Goal: Communication & Community: Answer question/provide support

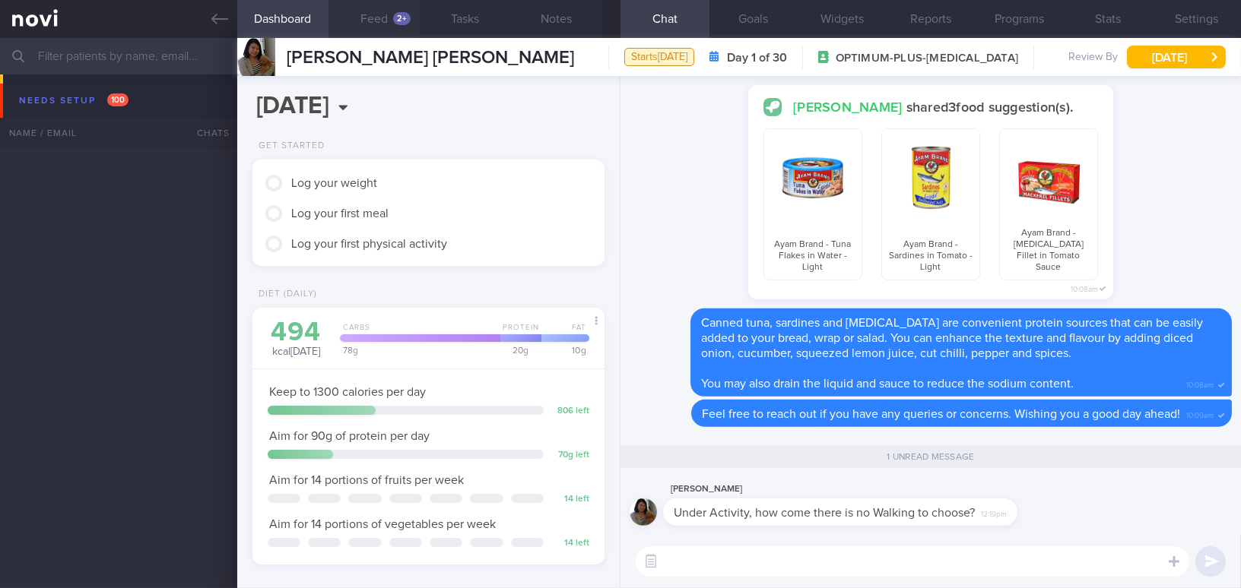
scroll to position [179, 314]
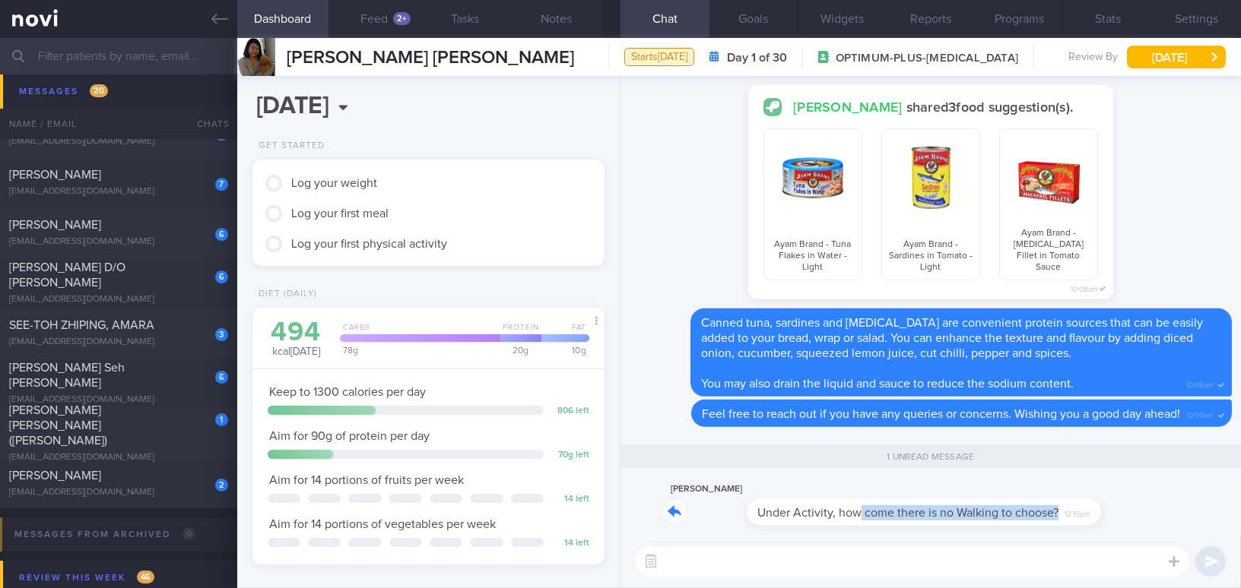
drag, startPoint x: 772, startPoint y: 500, endPoint x: 1007, endPoint y: 518, distance: 235.5
click at [1007, 518] on div "[PERSON_NAME] Under Activity, how come there is no Walking to choose? 12:19pm" at bounding box center [863, 503] width 400 height 46
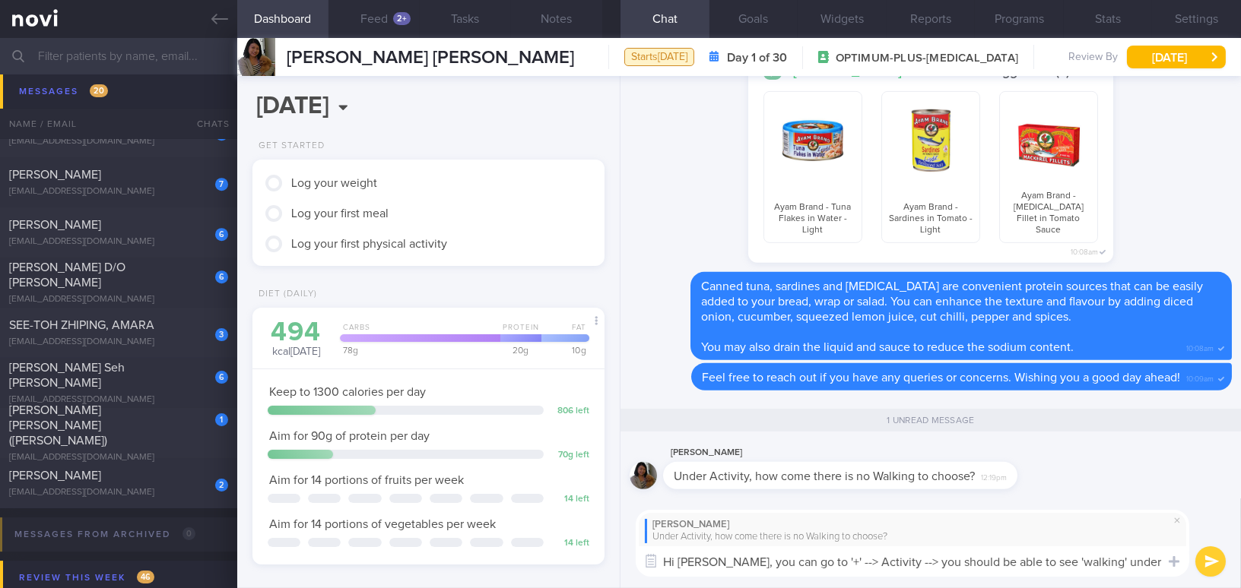
scroll to position [0, 0]
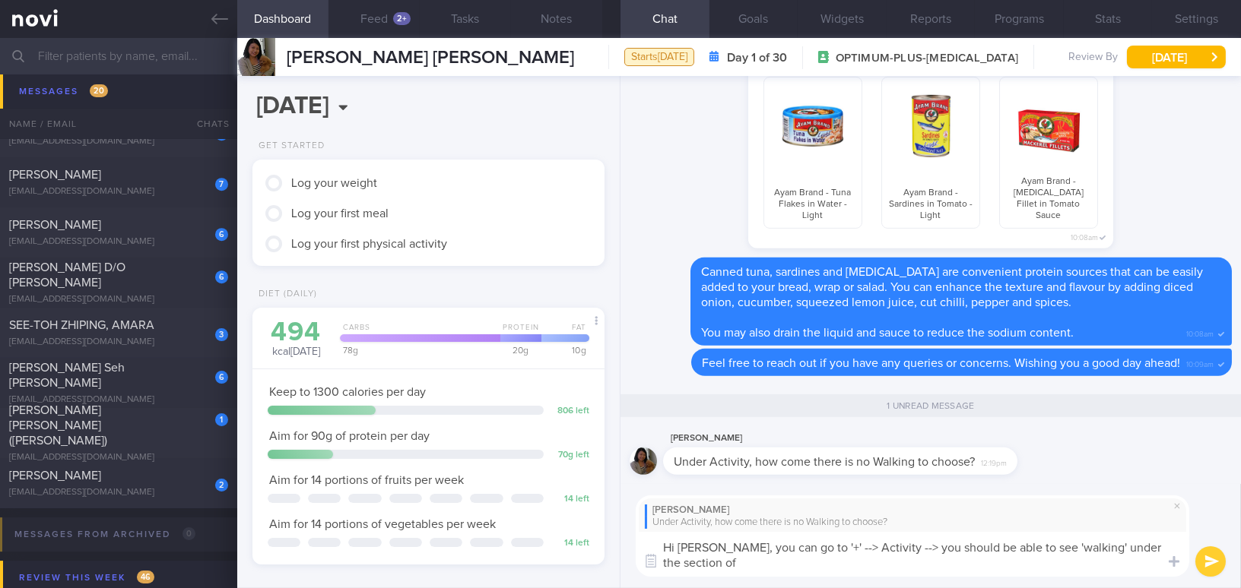
click at [1025, 547] on textarea "Hi Adeline, you can go to '+' --> Activity --> you should be able to see 'walki…" at bounding box center [912, 554] width 553 height 45
click at [861, 563] on textarea "Hi Adeline, you can go to '+' --> Activity --> you should be able to find 'walk…" at bounding box center [912, 554] width 553 height 45
drag, startPoint x: 724, startPoint y: 549, endPoint x: 809, endPoint y: 569, distance: 87.4
click at [809, 569] on textarea "Hi Adeline, you can go to '+' --> Activity --> you should be able to find 'walk…" at bounding box center [912, 554] width 553 height 45
click at [734, 550] on textarea "Hi Adeline, you can go to '+' --> Activity --> you should be able to find 'walk…" at bounding box center [912, 554] width 553 height 45
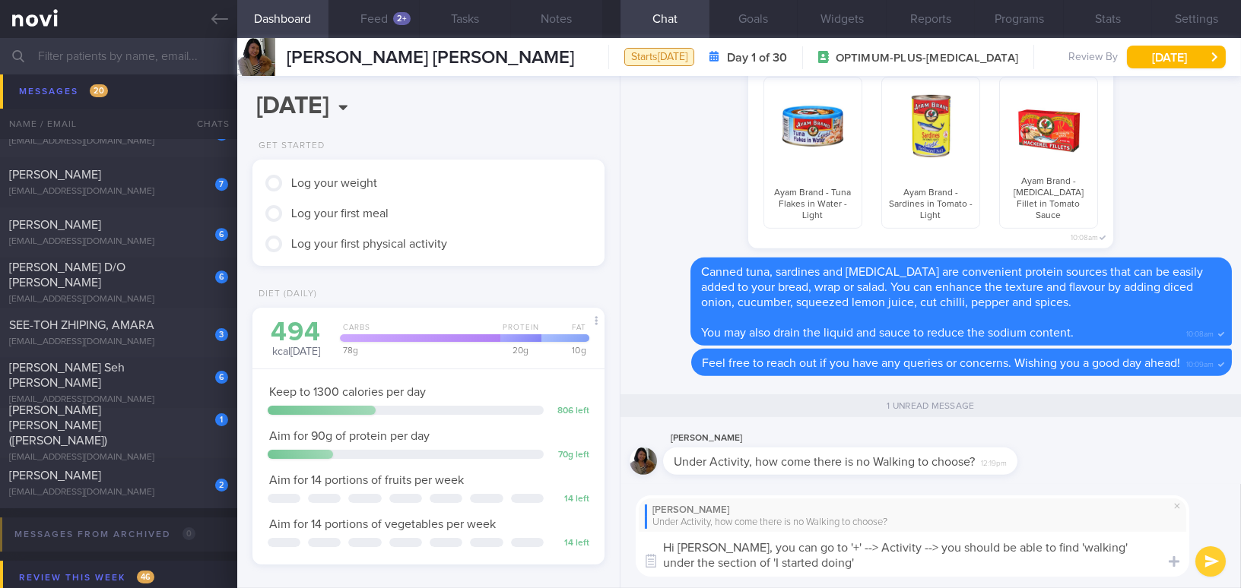
drag, startPoint x: 724, startPoint y: 547, endPoint x: 803, endPoint y: 566, distance: 80.4
click at [803, 566] on textarea "Hi Adeline, you can go to '+' --> Activity --> you should be able to find 'walk…" at bounding box center [912, 554] width 553 height 45
paste textarea "You can go to “+” → Activity, and you should be able to find “Walking” under th…"
click at [732, 544] on textarea "Hi Adeline, You can go to “+” → Activity, and you should be able to find “Walki…" at bounding box center [912, 554] width 553 height 45
click at [785, 560] on textarea "Hi Adeline, you can go to “+” → Activity, and you should be able to find “Walki…" at bounding box center [912, 554] width 553 height 45
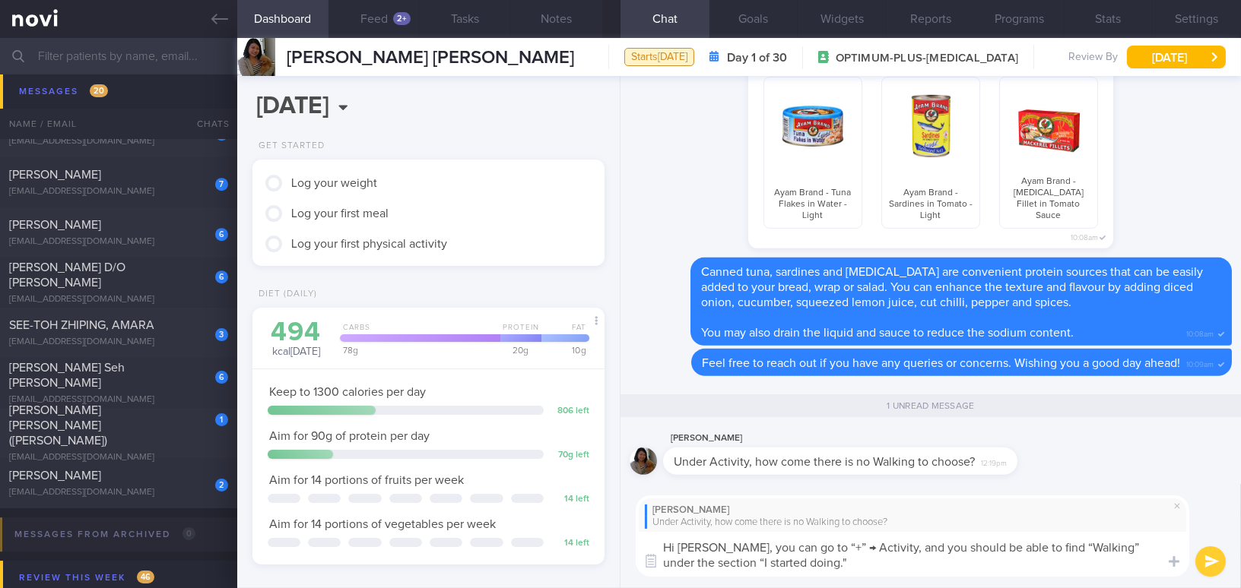
type textarea "Hi Adeline, you can go to “+” → Activity, and you should be able to find “Walki…"
click at [1210, 560] on button "submit" at bounding box center [1210, 562] width 30 height 30
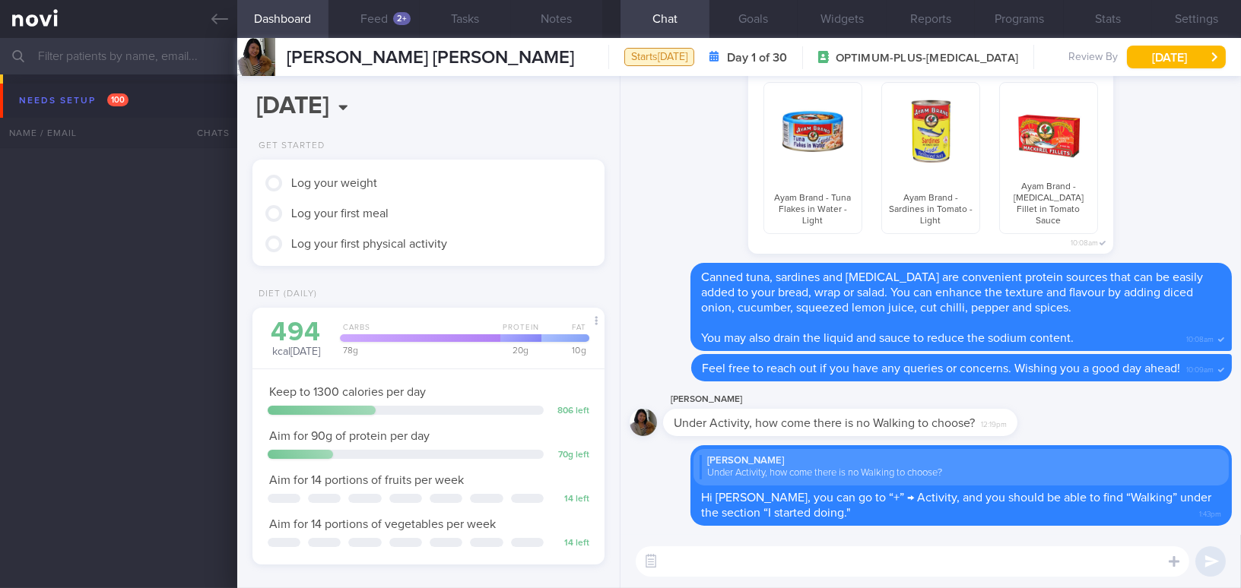
scroll to position [179, 314]
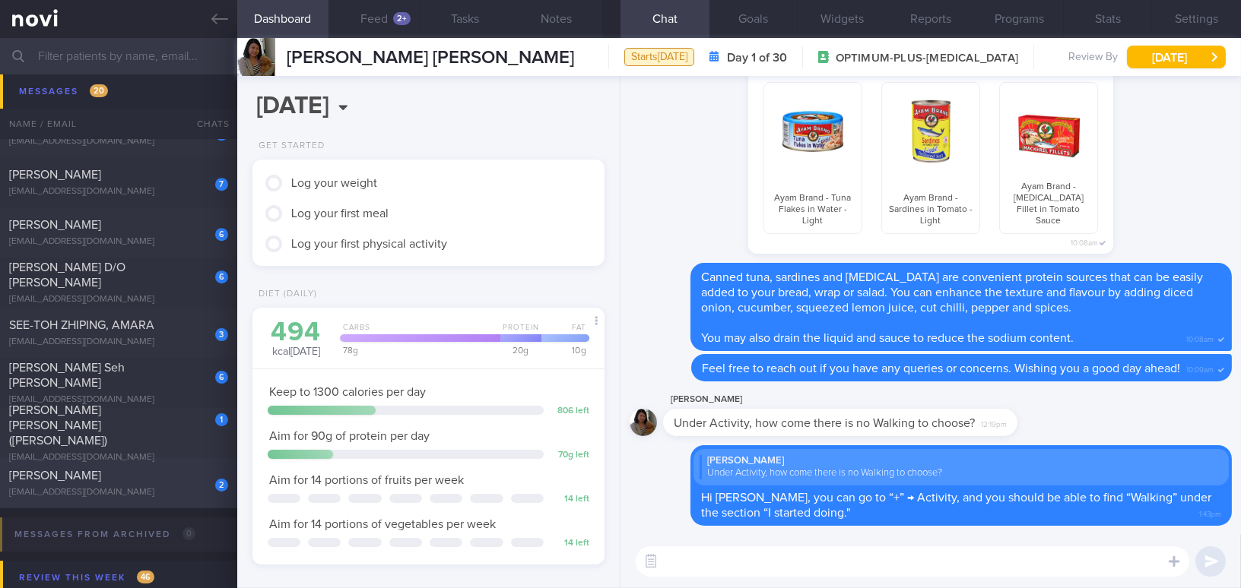
click at [101, 478] on span "[PERSON_NAME]" at bounding box center [55, 476] width 92 height 12
type input "On Buzud; increase [MEDICAL_DATA] 14mg daily ([DATE] onwards); appt [DATE]"
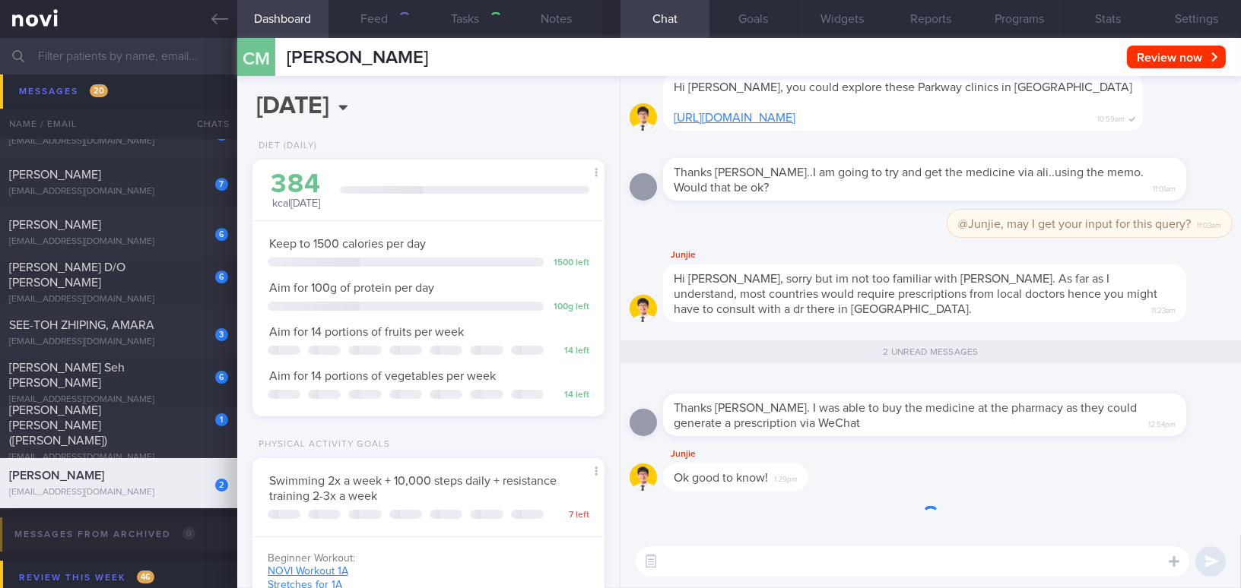
select select "8"
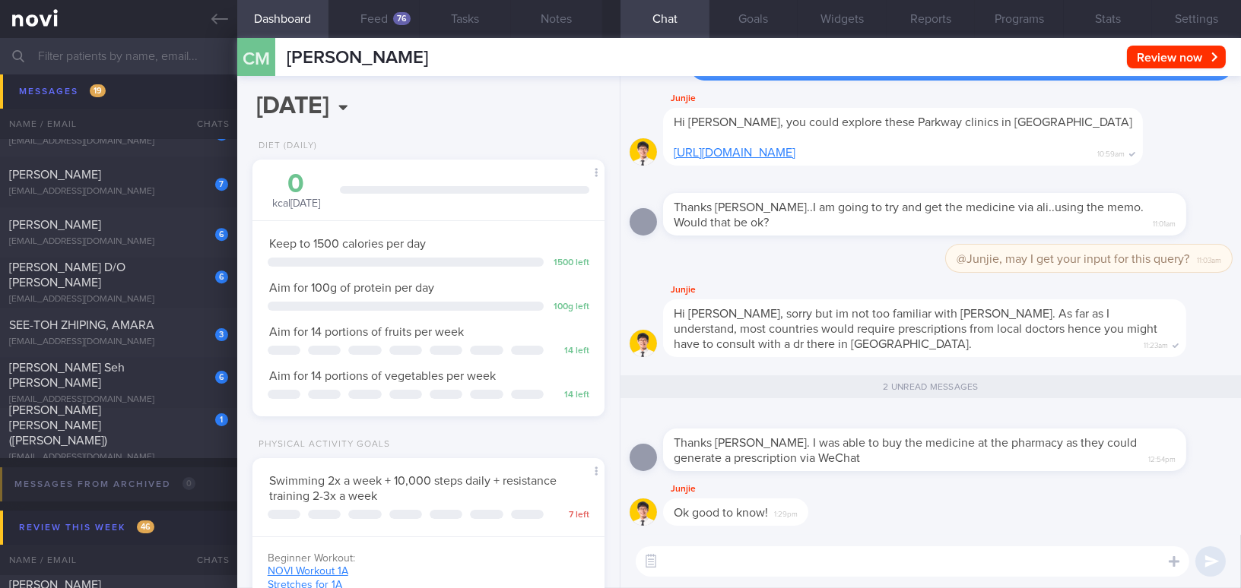
scroll to position [160, 320]
click at [87, 430] on span "[PERSON_NAME] [PERSON_NAME] ([PERSON_NAME])" at bounding box center [58, 425] width 98 height 43
type input "Friend of [PERSON_NAME]"
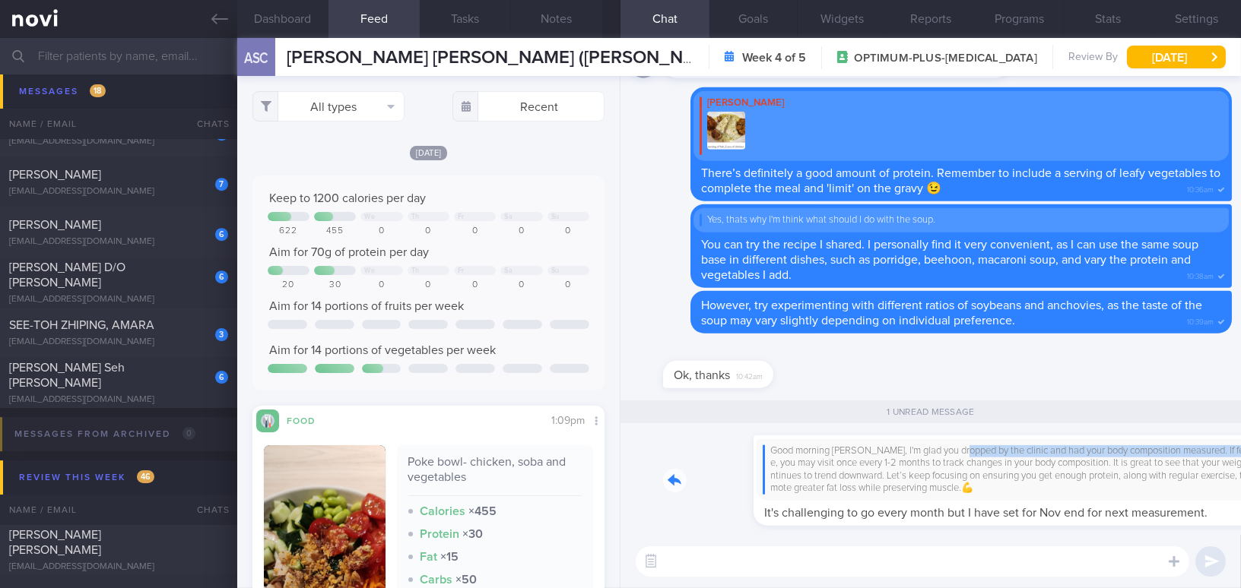
drag, startPoint x: 876, startPoint y: 444, endPoint x: 1184, endPoint y: 449, distance: 308.7
click at [1184, 449] on div "Good morning Joyce, I'm glad you dropped by the clinic and had your body compos…" at bounding box center [947, 481] width 569 height 90
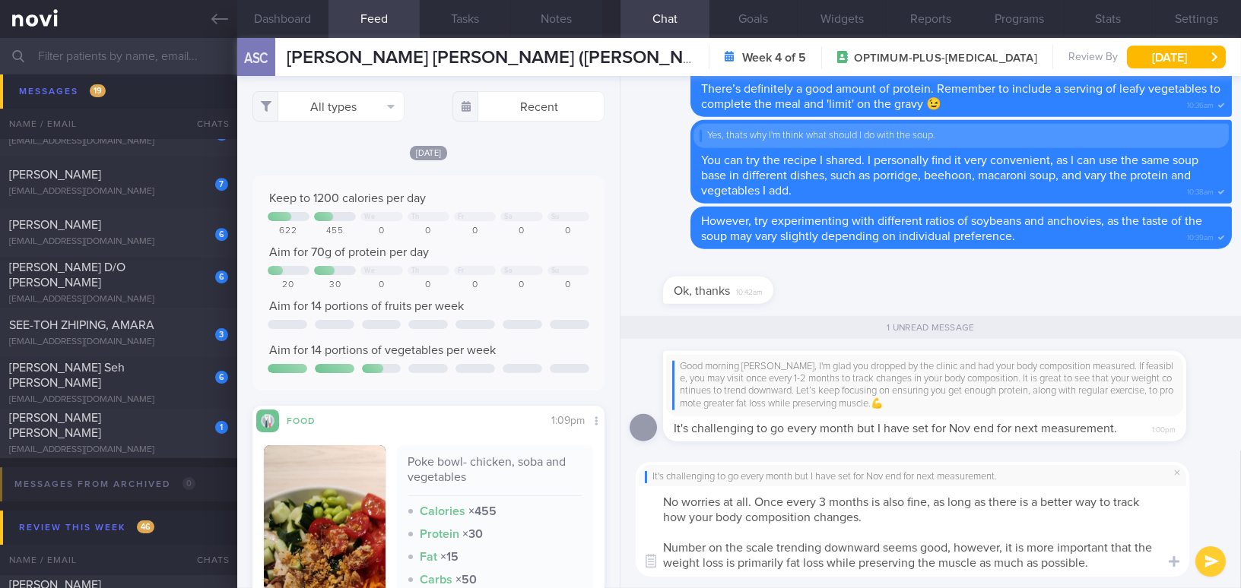
drag, startPoint x: 1099, startPoint y: 560, endPoint x: 607, endPoint y: 450, distance: 504.0
click at [607, 450] on div "Dashboard Feed Tasks Notes Chat 1 Goals Widgets Reports Programs Stats Settings…" at bounding box center [738, 313] width 1003 height 550
click at [823, 531] on textarea "No worries at all. Once every 3 months is also fine, as long as there is a bett…" at bounding box center [912, 532] width 553 height 90
drag, startPoint x: 1099, startPoint y: 566, endPoint x: 632, endPoint y: 504, distance: 471.6
click at [632, 504] on div "It's challenging to go every month but I have set for Nov end for next measurem…" at bounding box center [930, 520] width 620 height 138
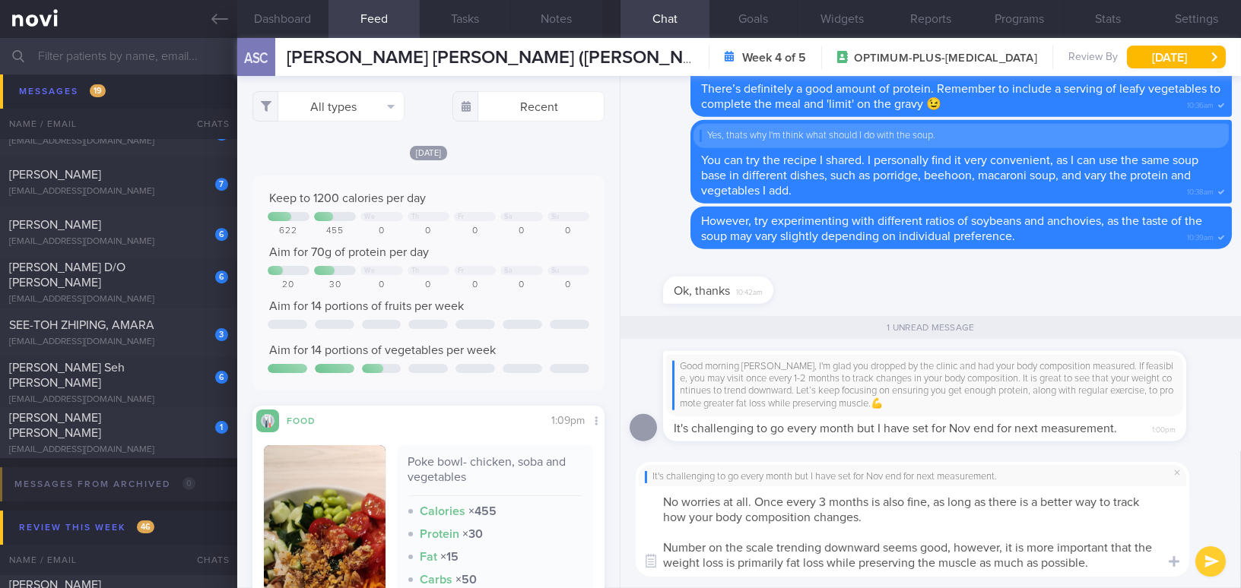
paste textarea "’s a reliable way to track how your body composition changes. A downward trend …"
click at [1028, 503] on textarea "No worries at all. Once every 3 months is also fine, as long as there’s a relia…" at bounding box center [912, 532] width 553 height 90
click at [910, 550] on textarea "No worries at all. Once every 3 months is also fine, as long as there is a way …" at bounding box center [912, 532] width 553 height 90
click at [1086, 560] on textarea "No worries at all. Once every 3 months is also fine, as long as there is a way …" at bounding box center [912, 532] width 553 height 90
type textarea "No worries at all. Once every 3 months is also fine, as long as there is a way …"
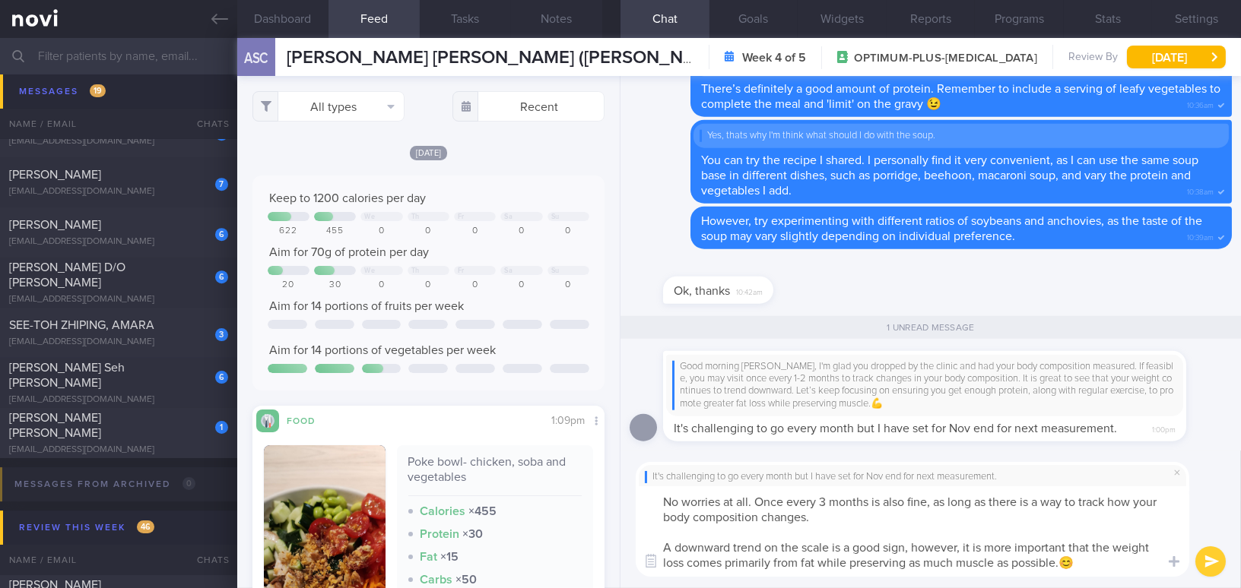
click at [1213, 563] on button "submit" at bounding box center [1210, 562] width 30 height 30
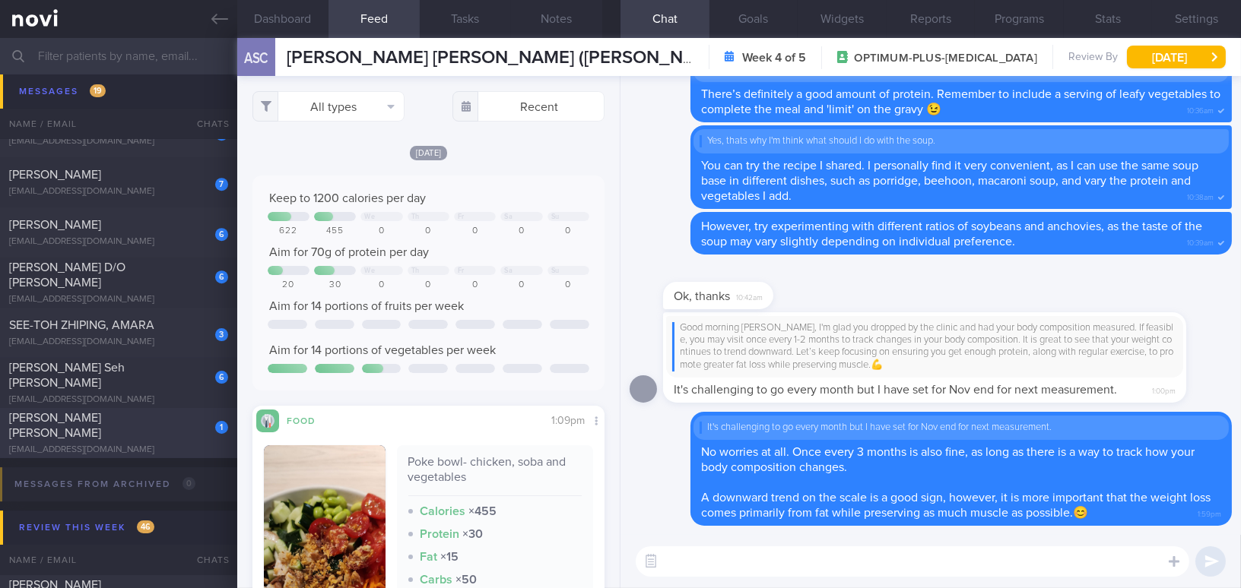
click at [139, 416] on div "1 Adeline Tan Ling Ling shkueela@gmail.com Today OPTIMUM-PLUS-WEGOVY" at bounding box center [620, 433] width 1241 height 50
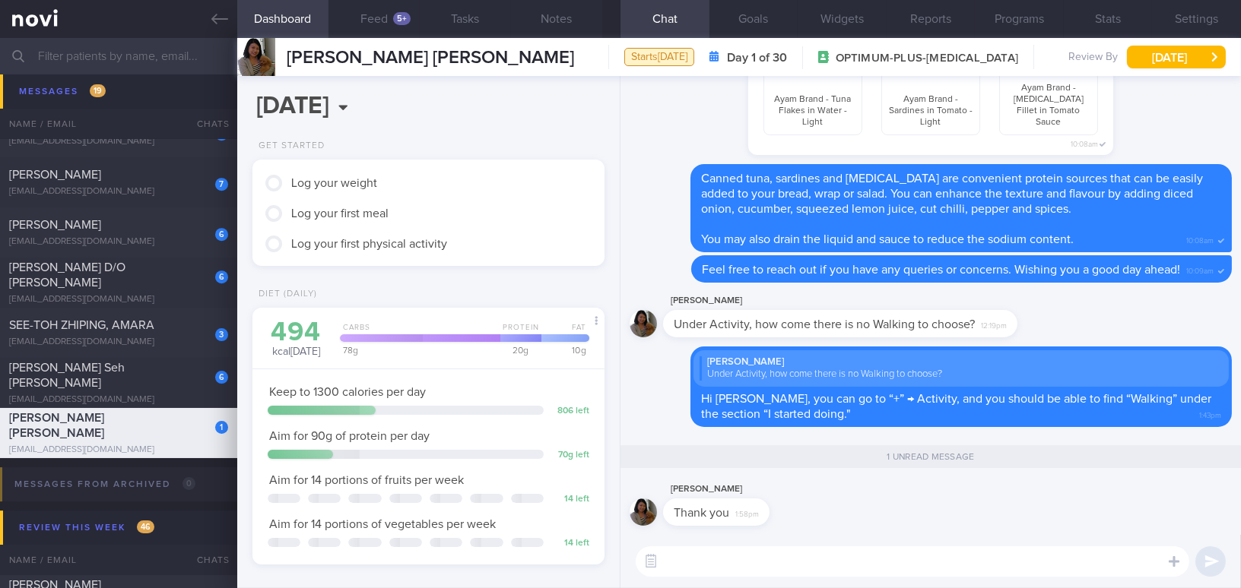
scroll to position [178, 314]
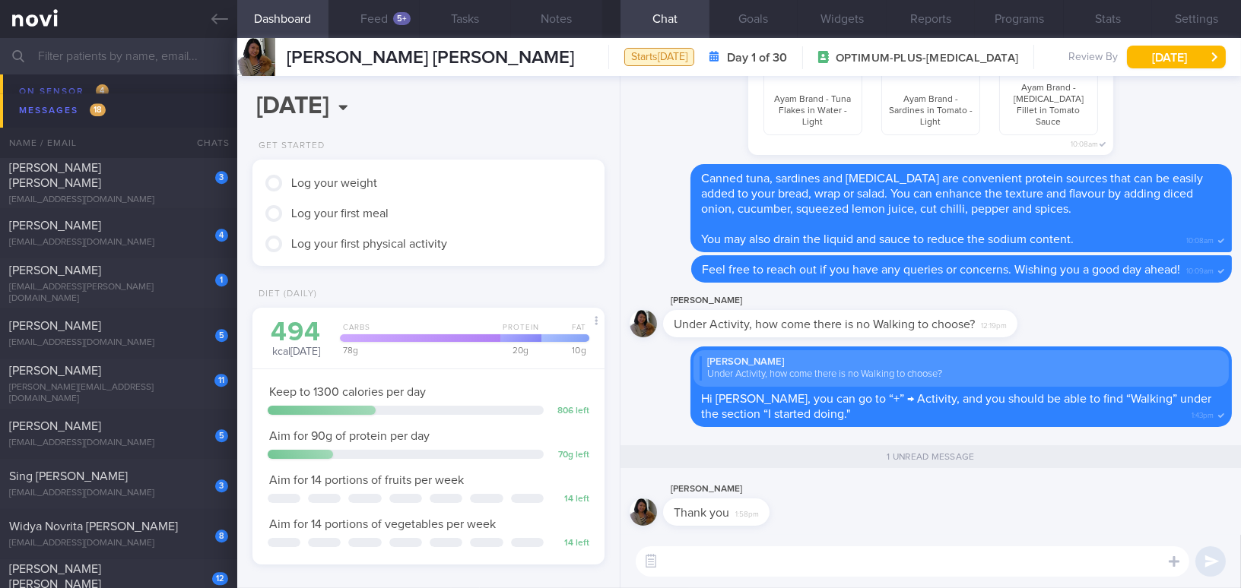
scroll to position [8471, 0]
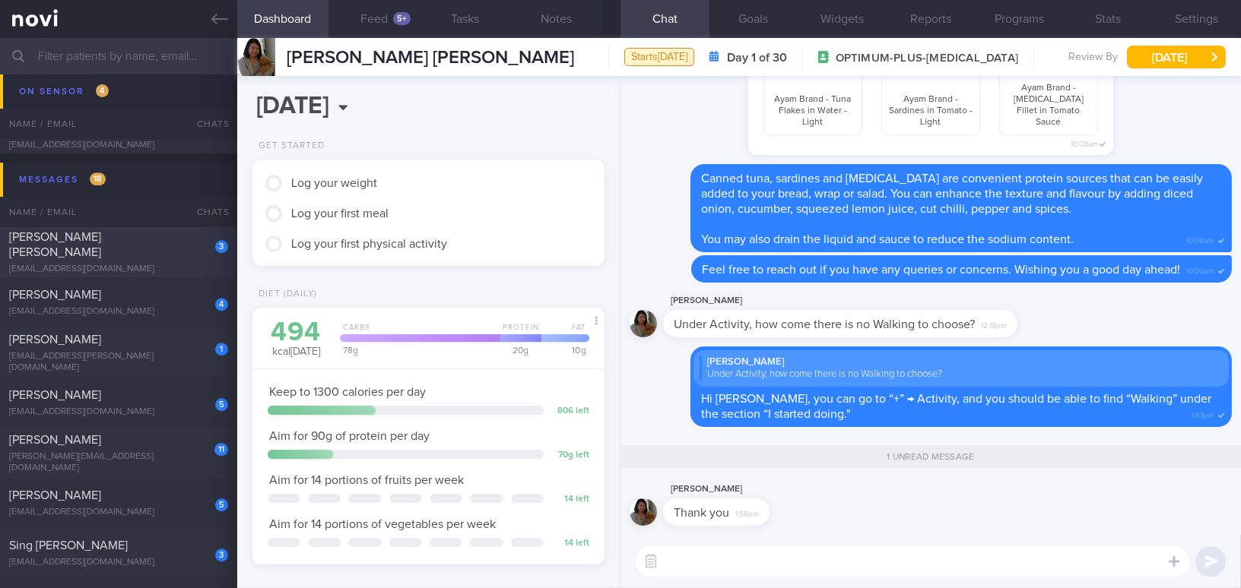
click at [150, 243] on div "Aarushi Manjunath Yermal" at bounding box center [116, 245] width 215 height 30
type input "Note client's preference; Start Wegovy"
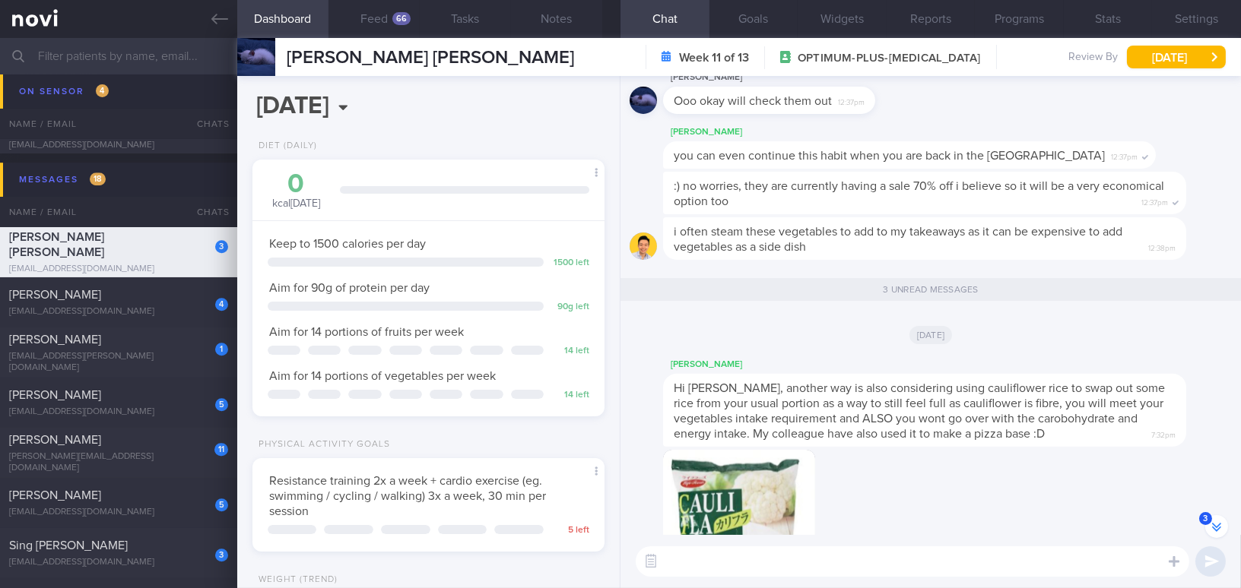
scroll to position [-137, 0]
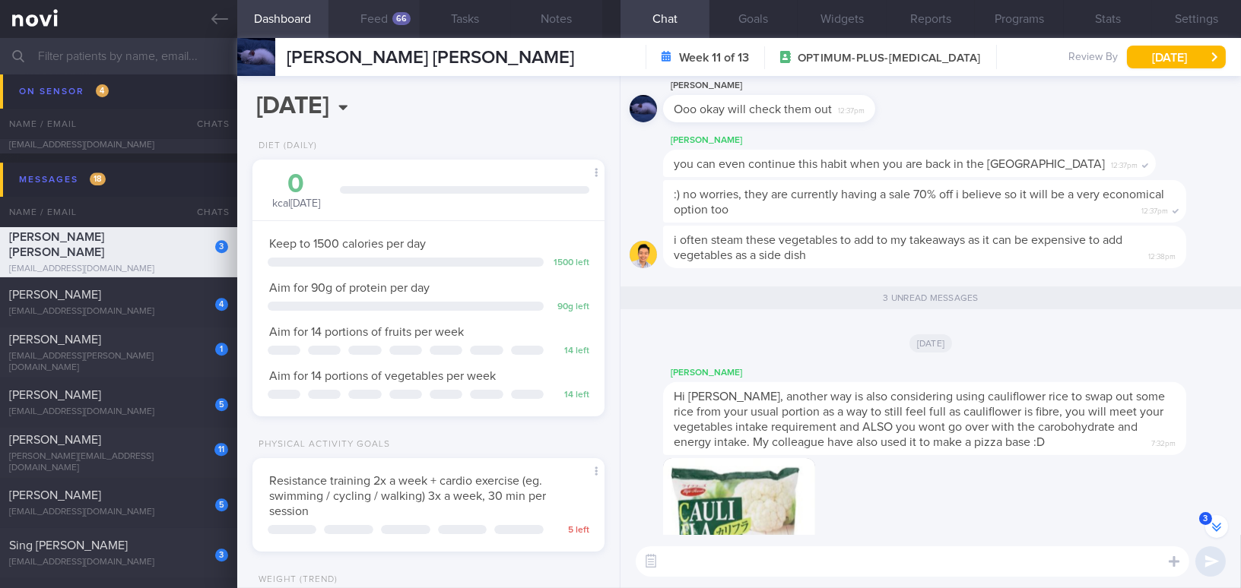
click at [399, 17] on div "66" at bounding box center [401, 18] width 18 height 13
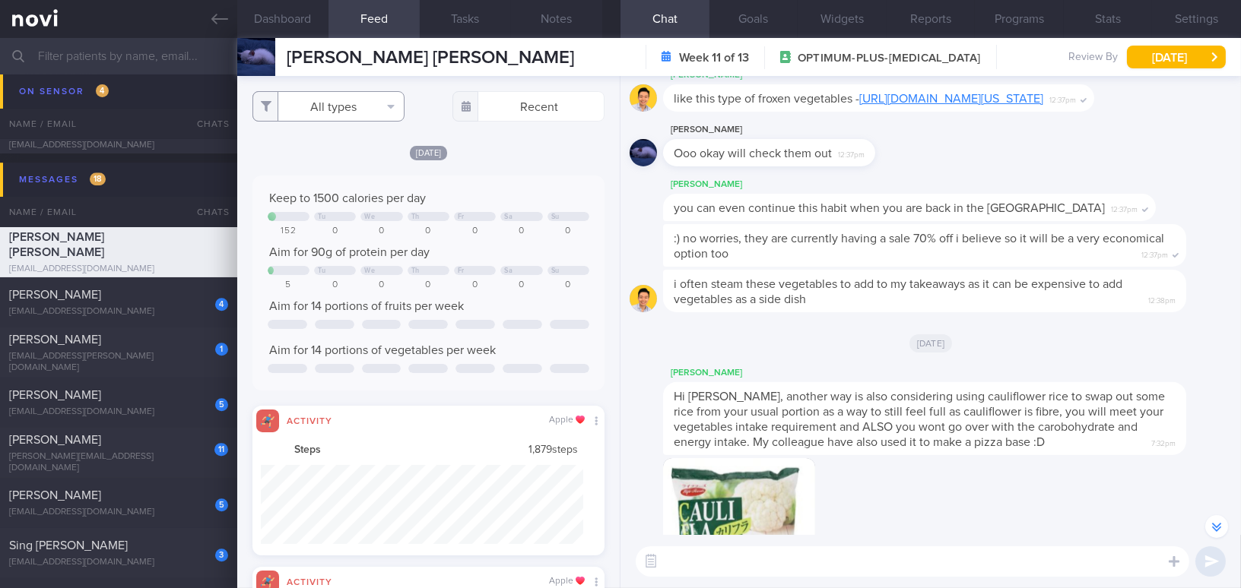
click at [298, 94] on button "All types" at bounding box center [328, 106] width 152 height 30
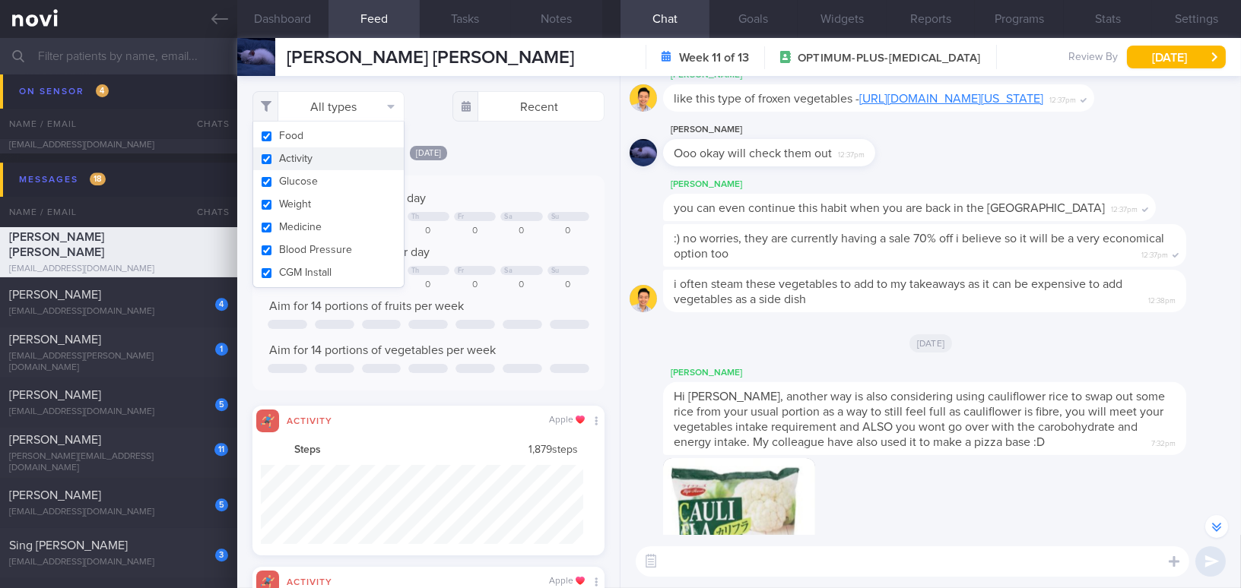
click at [506, 154] on div "Mon, 8 Sep" at bounding box center [428, 152] width 352 height 16
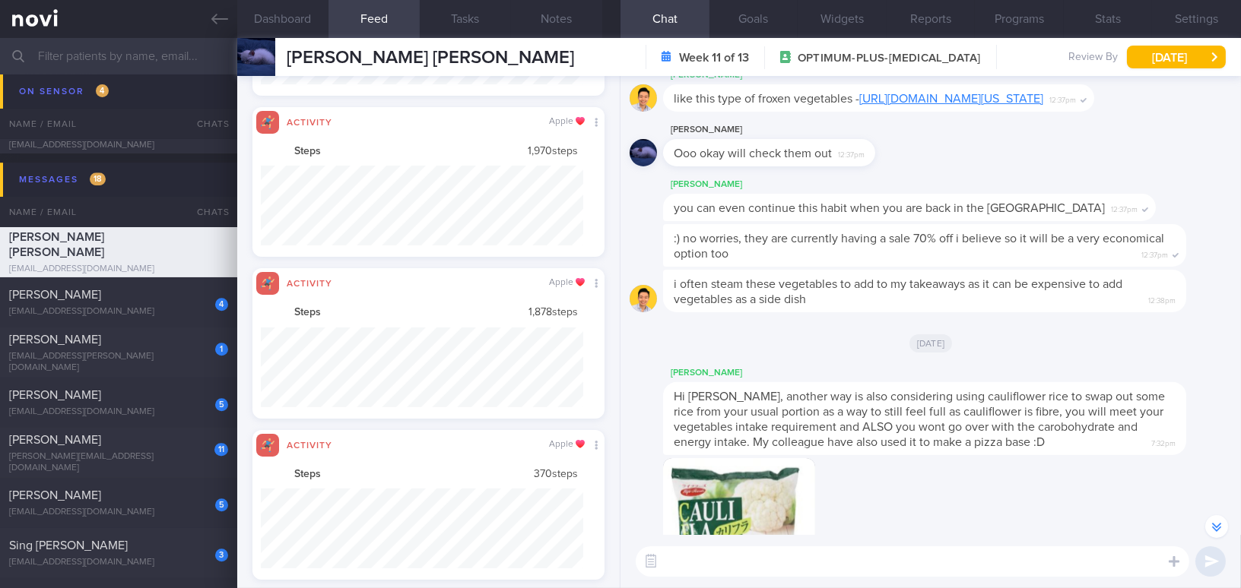
scroll to position [760111, 759870]
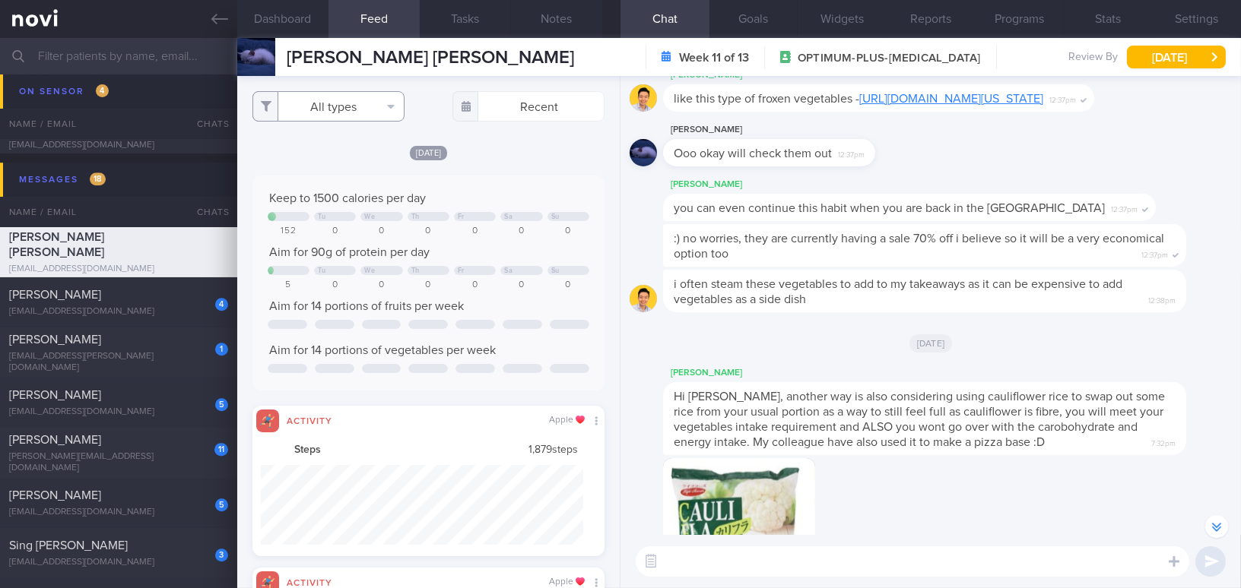
click at [354, 114] on button "All types" at bounding box center [328, 106] width 152 height 30
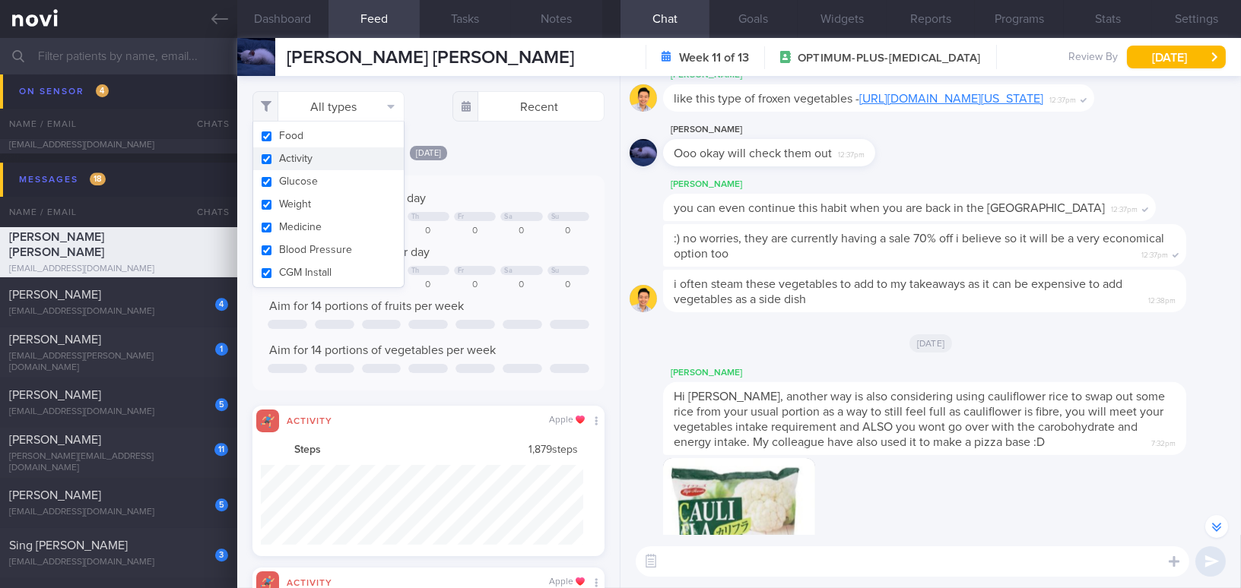
click at [266, 161] on button "Activity" at bounding box center [328, 158] width 151 height 23
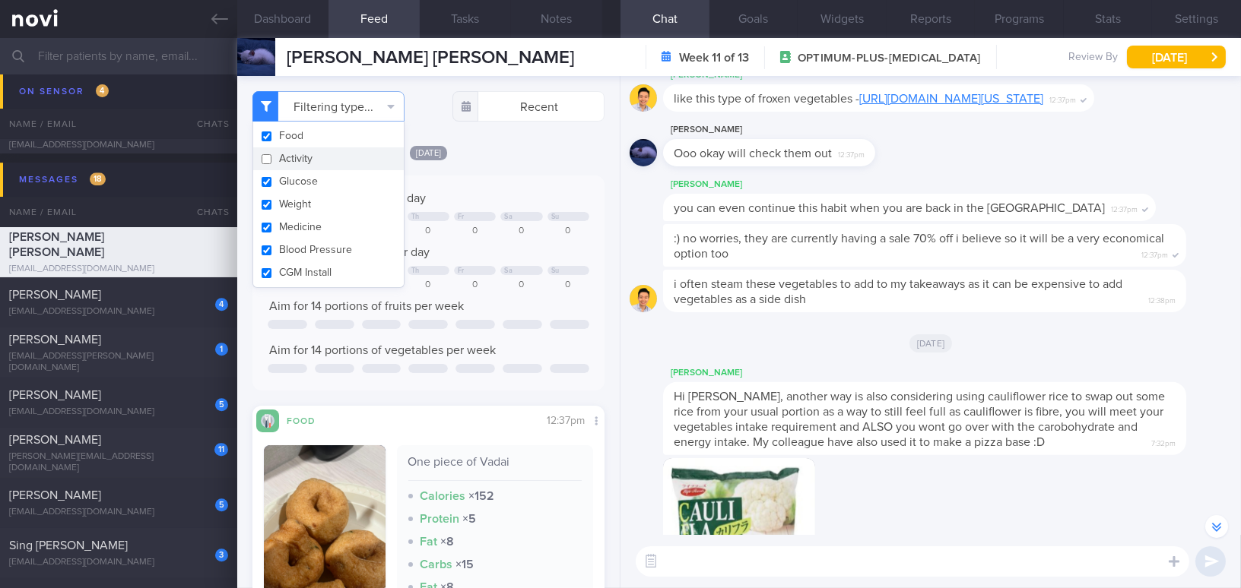
click at [511, 164] on div "Mon, 8 Sep Keep to 1500 calories per day Tu We Th Fr Sa Su 152 0 0 0 0 0 0 Aim …" at bounding box center [428, 430] width 352 height 572
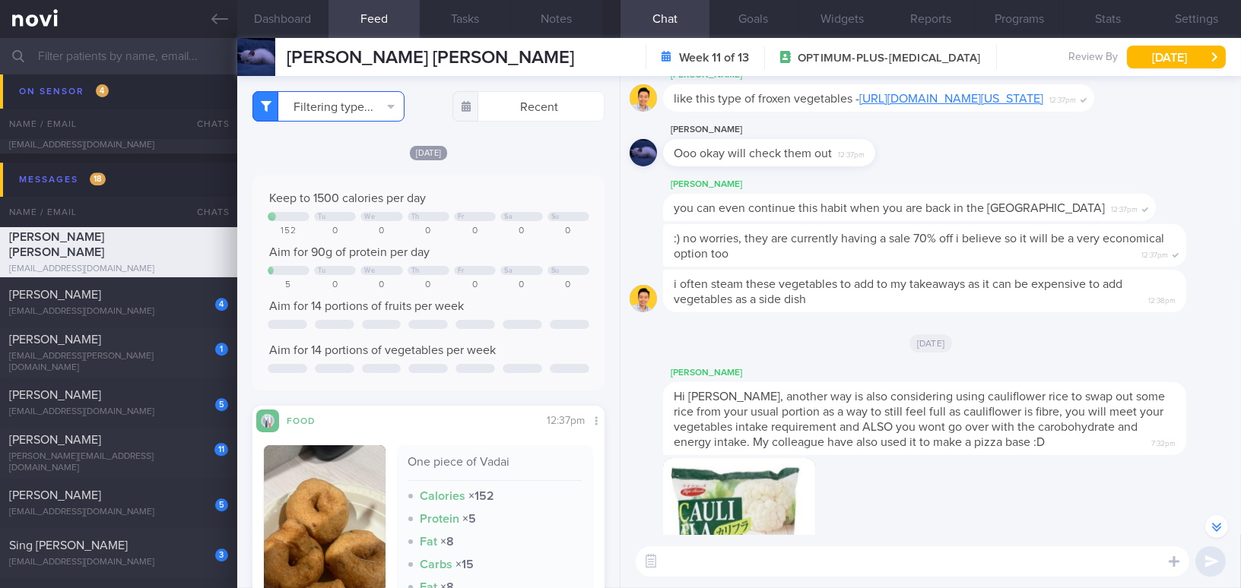
click at [307, 116] on button "Filtering type..." at bounding box center [328, 106] width 152 height 30
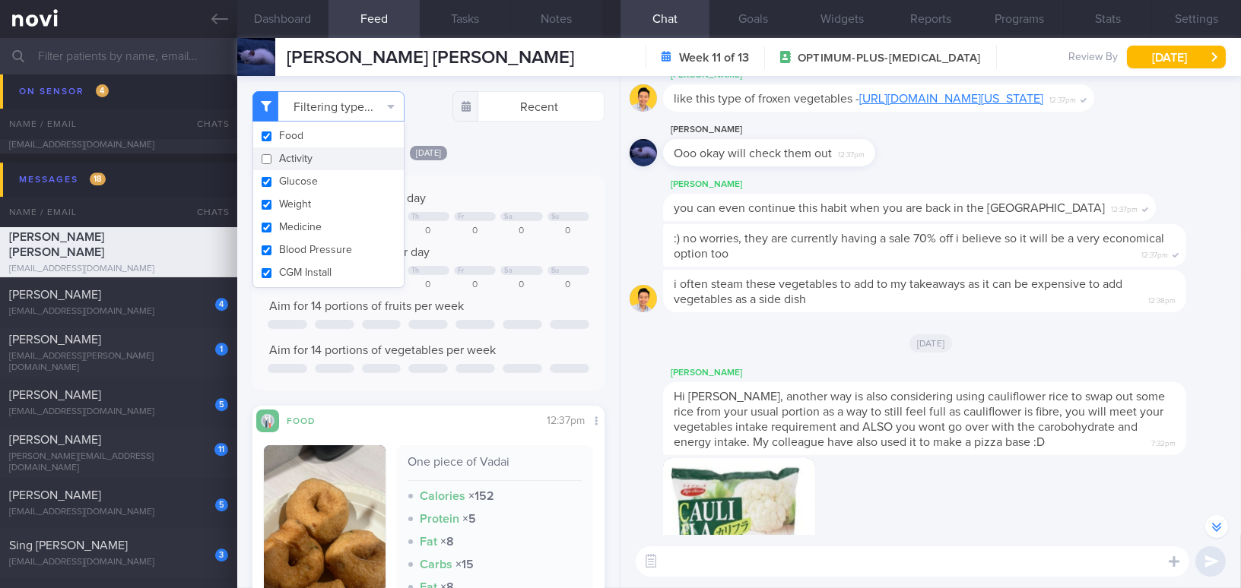
click at [265, 158] on button "Activity" at bounding box center [328, 158] width 151 height 23
checkbox input "true"
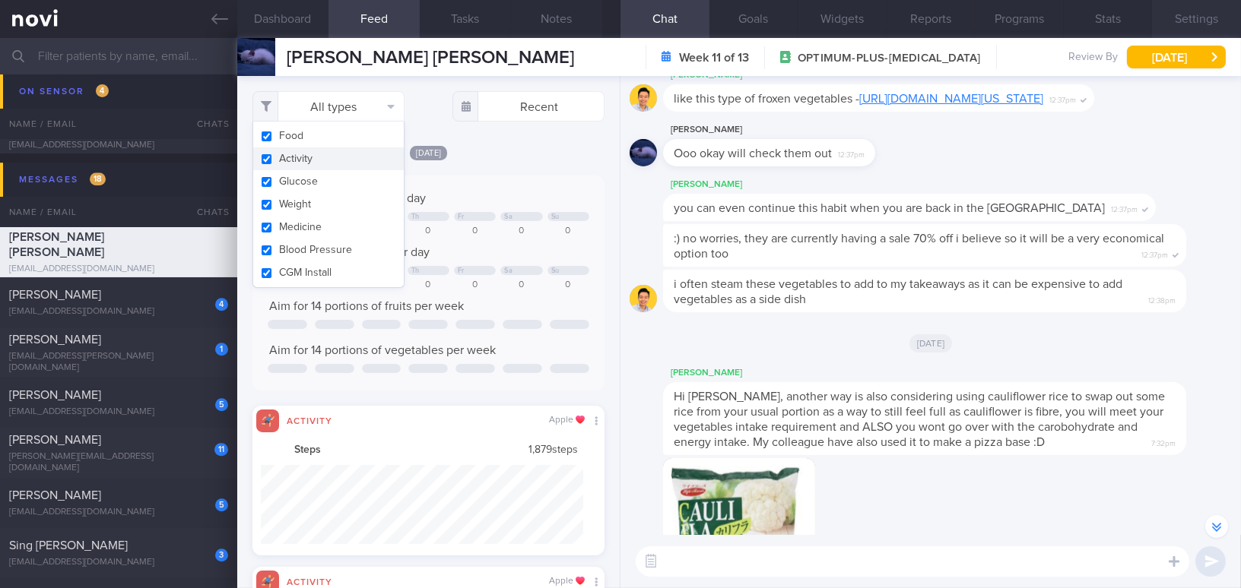
click at [1193, 24] on button "Settings" at bounding box center [1196, 19] width 89 height 38
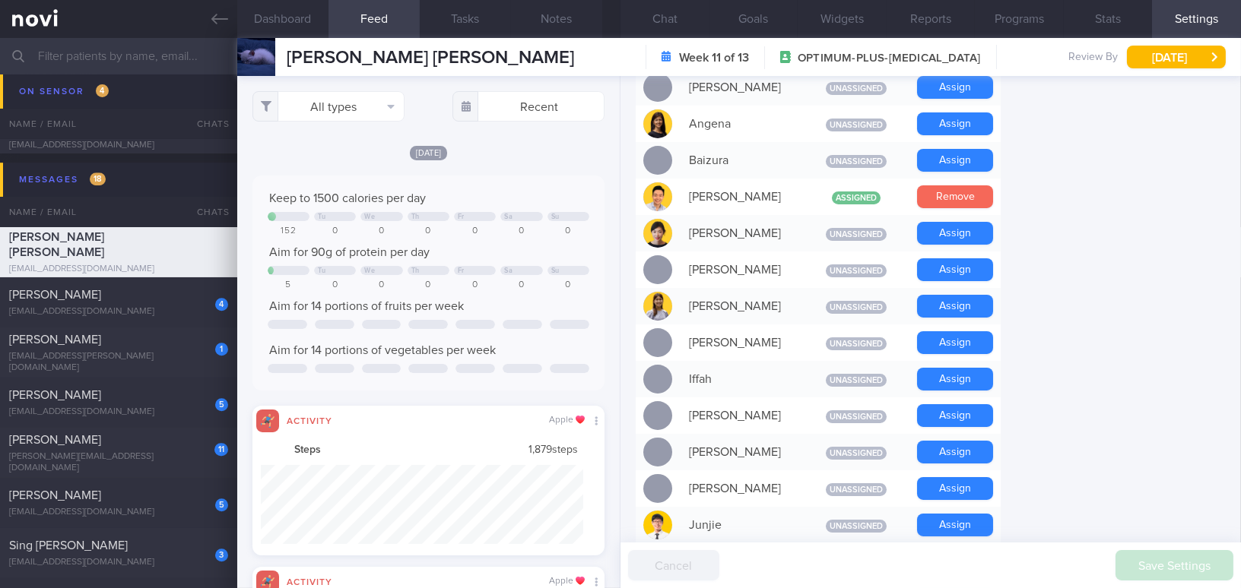
click at [961, 189] on button "Remove" at bounding box center [955, 196] width 76 height 23
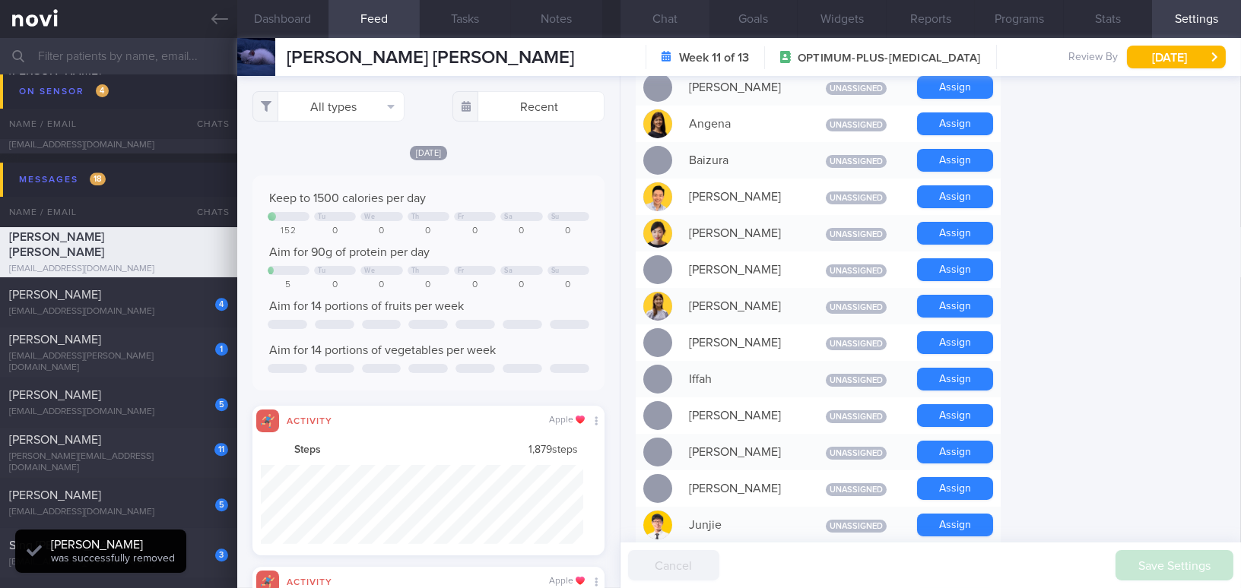
click at [674, 21] on button "Chat" at bounding box center [664, 19] width 89 height 38
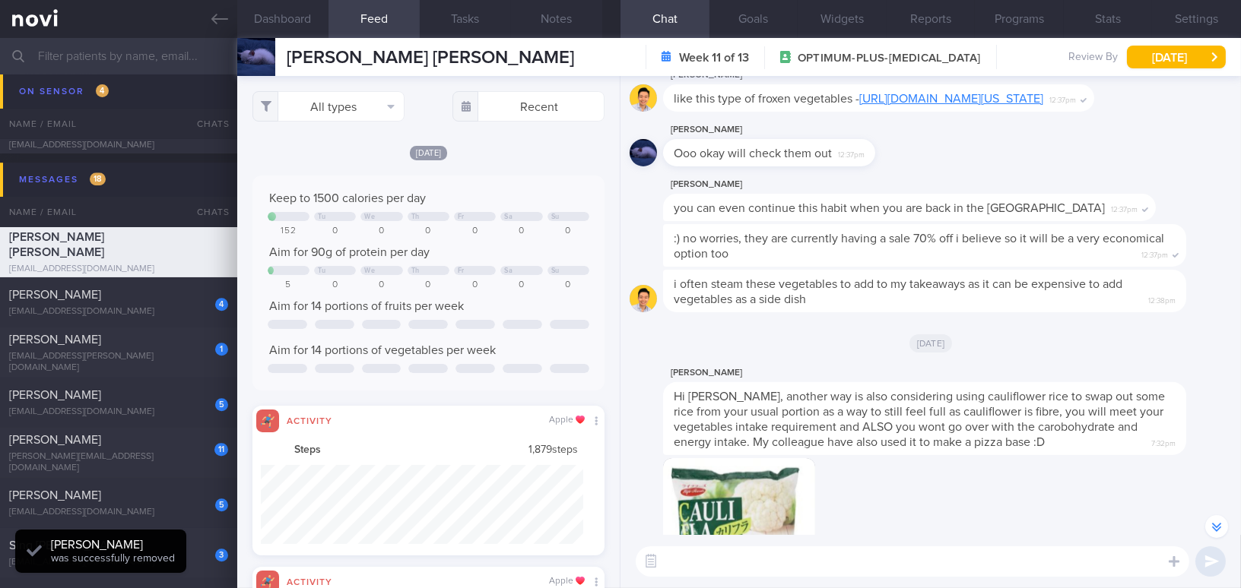
click at [761, 550] on textarea at bounding box center [912, 562] width 553 height 30
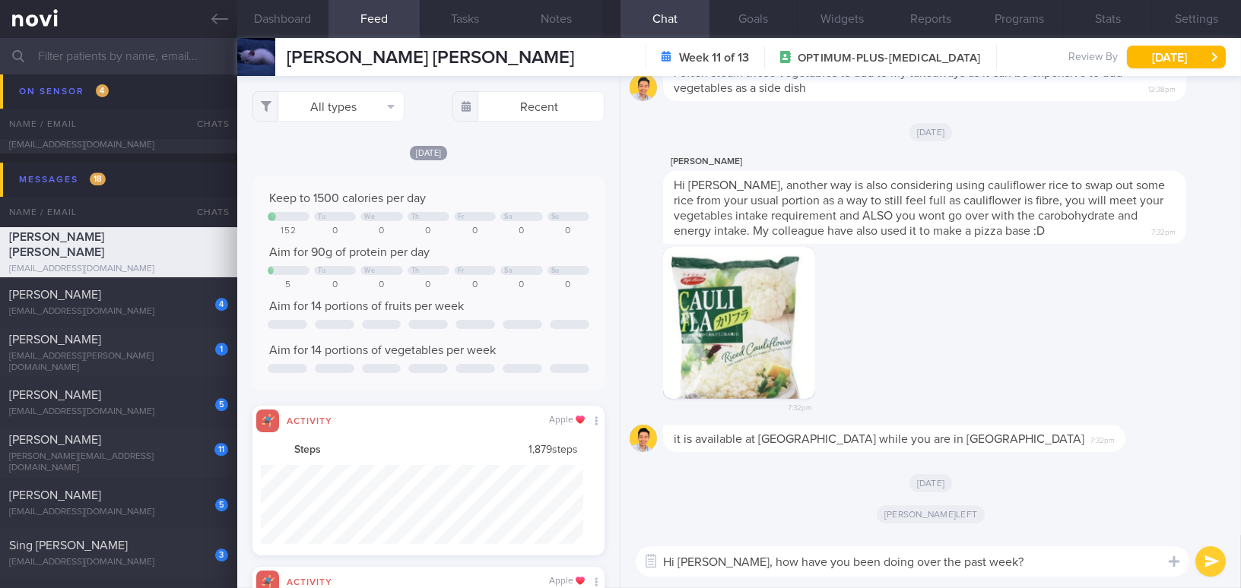
type textarea "Hi [PERSON_NAME], how have you been doing over the past week?"
click at [1206, 562] on button "submit" at bounding box center [1210, 562] width 30 height 30
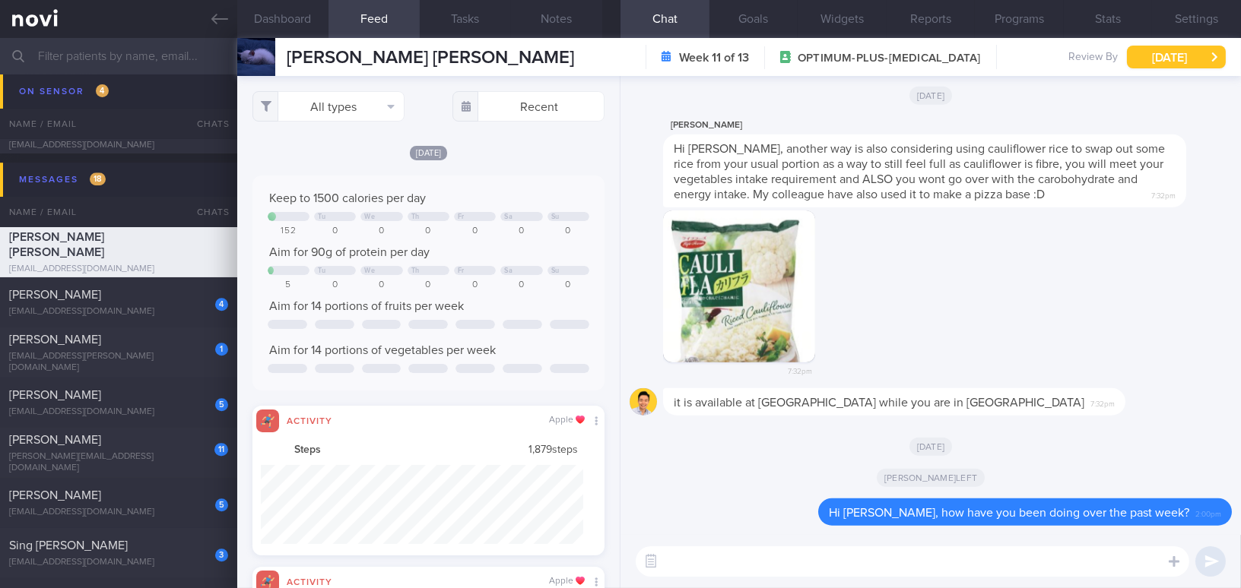
click at [1168, 54] on button "Fri, 19 Sep" at bounding box center [1176, 57] width 99 height 23
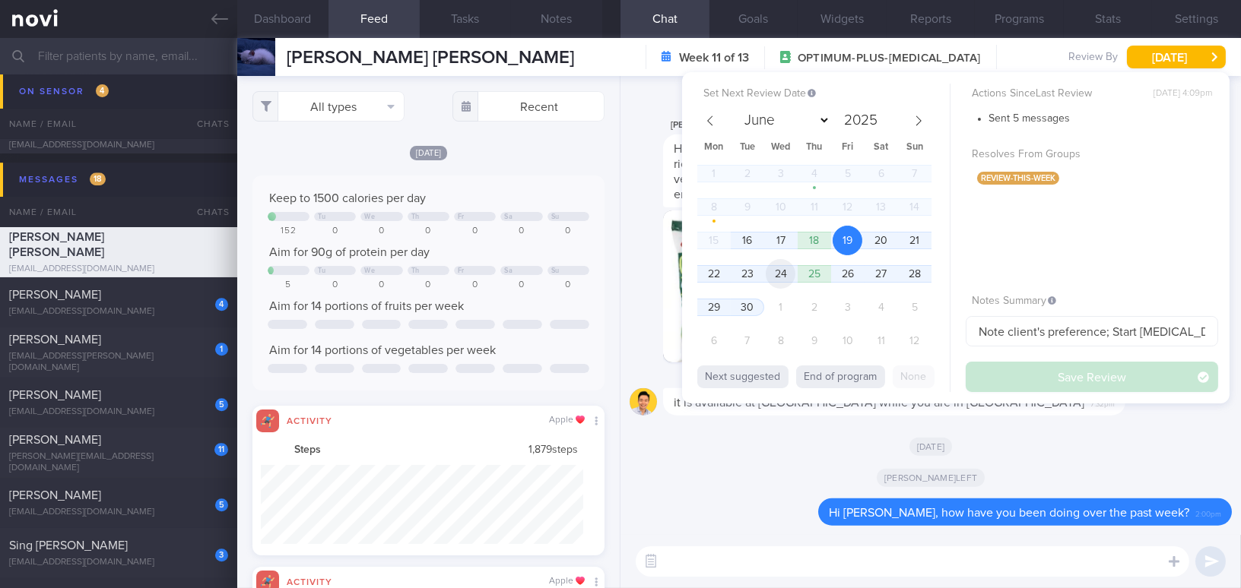
click at [780, 272] on span "24" at bounding box center [781, 274] width 30 height 30
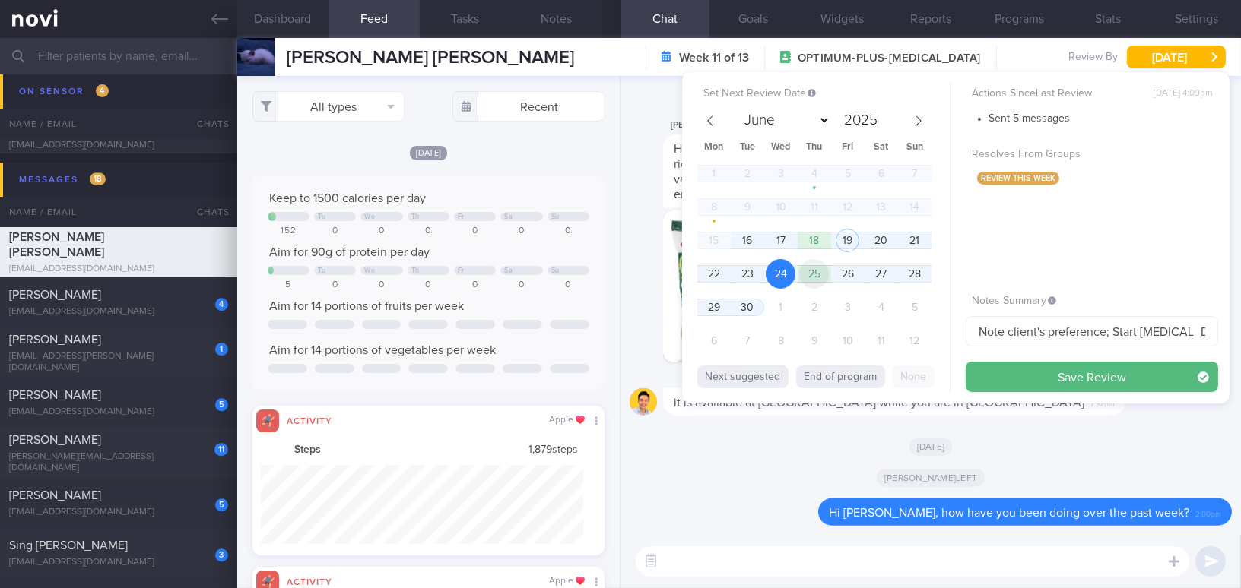
click at [823, 276] on span "25" at bounding box center [814, 274] width 30 height 30
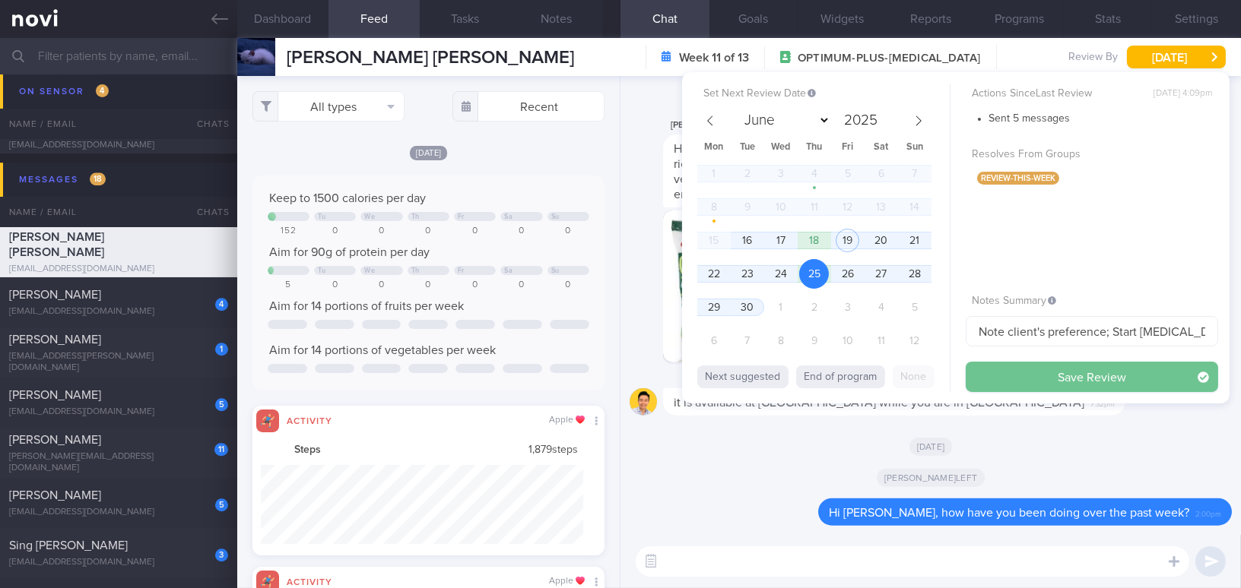
click at [996, 372] on button "Save Review" at bounding box center [1091, 377] width 252 height 30
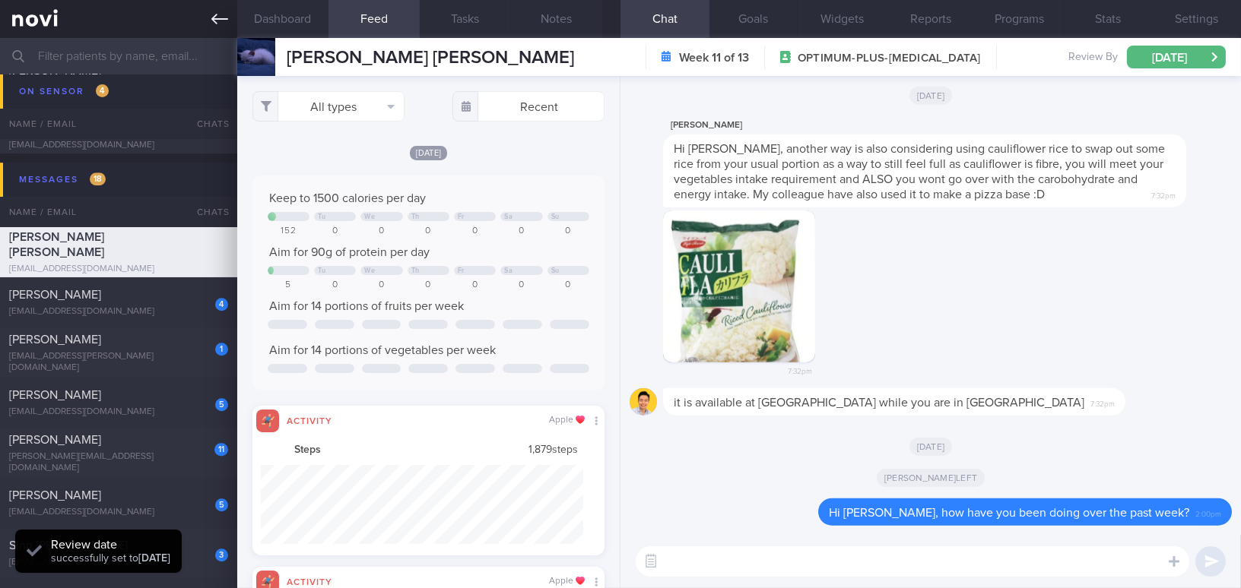
click at [227, 20] on icon at bounding box center [219, 19] width 17 height 17
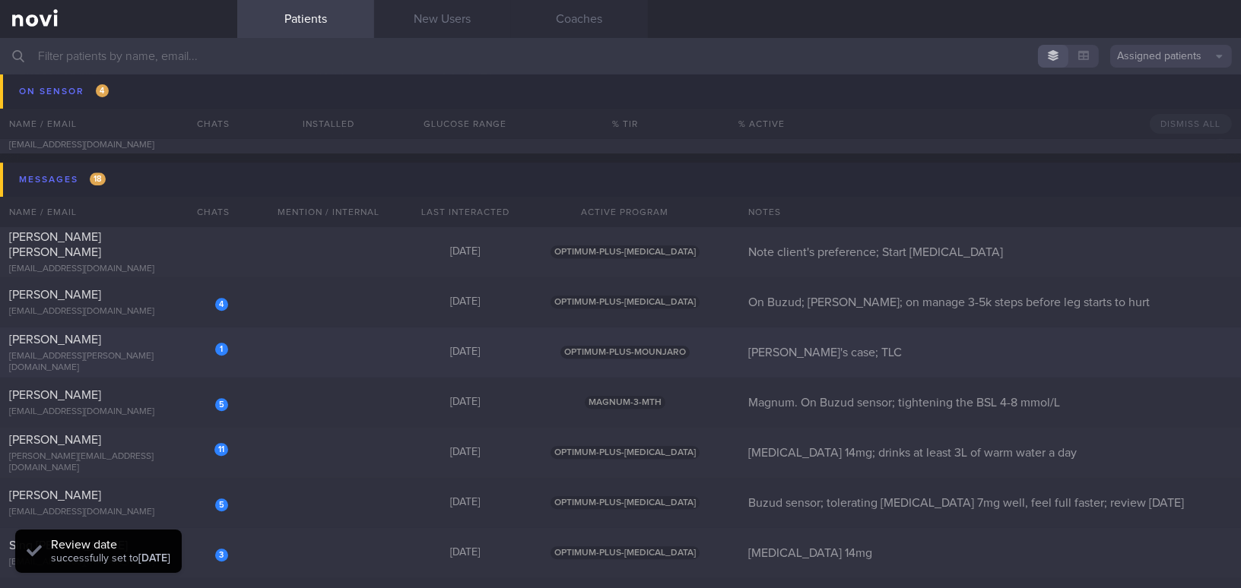
click at [148, 344] on div "VATSA KAJAL" at bounding box center [116, 339] width 215 height 15
select select "11"
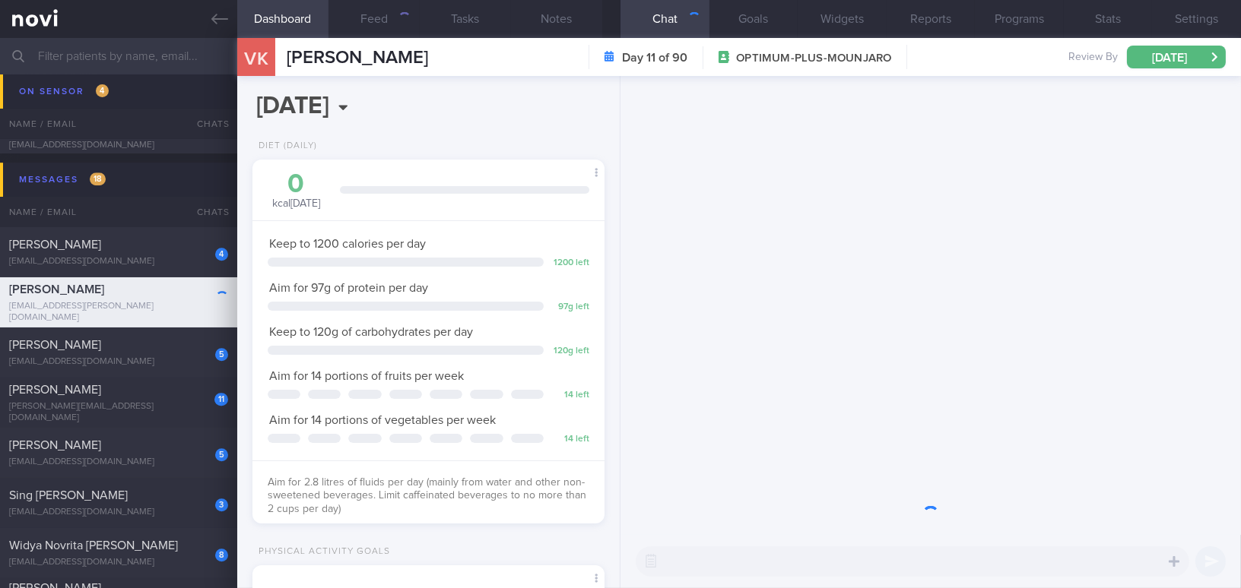
scroll to position [179, 314]
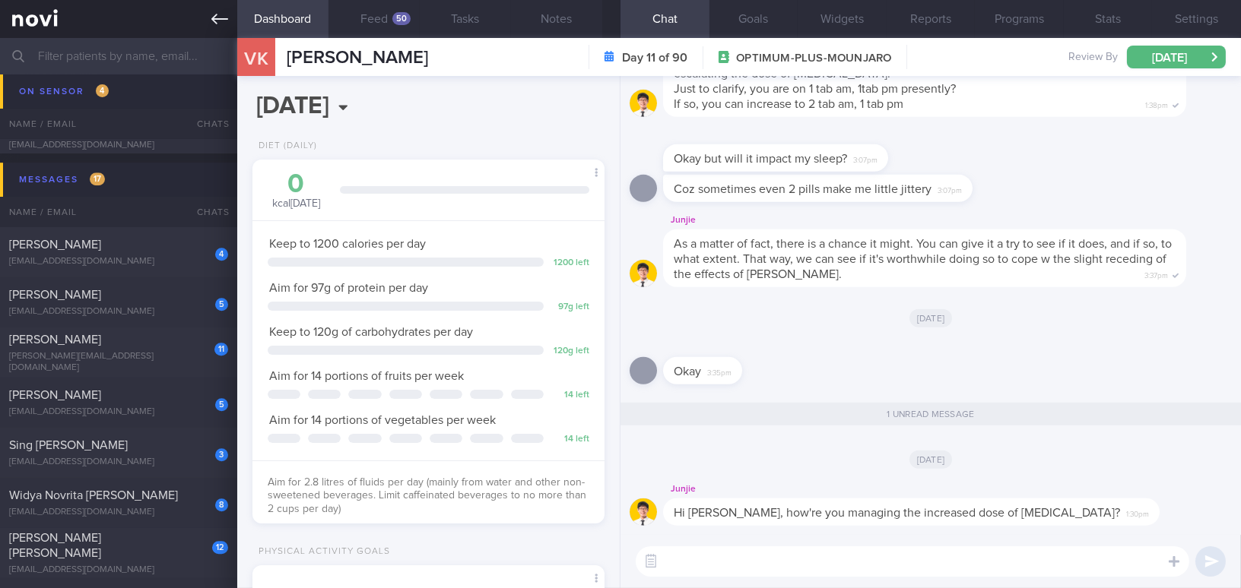
click at [212, 24] on icon at bounding box center [219, 19] width 17 height 17
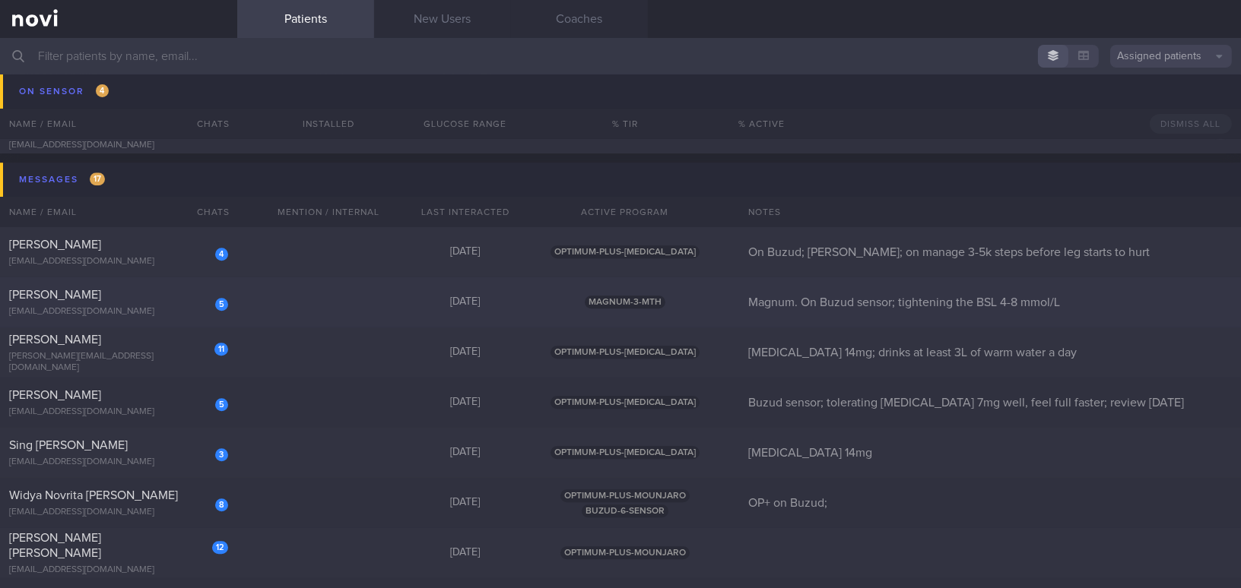
click at [106, 290] on div "[PERSON_NAME]" at bounding box center [116, 294] width 215 height 15
select select "8"
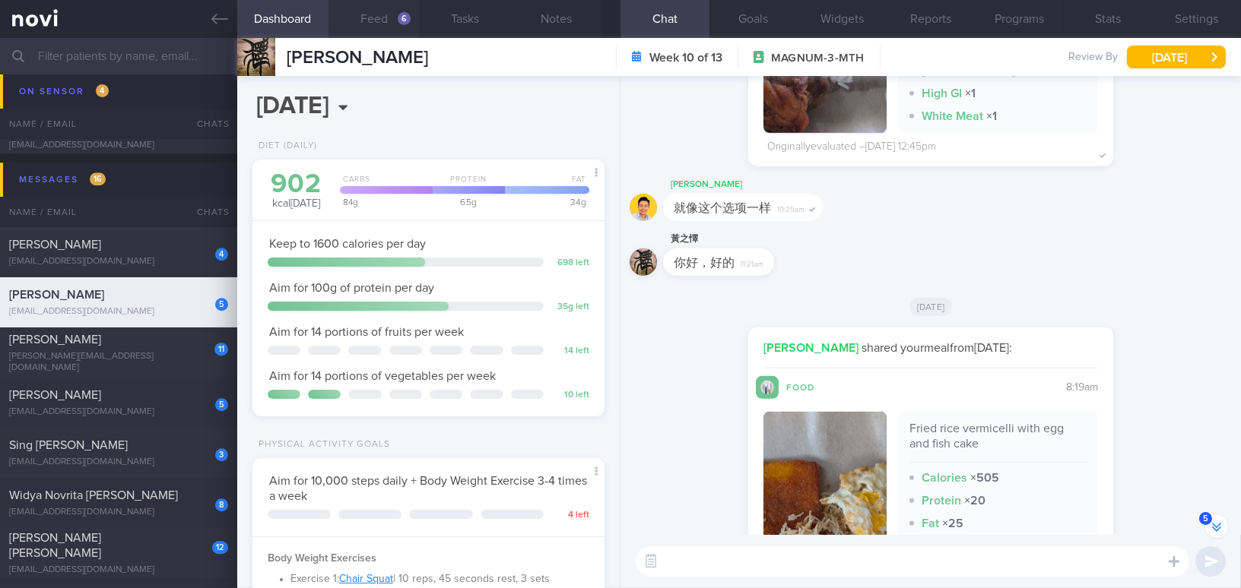
scroll to position [160, 320]
click at [395, 14] on button "Feed 6" at bounding box center [373, 19] width 91 height 38
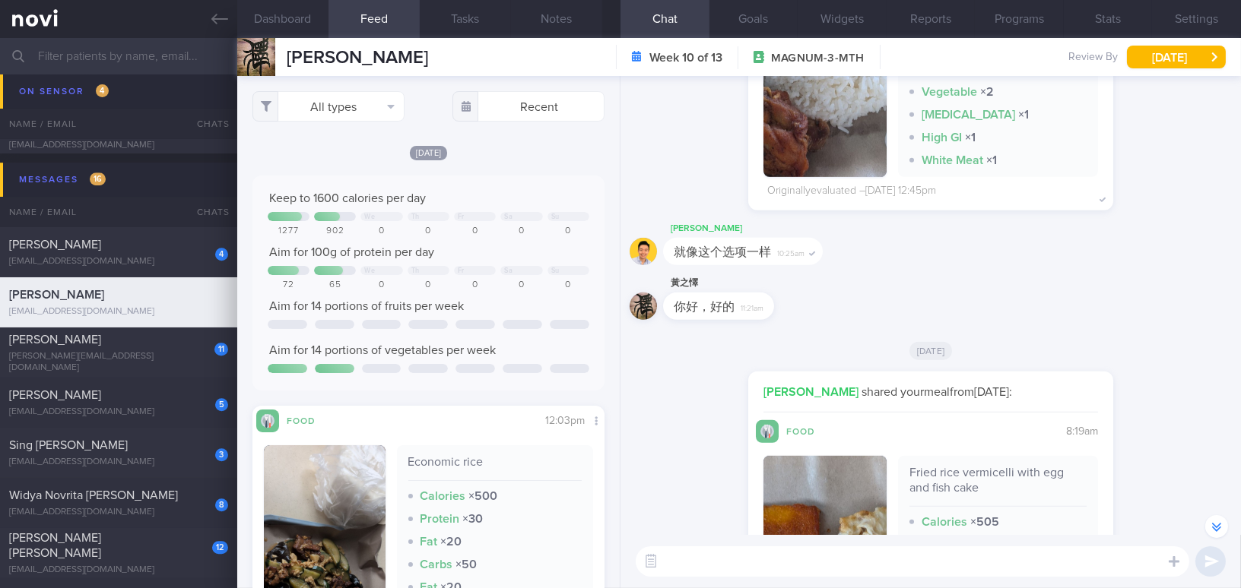
scroll to position [-509, 0]
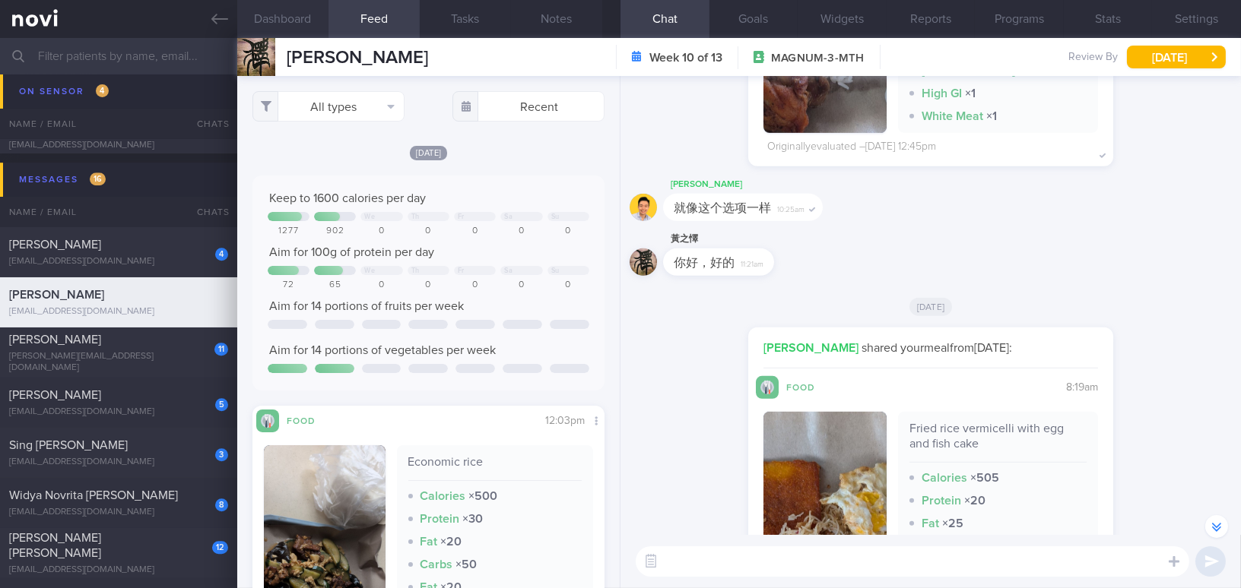
click at [265, 17] on button "Dashboard" at bounding box center [282, 19] width 91 height 38
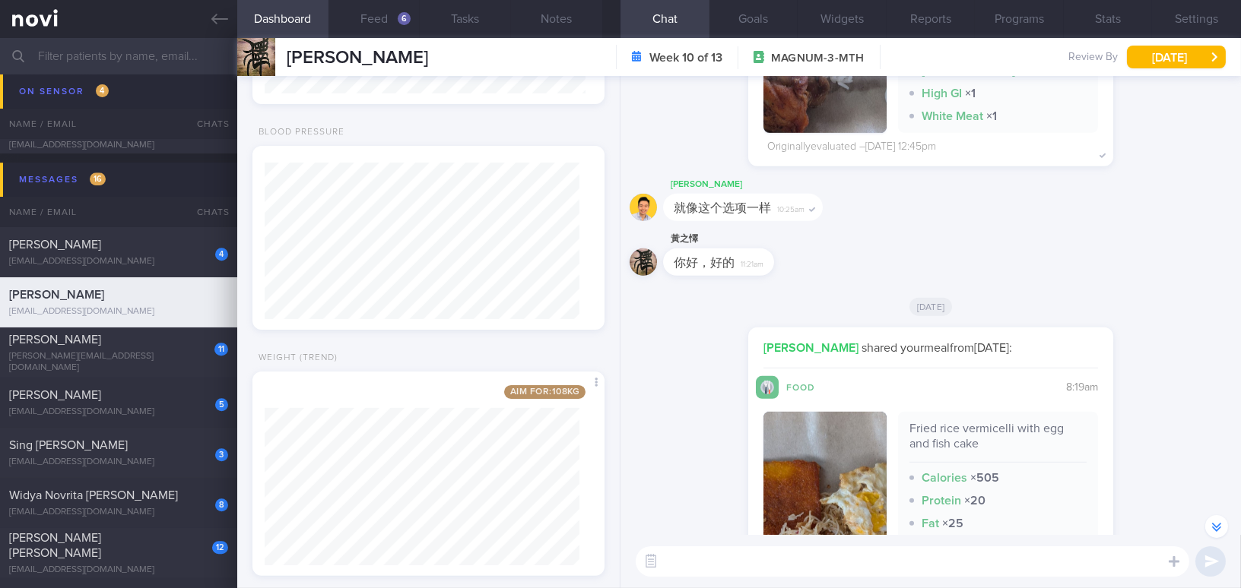
scroll to position [895, 0]
click at [390, 19] on button "Feed 6" at bounding box center [373, 19] width 91 height 38
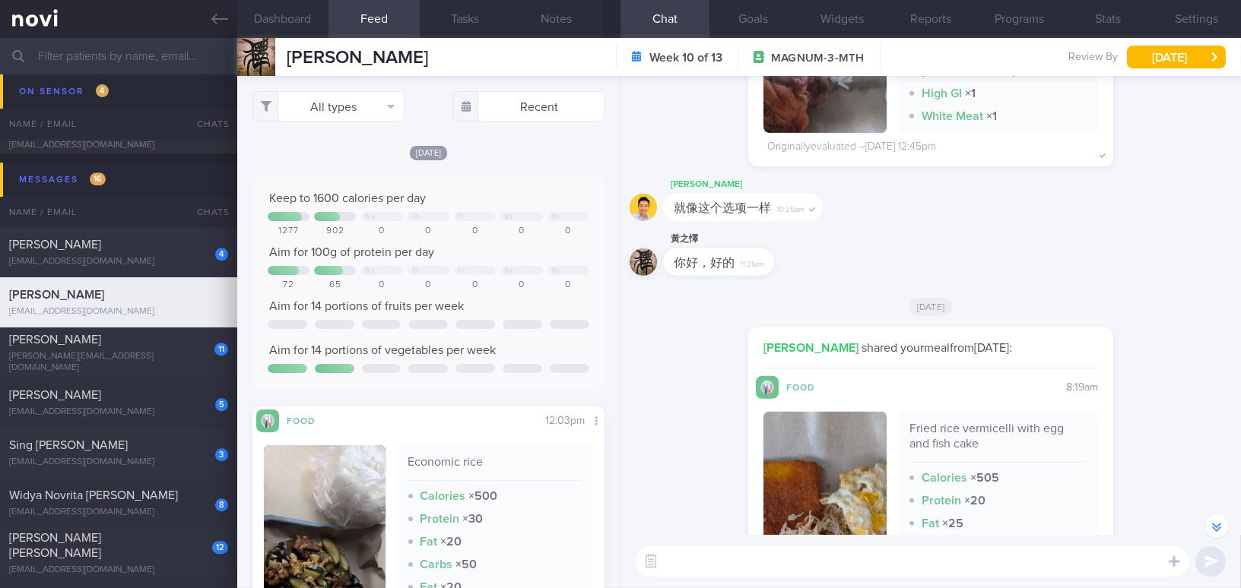
scroll to position [276, 0]
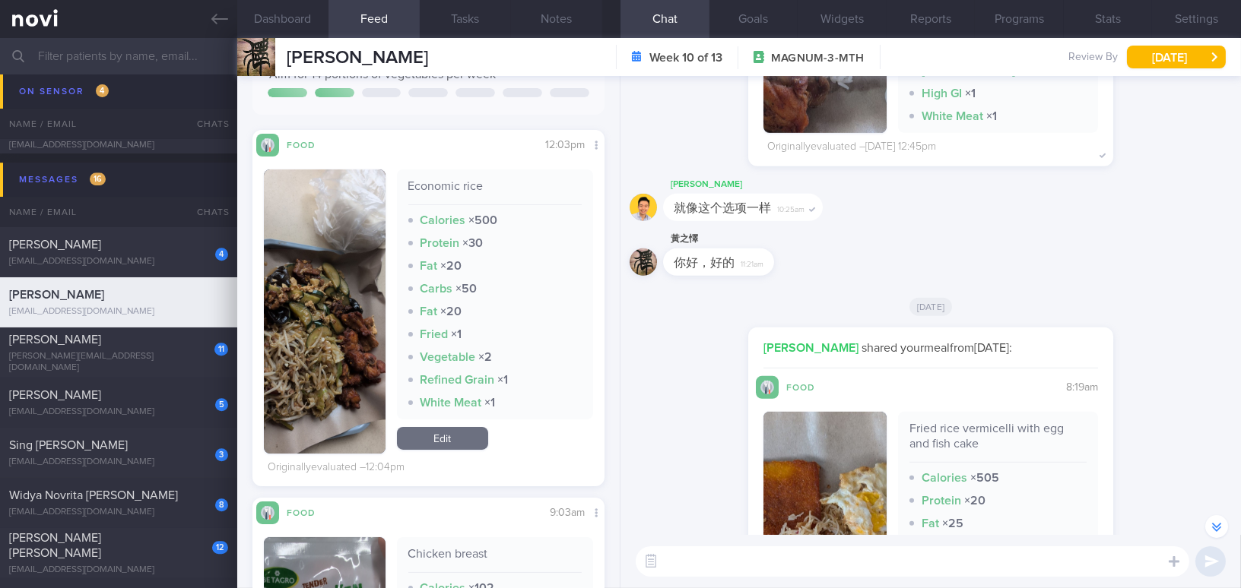
click at [321, 290] on button "button" at bounding box center [325, 312] width 122 height 284
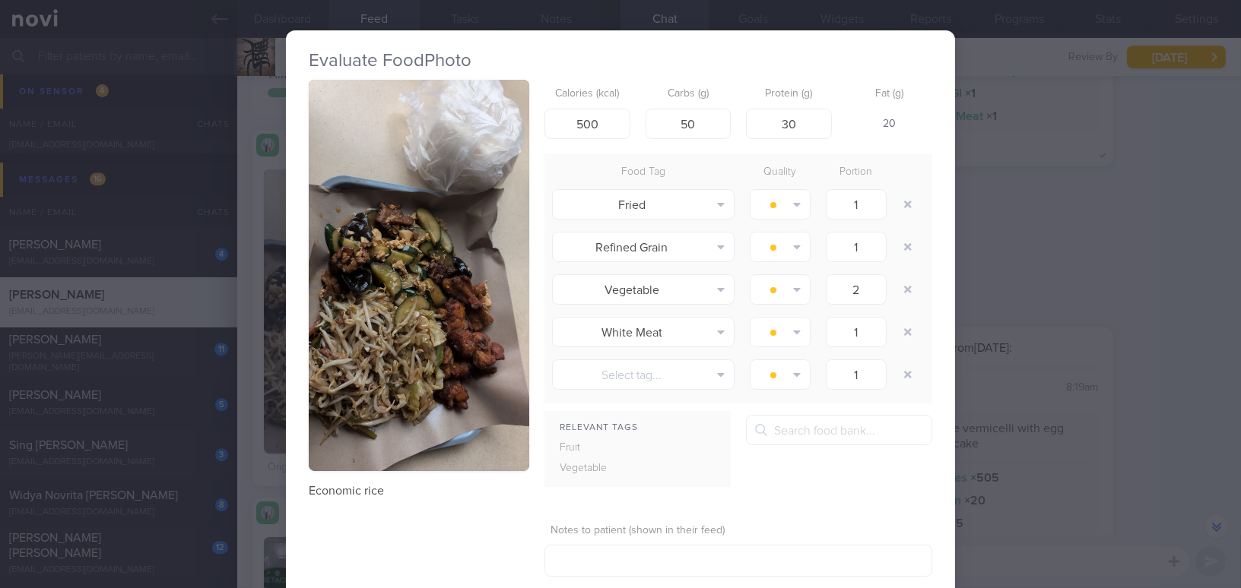
click at [375, 214] on button "button" at bounding box center [419, 275] width 220 height 391
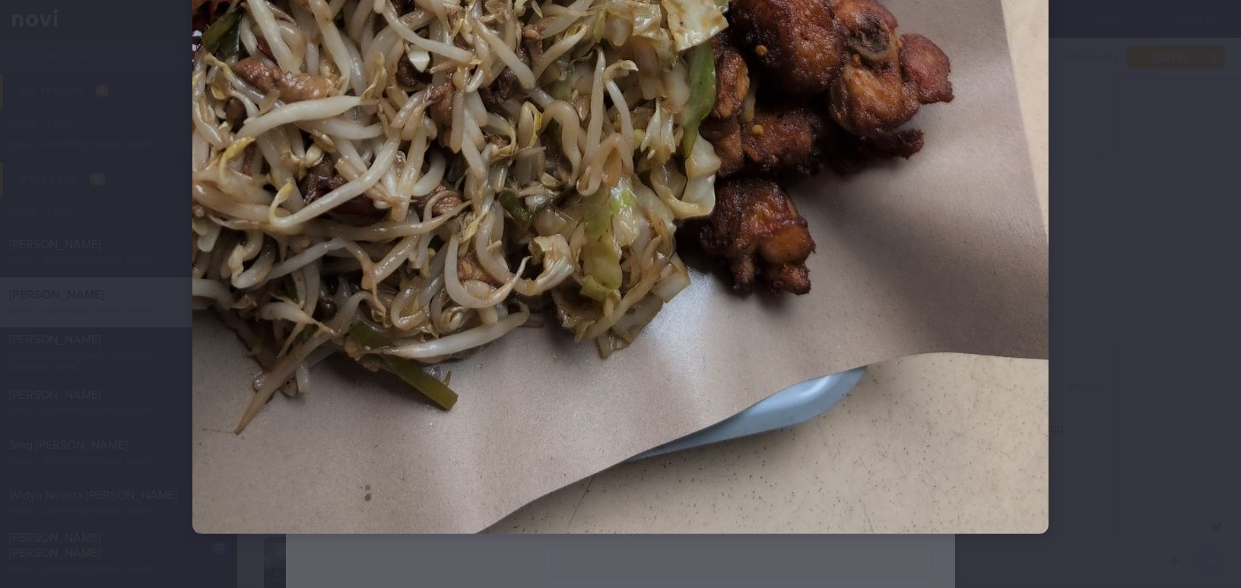
scroll to position [1053, 0]
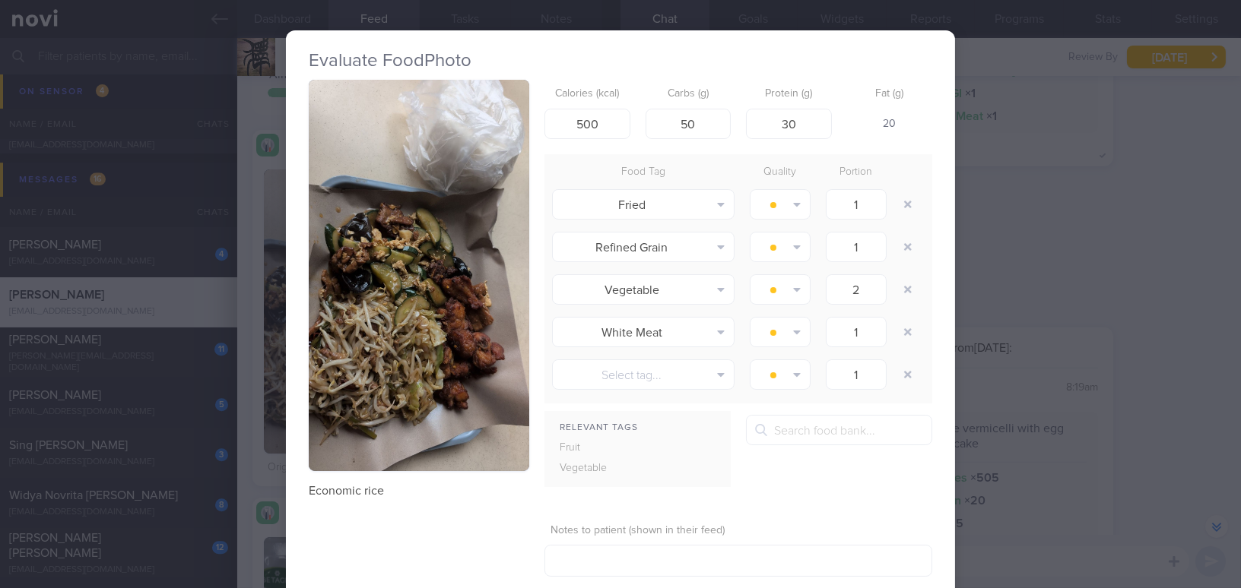
click at [1031, 283] on div "Evaluate Food Photo Economic rice Calories (kcal) 500 Carbs (g) 50 Protein (g) …" at bounding box center [620, 294] width 1241 height 588
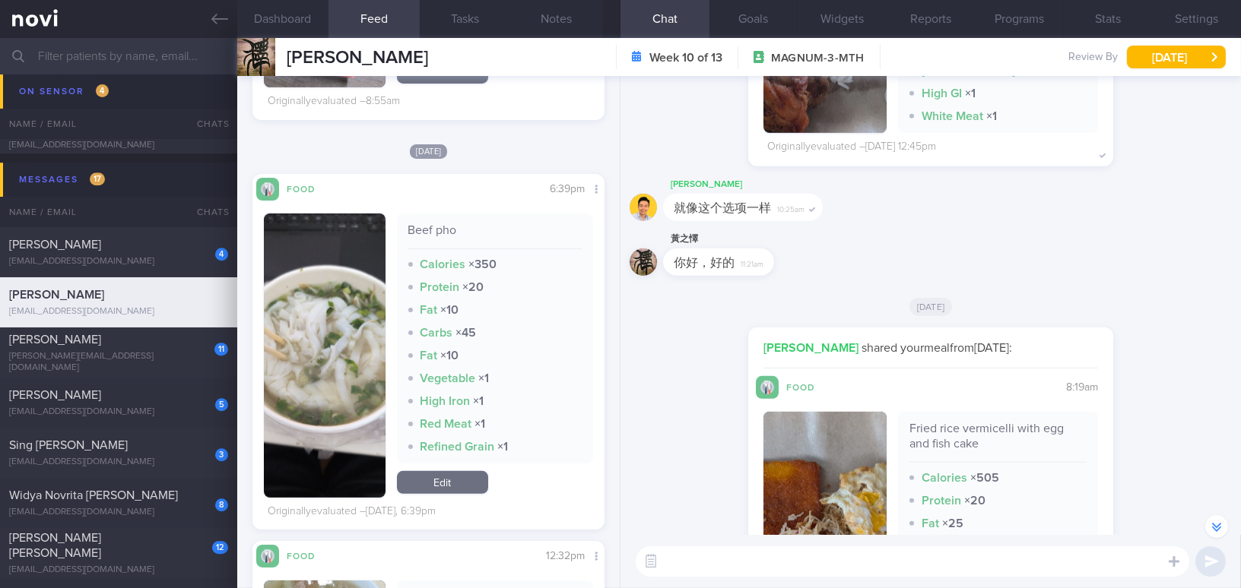
scroll to position [1658, 0]
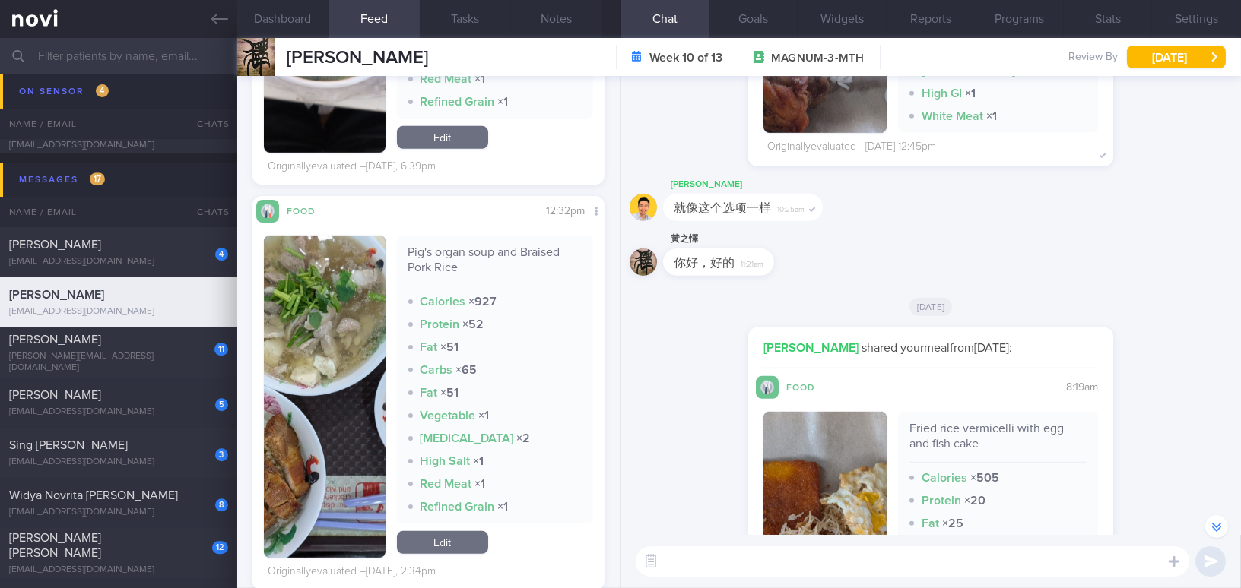
click at [347, 326] on button "button" at bounding box center [325, 397] width 122 height 322
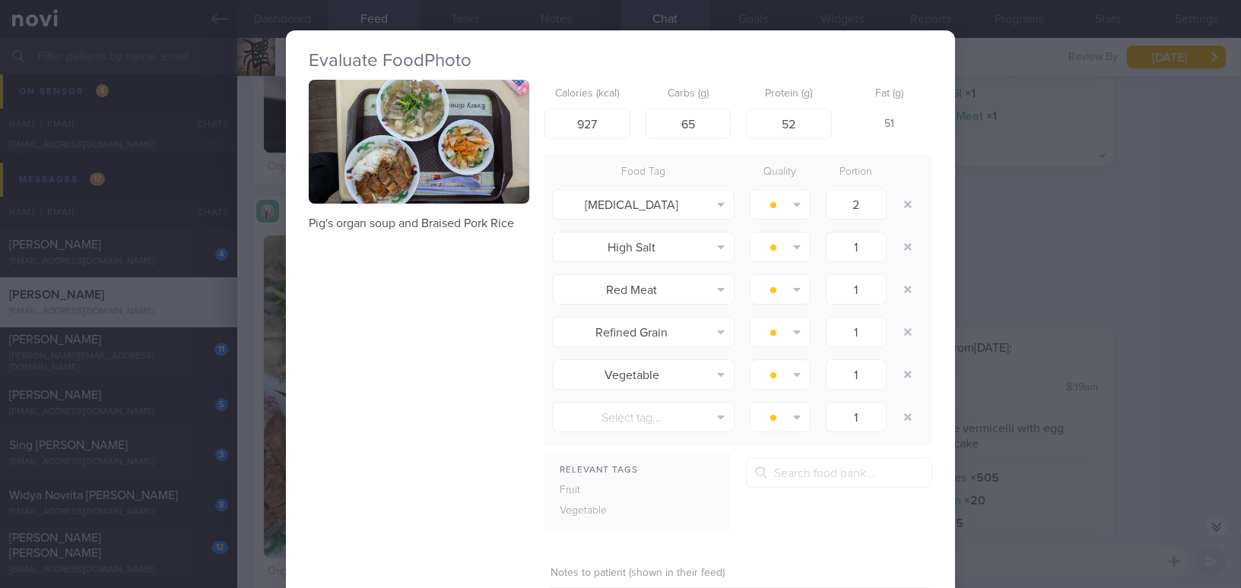
click at [398, 170] on button "button" at bounding box center [419, 142] width 220 height 124
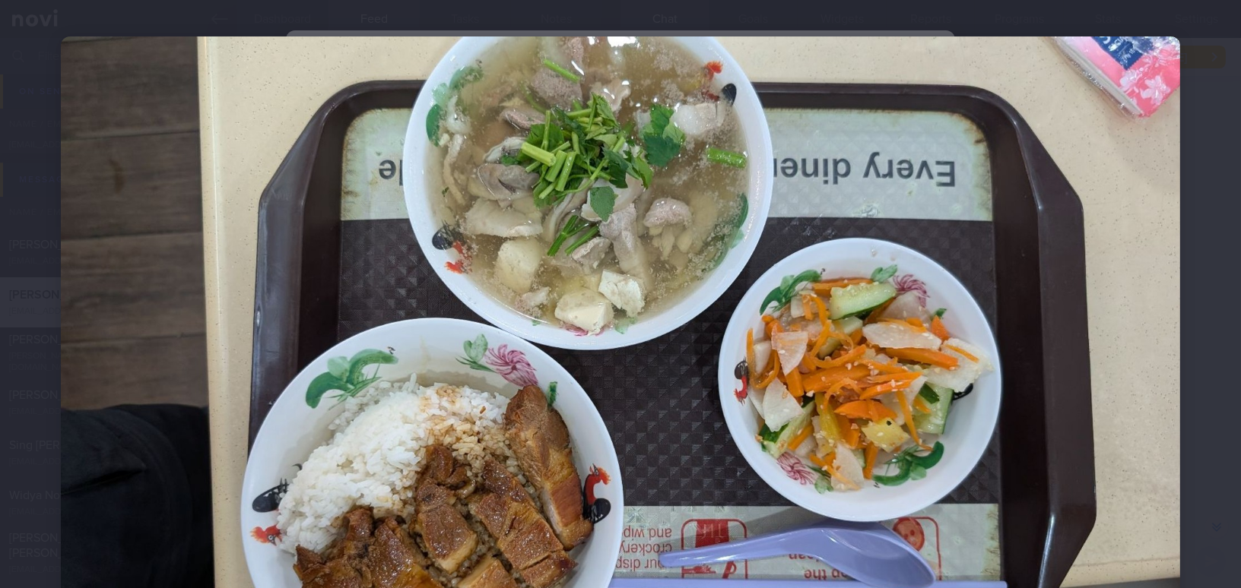
scroll to position [19, 0]
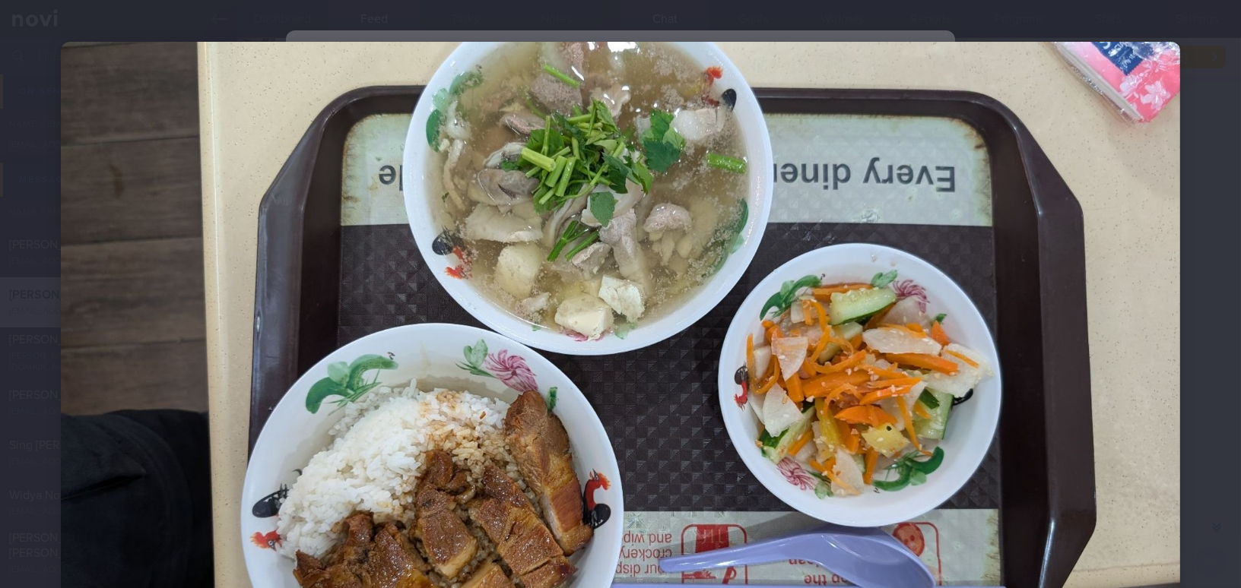
click at [724, 303] on img at bounding box center [620, 357] width 1119 height 630
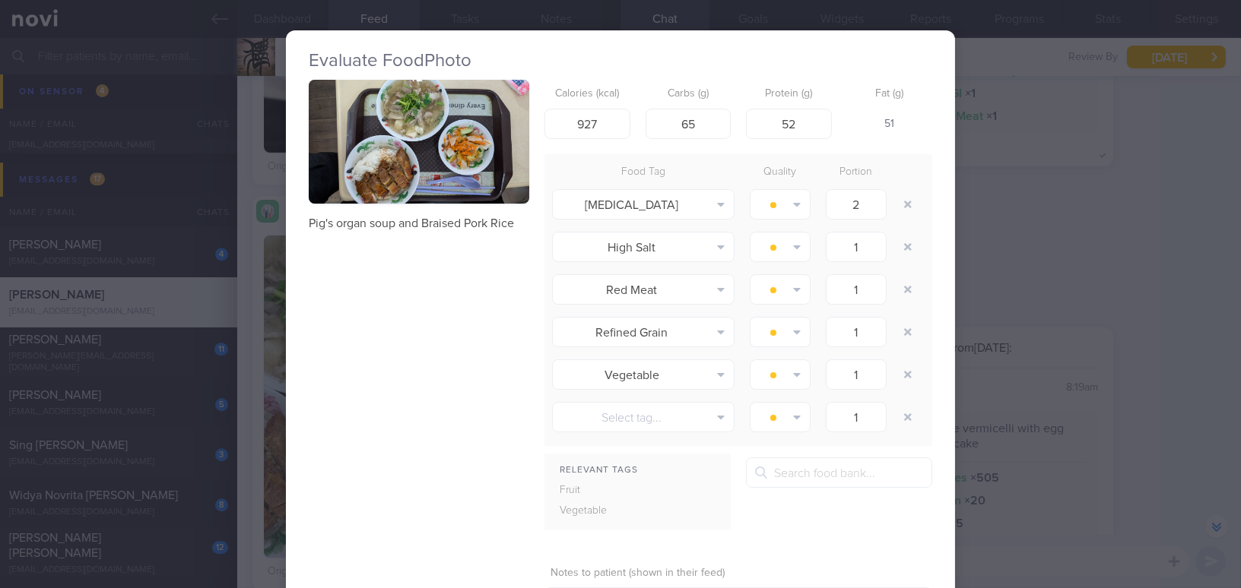
click at [1025, 303] on div "Evaluate Food Photo Pig's organ soup and Braised Pork Rice Calories (kcal) 927 …" at bounding box center [620, 294] width 1241 height 588
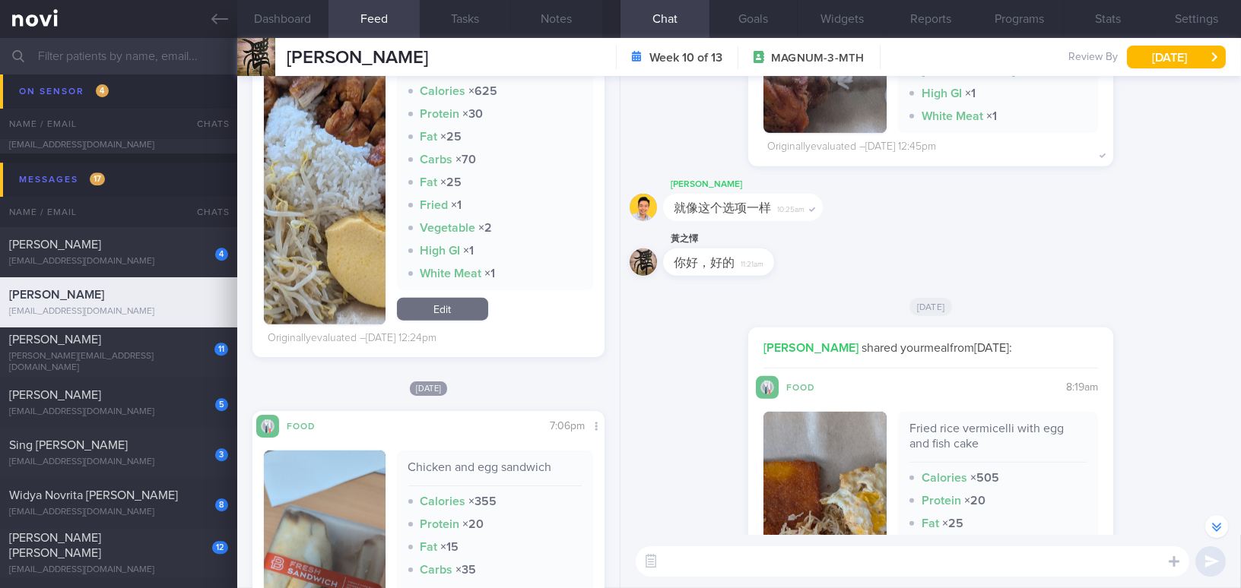
scroll to position [3109, 0]
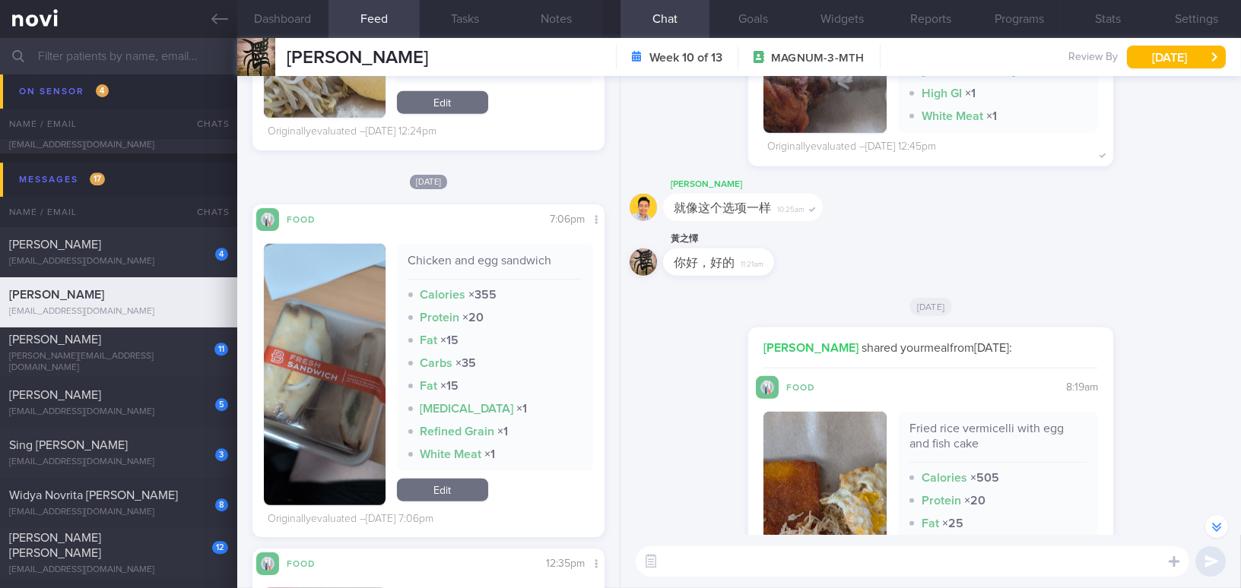
click at [293, 402] on button "button" at bounding box center [325, 375] width 122 height 262
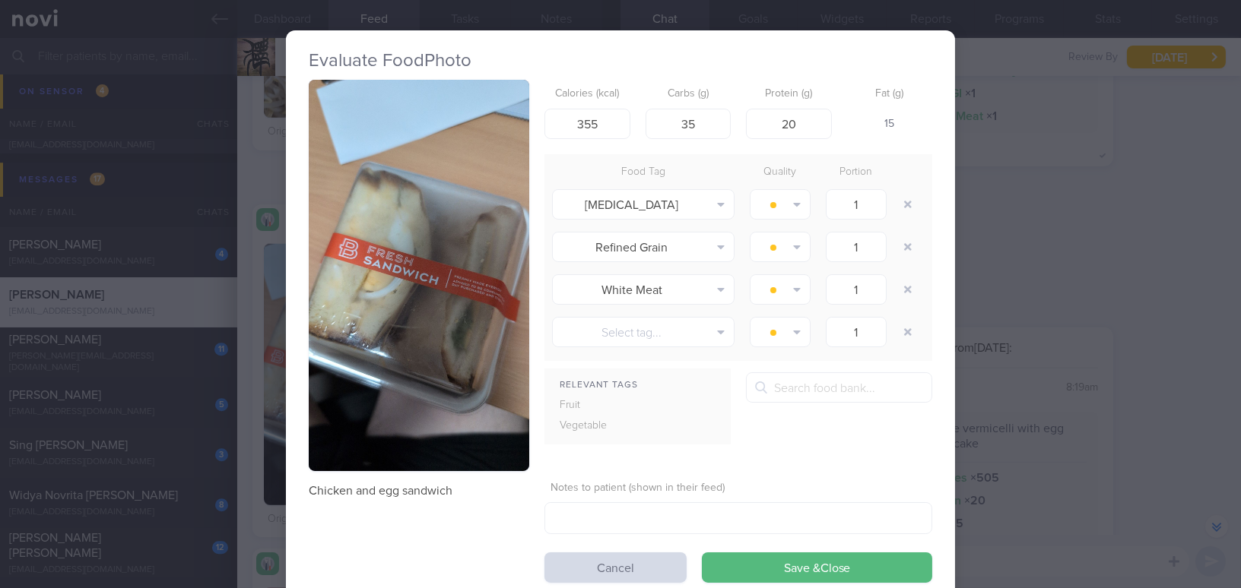
click at [360, 296] on button "button" at bounding box center [419, 275] width 220 height 391
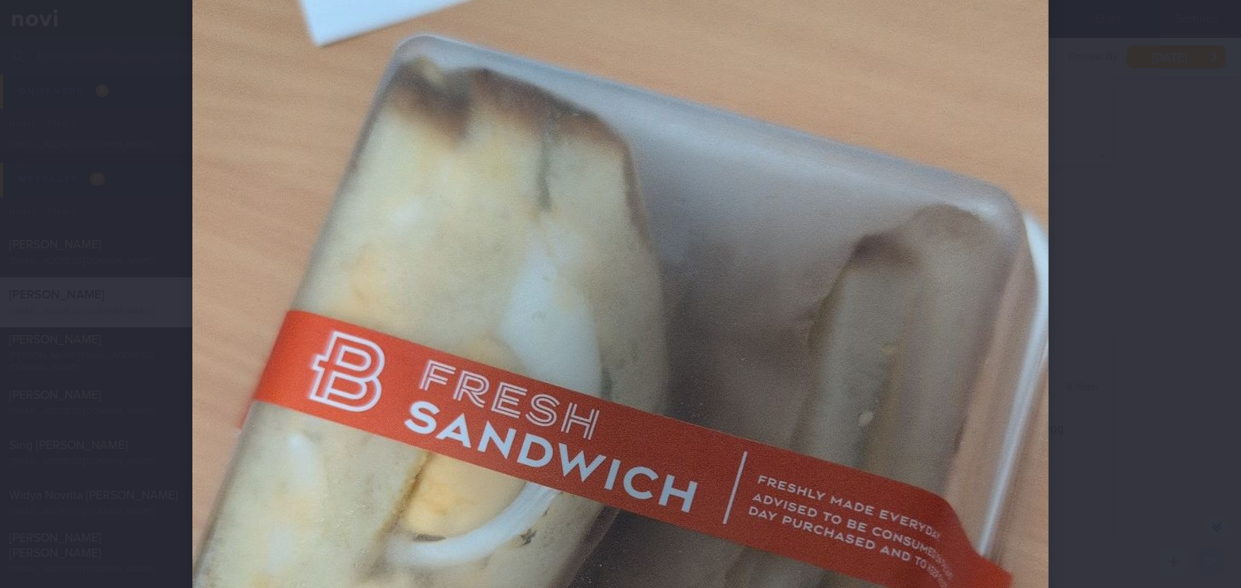
scroll to position [622, 0]
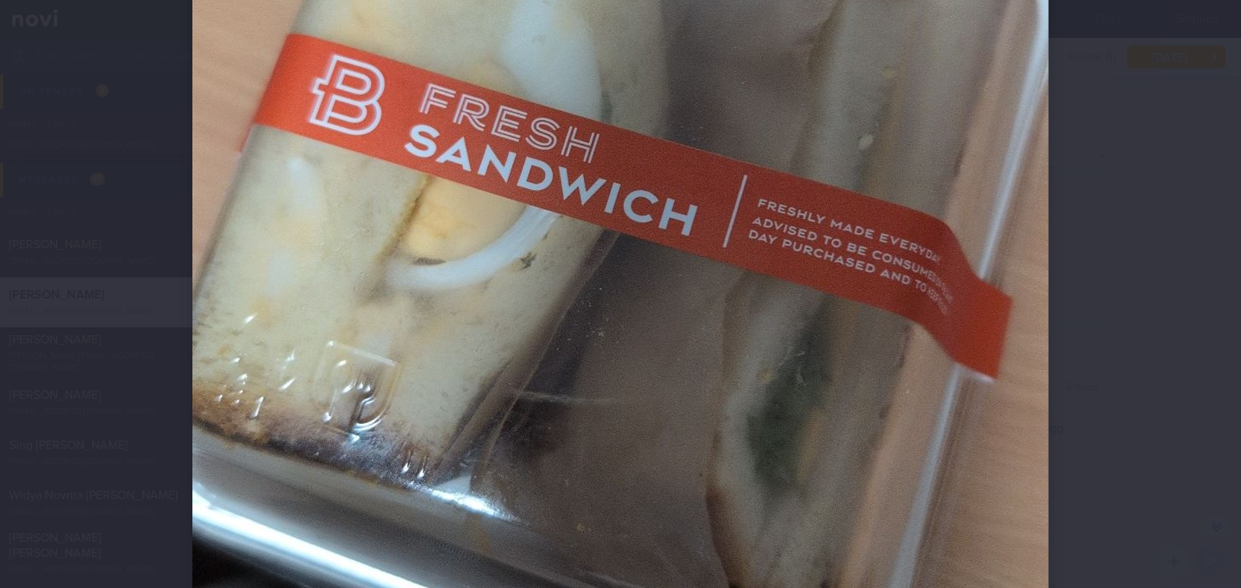
click at [803, 314] on img at bounding box center [620, 199] width 856 height 1520
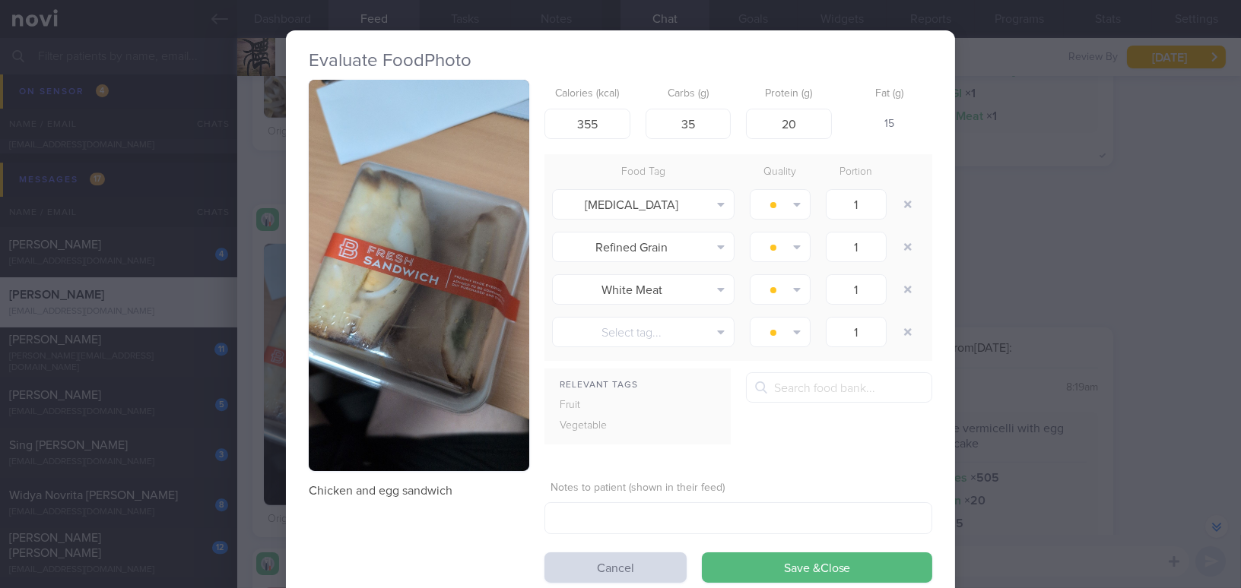
click at [1013, 310] on div "Evaluate Food Photo Chicken and egg sandwich Calories (kcal) 355 Carbs (g) 35 P…" at bounding box center [620, 294] width 1241 height 588
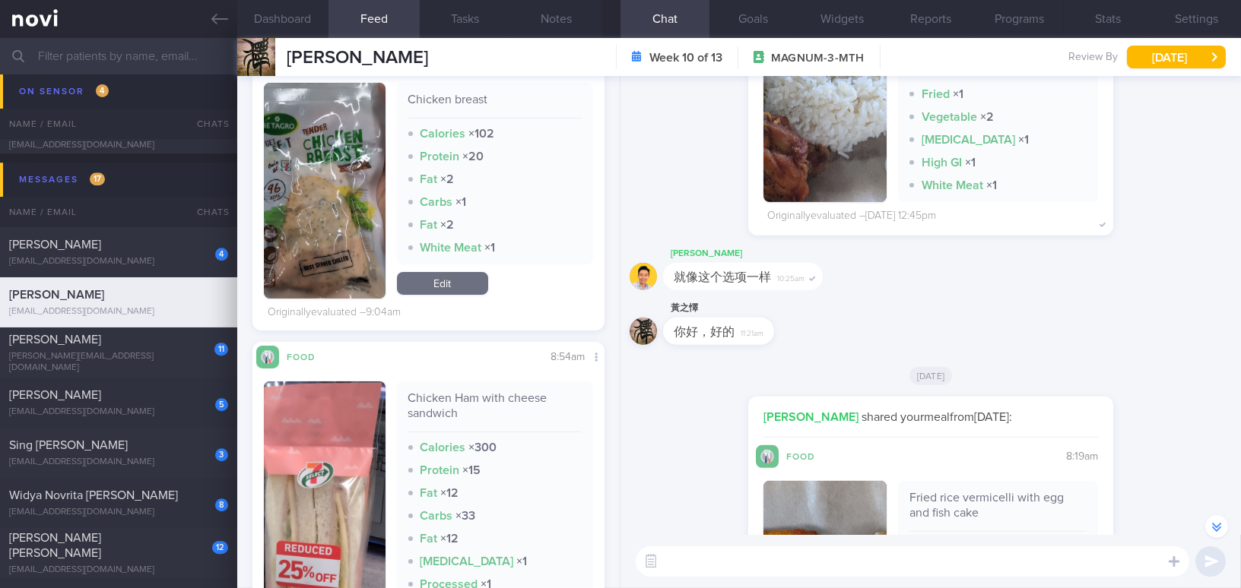
scroll to position [829, 0]
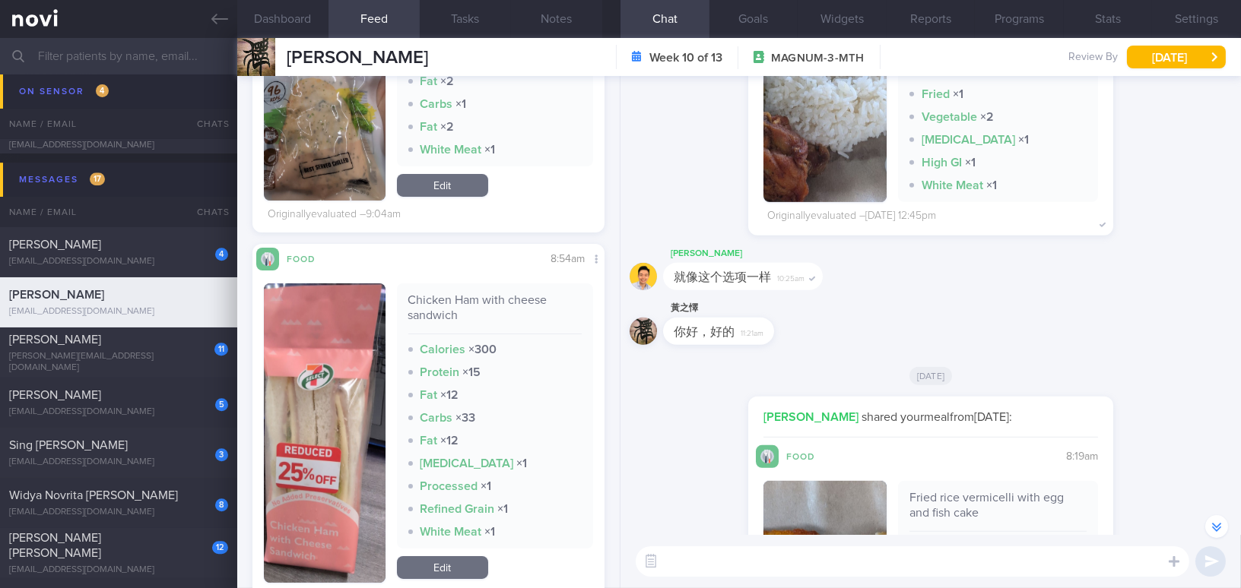
click at [347, 413] on button "button" at bounding box center [325, 434] width 122 height 300
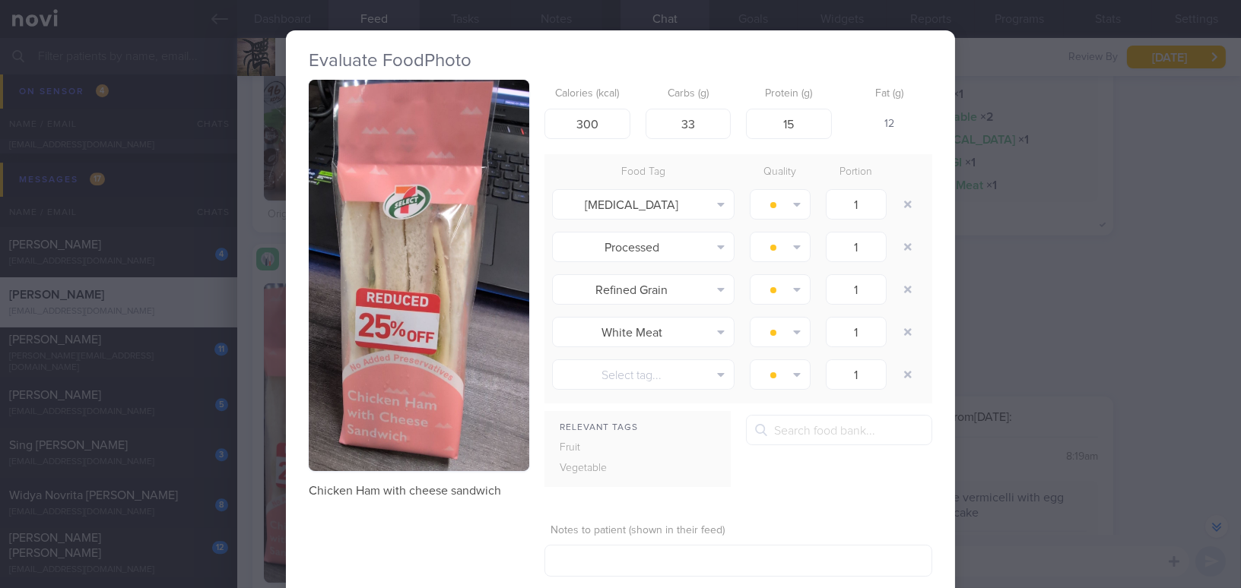
click at [1065, 296] on div "Evaluate Food Photo Chicken Ham with cheese sandwich Calories (kcal) 300 Carbs …" at bounding box center [620, 294] width 1241 height 588
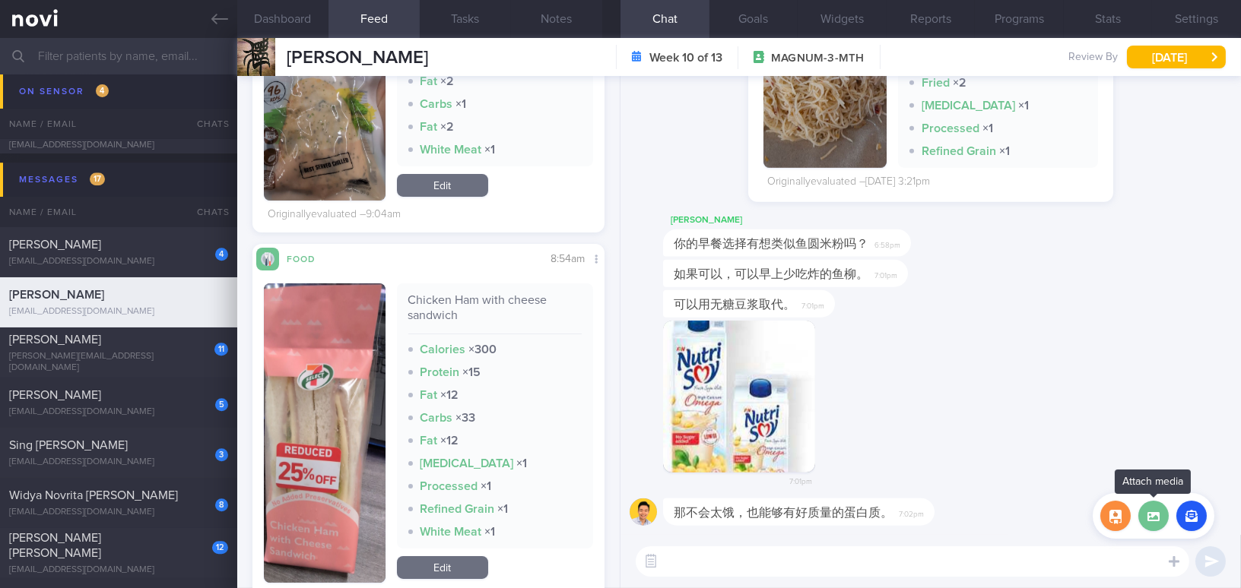
click at [1155, 518] on label at bounding box center [1153, 516] width 30 height 30
click at [0, 0] on input "file" at bounding box center [0, 0] width 0 height 0
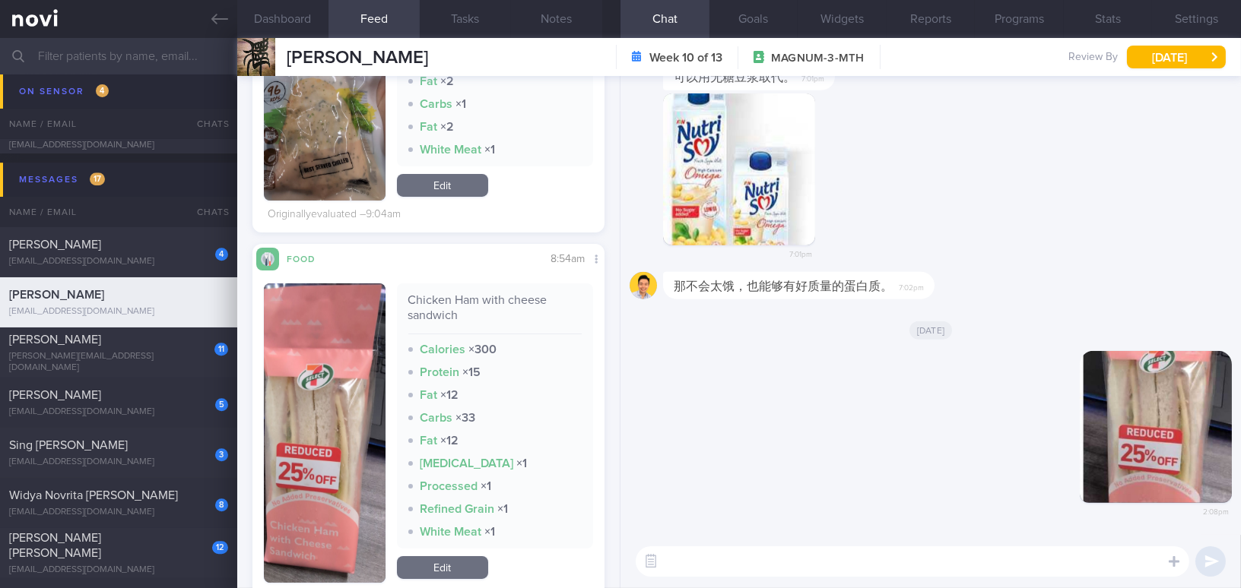
drag, startPoint x: 1157, startPoint y: 430, endPoint x: 1241, endPoint y: 436, distance: 84.6
click at [1240, 436] on html "You are offline! Some functionality will be unavailable Patients New Users Coac…" at bounding box center [620, 294] width 1241 height 588
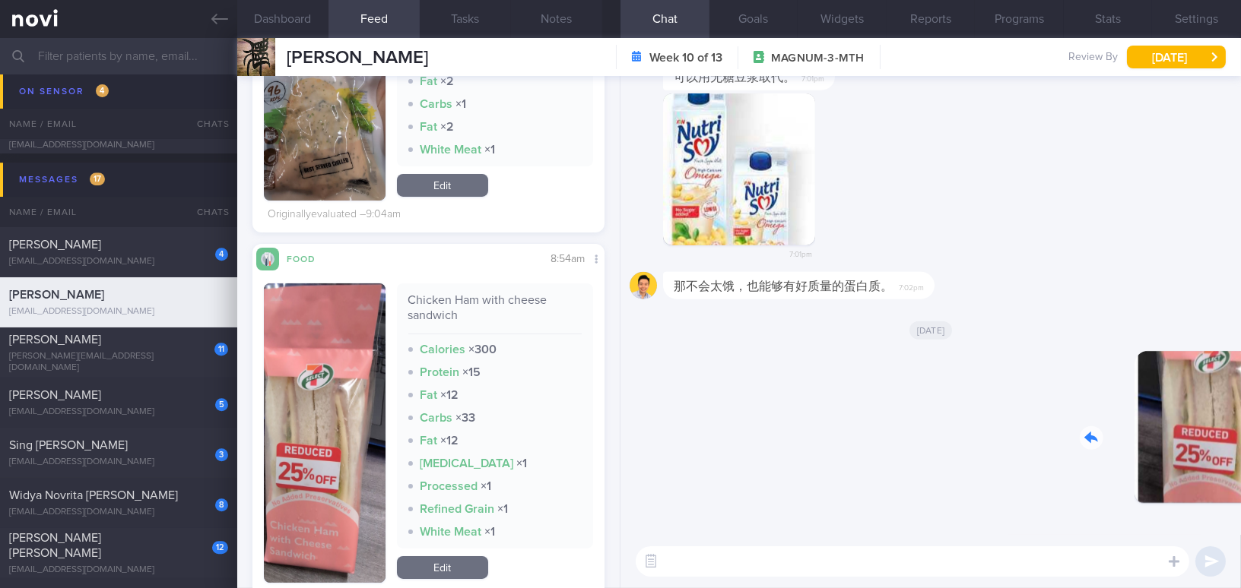
drag, startPoint x: 1244, startPoint y: 449, endPoint x: 1256, endPoint y: 449, distance: 12.2
click at [1240, 449] on html "You are offline! Some functionality will be unavailable Patients New Users Coac…" at bounding box center [620, 294] width 1241 height 588
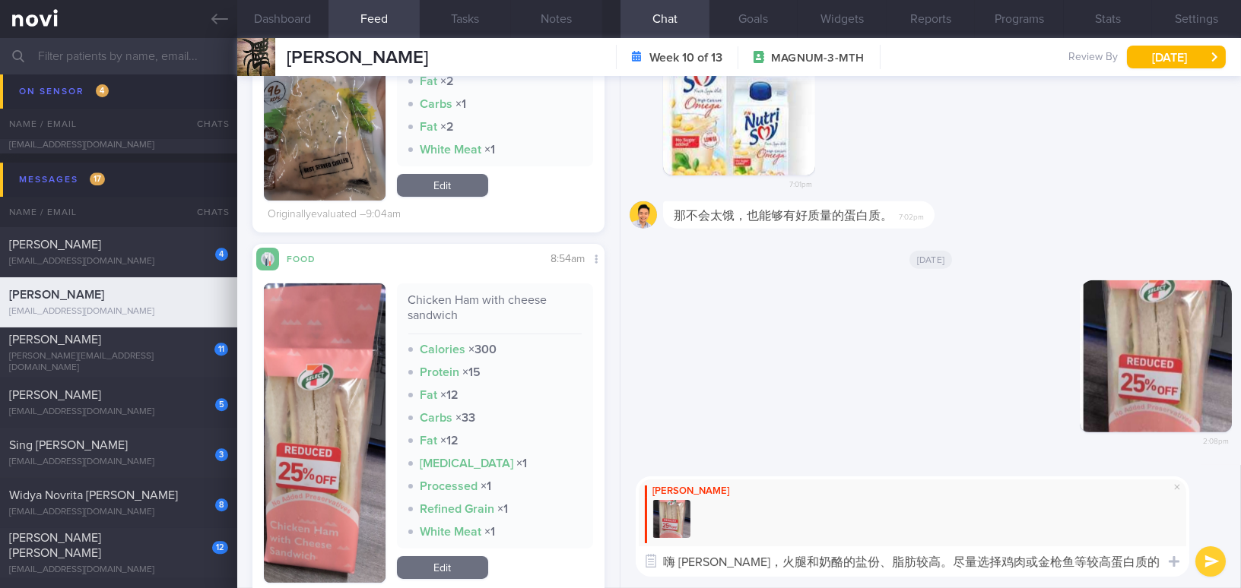
type textarea "嗨 Mr Huang，火腿和奶酪的盐份、脂肪较高。尽量选择鸡肉或金枪鱼等较高蛋白质的馅料。"
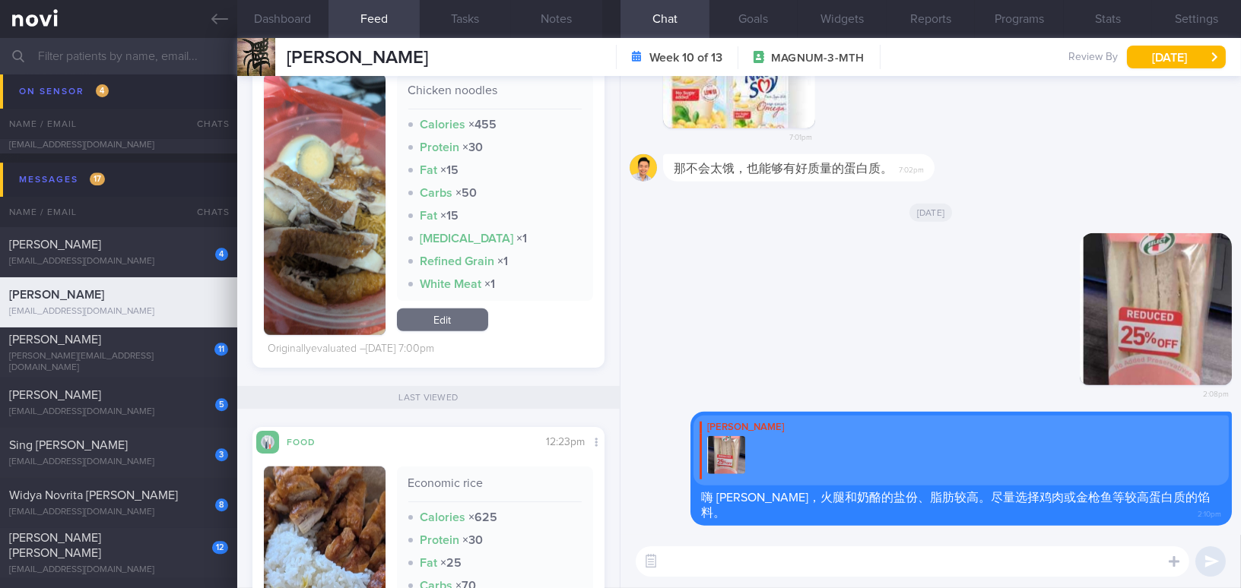
scroll to position [2695, 0]
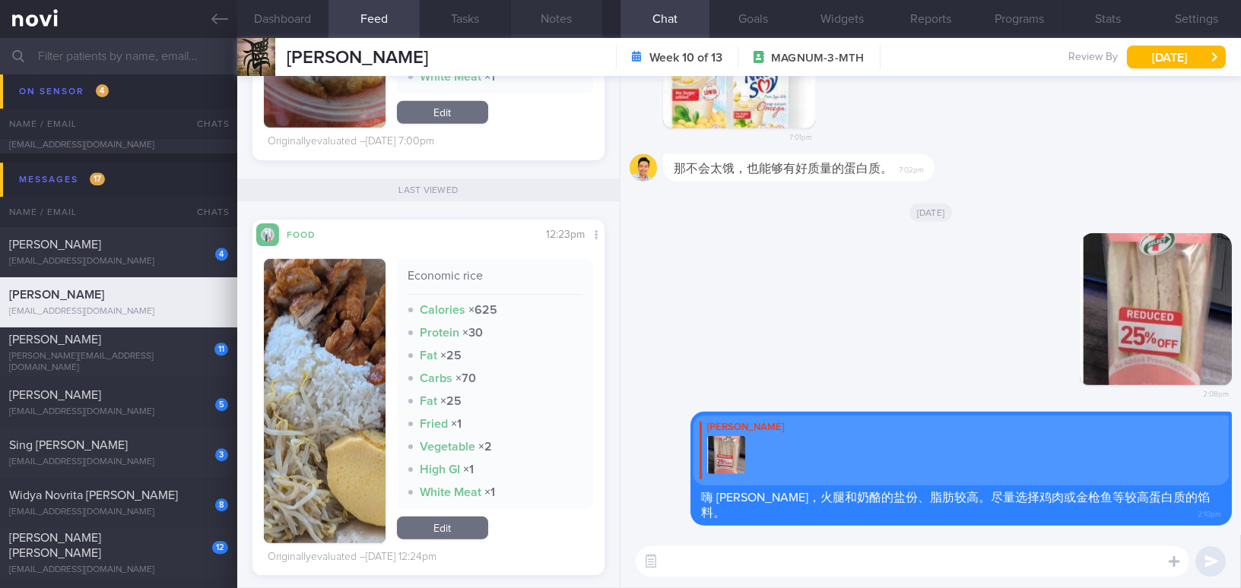
click at [553, 14] on button "Notes" at bounding box center [556, 19] width 91 height 38
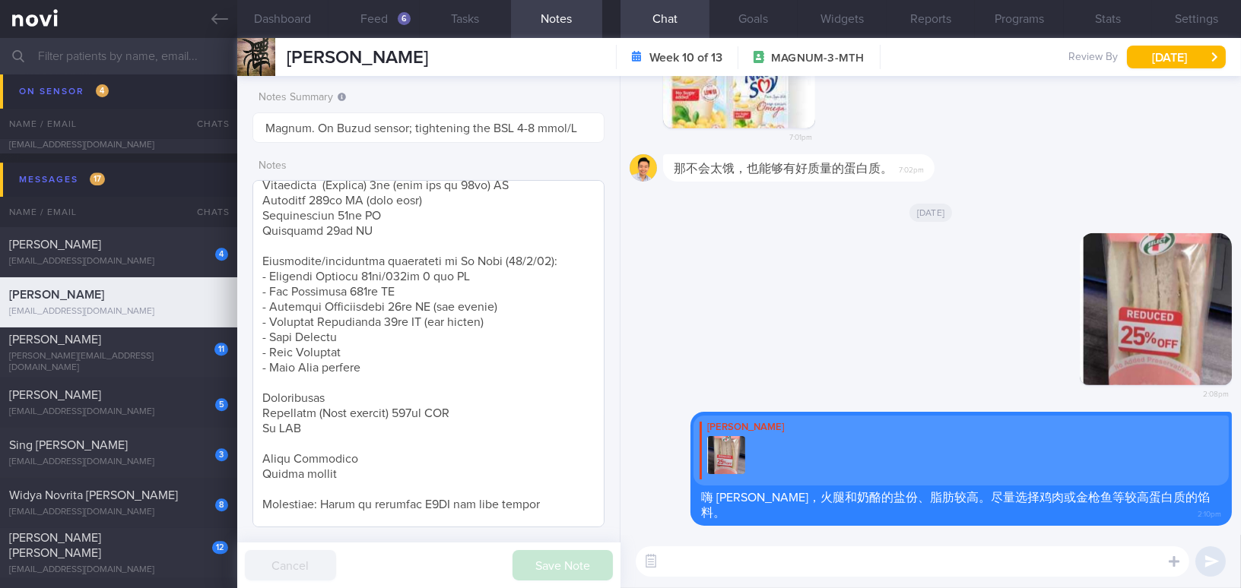
scroll to position [686, 0]
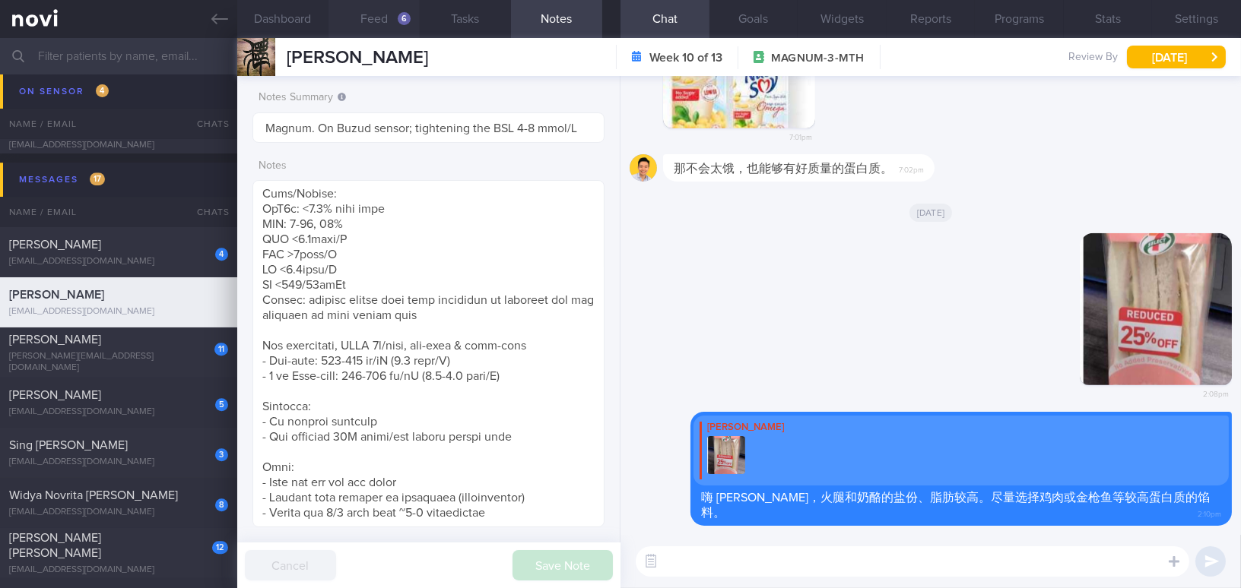
click at [371, 17] on button "Feed 6" at bounding box center [373, 19] width 91 height 38
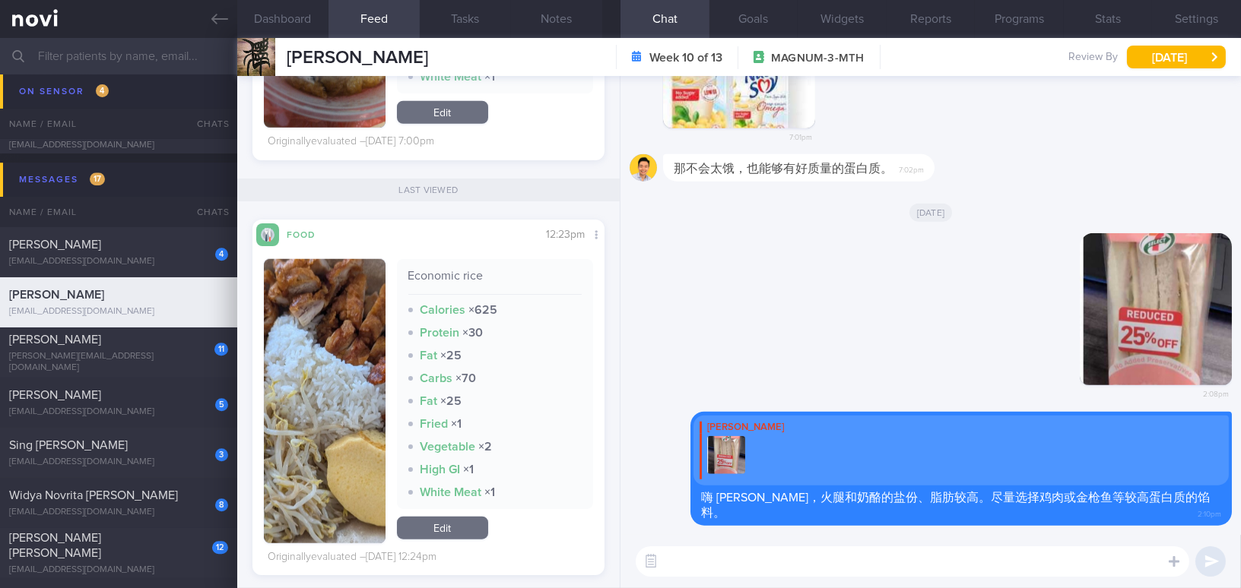
click at [703, 563] on textarea at bounding box center [912, 562] width 553 height 30
type textarea "确认一下，肉的皮通常都有去掉吗？"
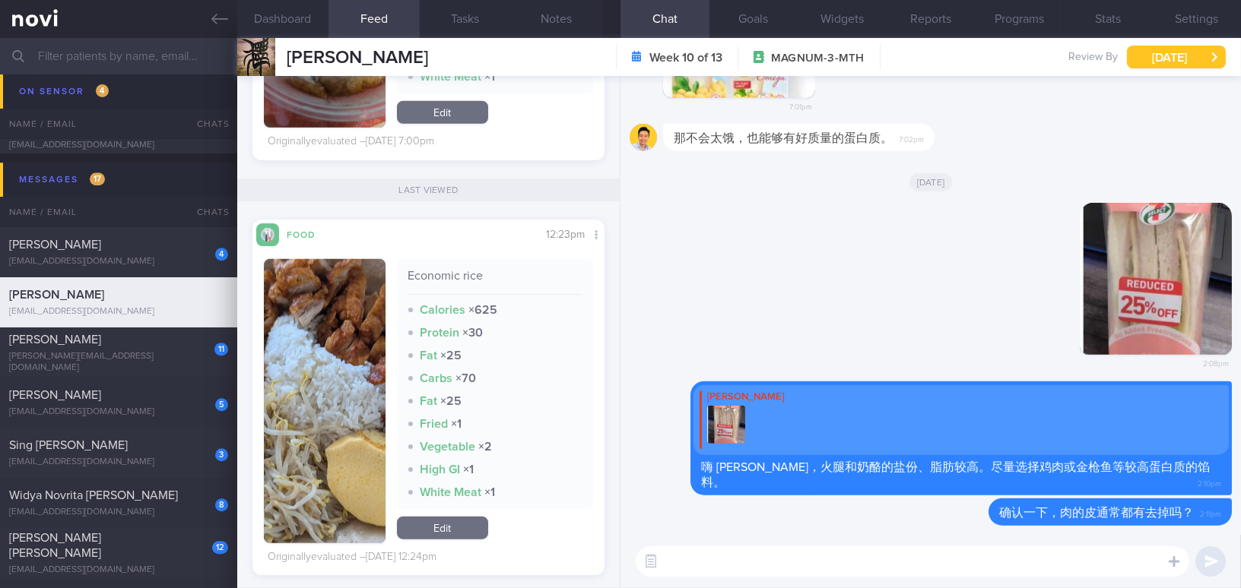
click at [1168, 49] on button "Wed, 17 Sep" at bounding box center [1176, 57] width 99 height 23
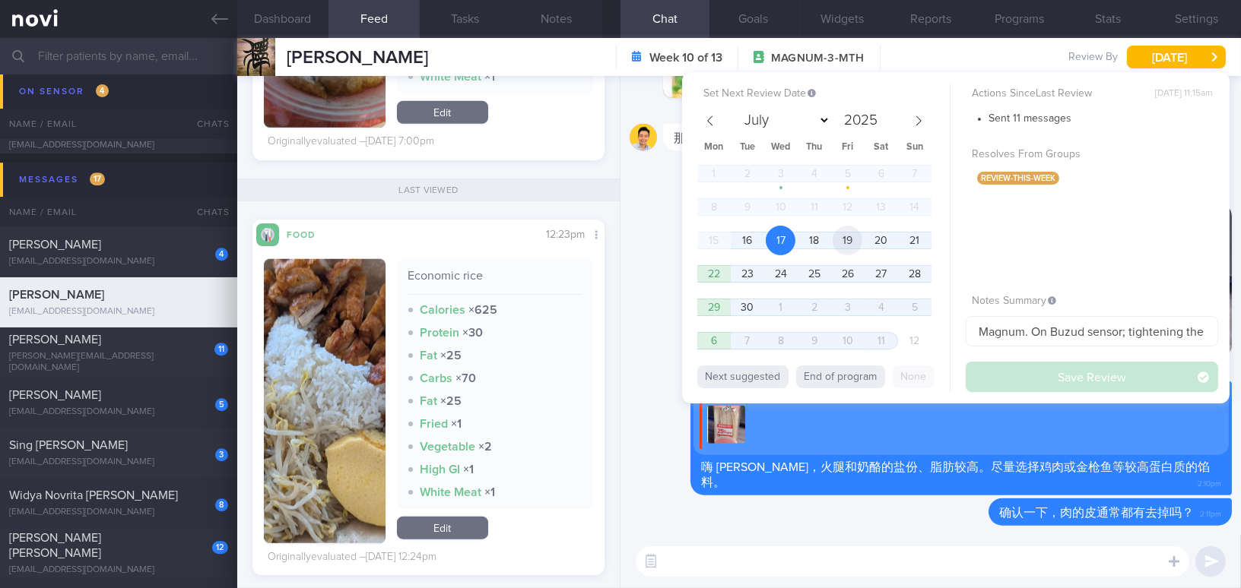
click at [854, 243] on span "19" at bounding box center [847, 241] width 30 height 30
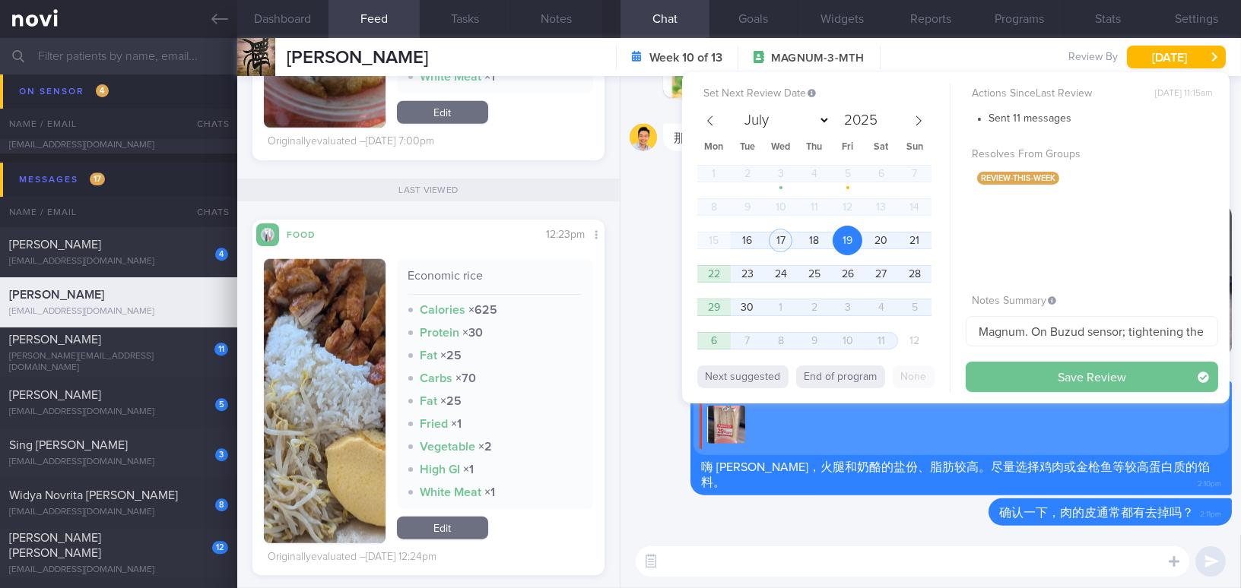
click at [1002, 379] on button "Save Review" at bounding box center [1091, 377] width 252 height 30
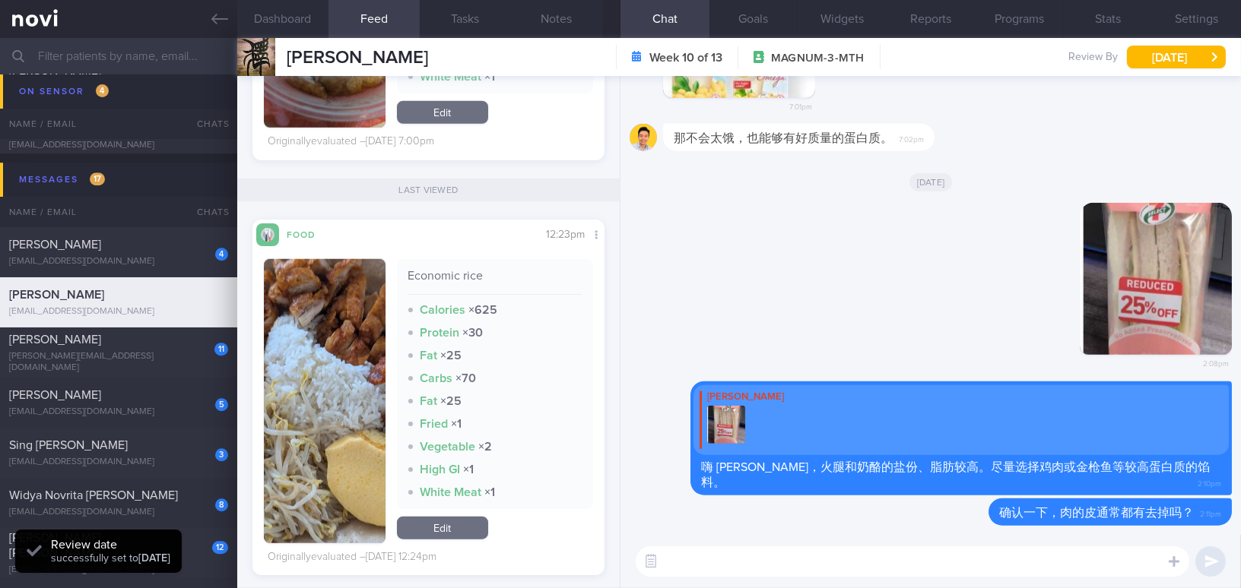
scroll to position [160, 320]
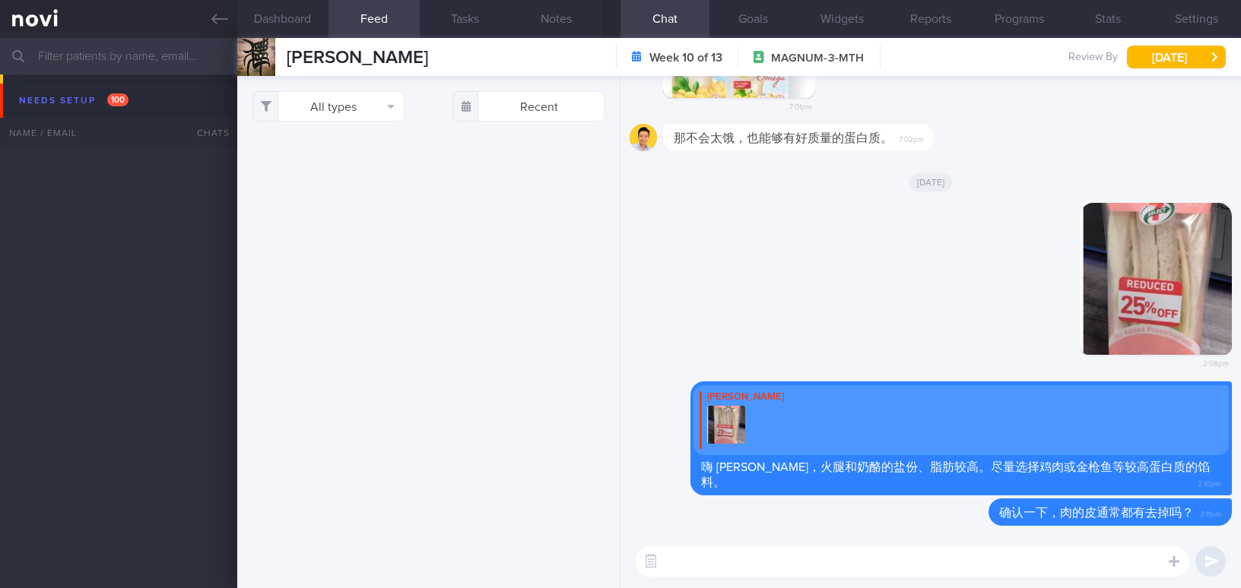
select select "8"
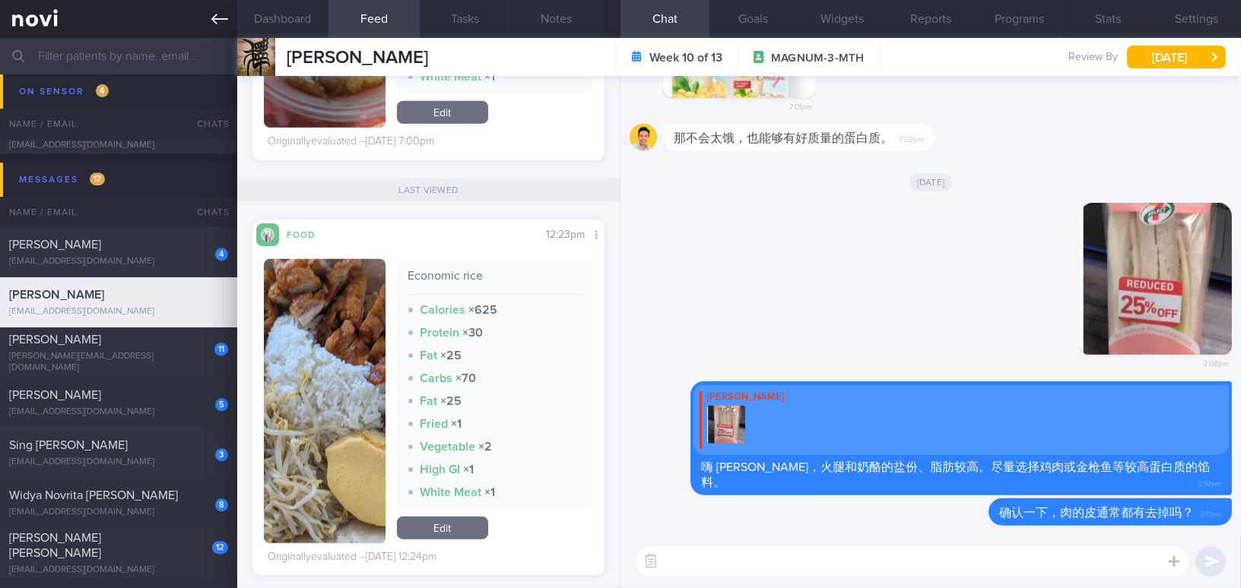
click at [213, 19] on icon at bounding box center [219, 19] width 17 height 11
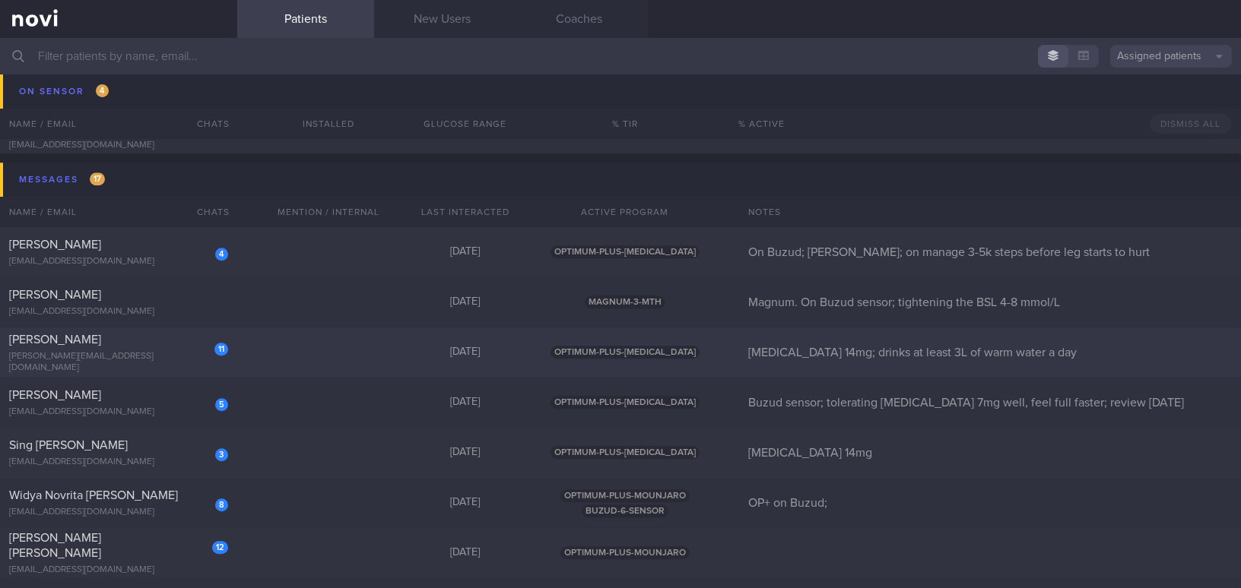
click at [125, 347] on div "Chai Boon Jie" at bounding box center [116, 339] width 215 height 15
select select "8"
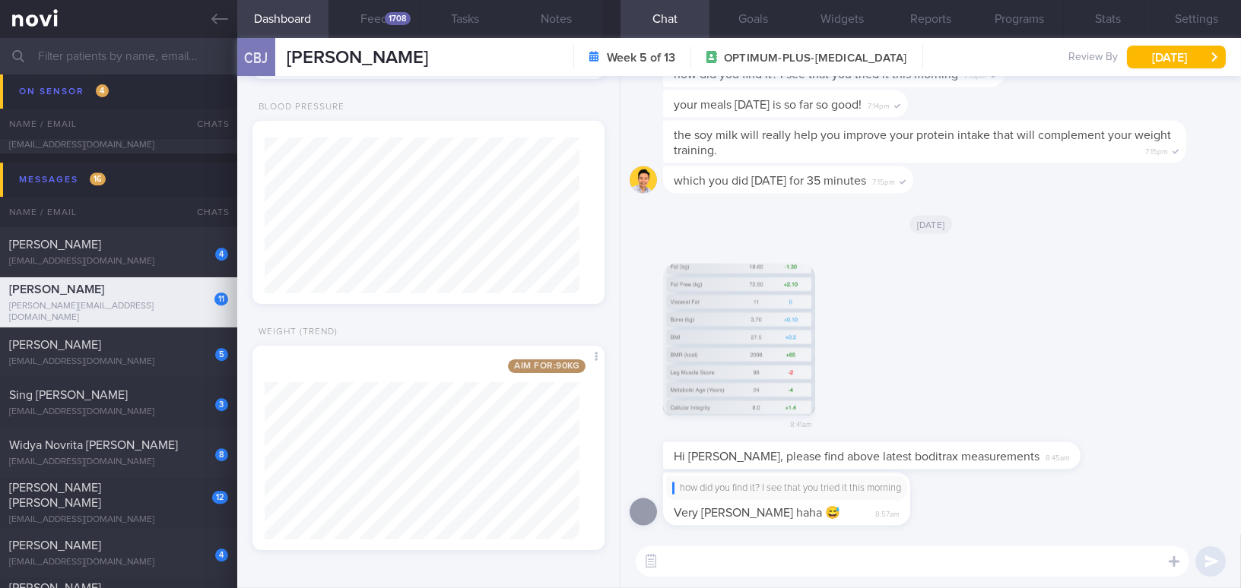
click at [781, 364] on button "button" at bounding box center [739, 340] width 152 height 152
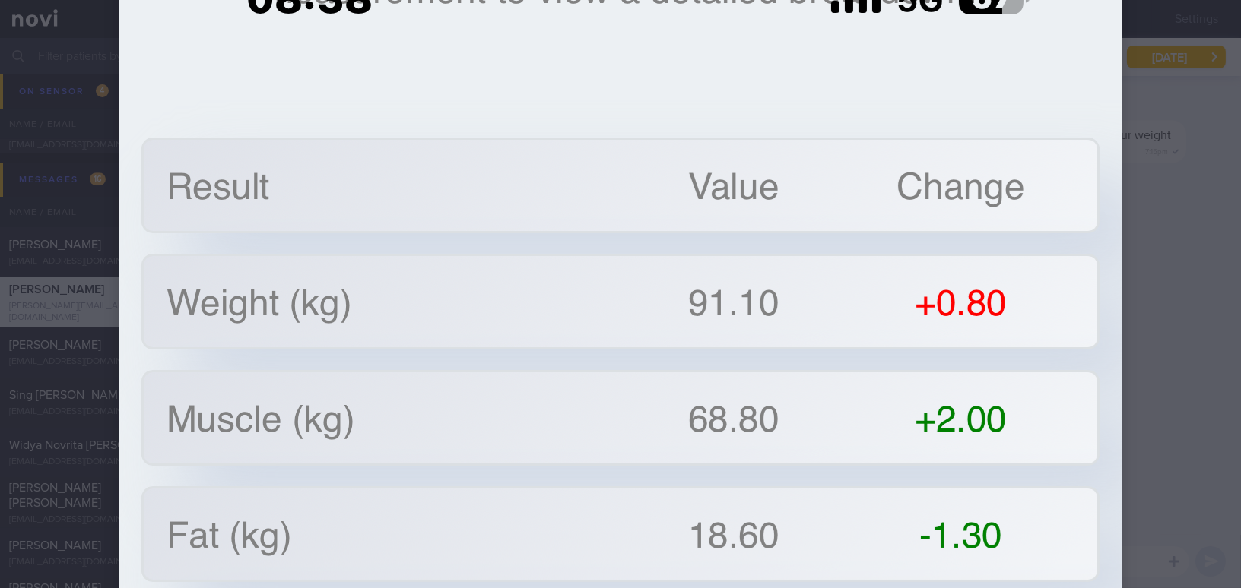
scroll to position [138, 0]
click at [1178, 264] on div at bounding box center [620, 294] width 1241 height 588
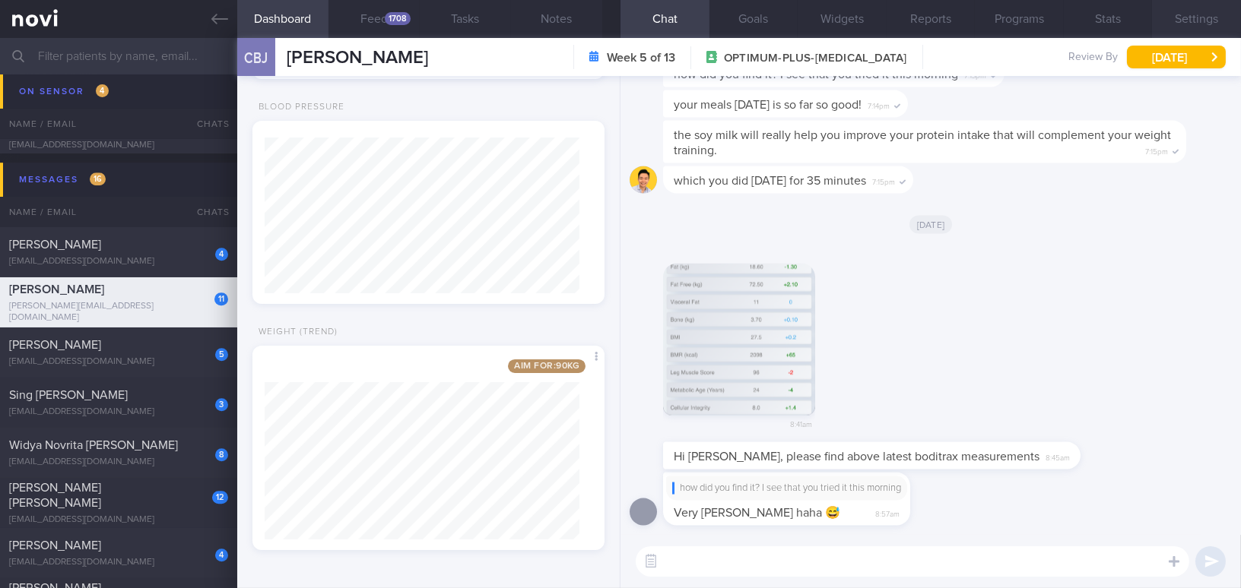
click at [1209, 17] on button "Settings" at bounding box center [1196, 19] width 89 height 38
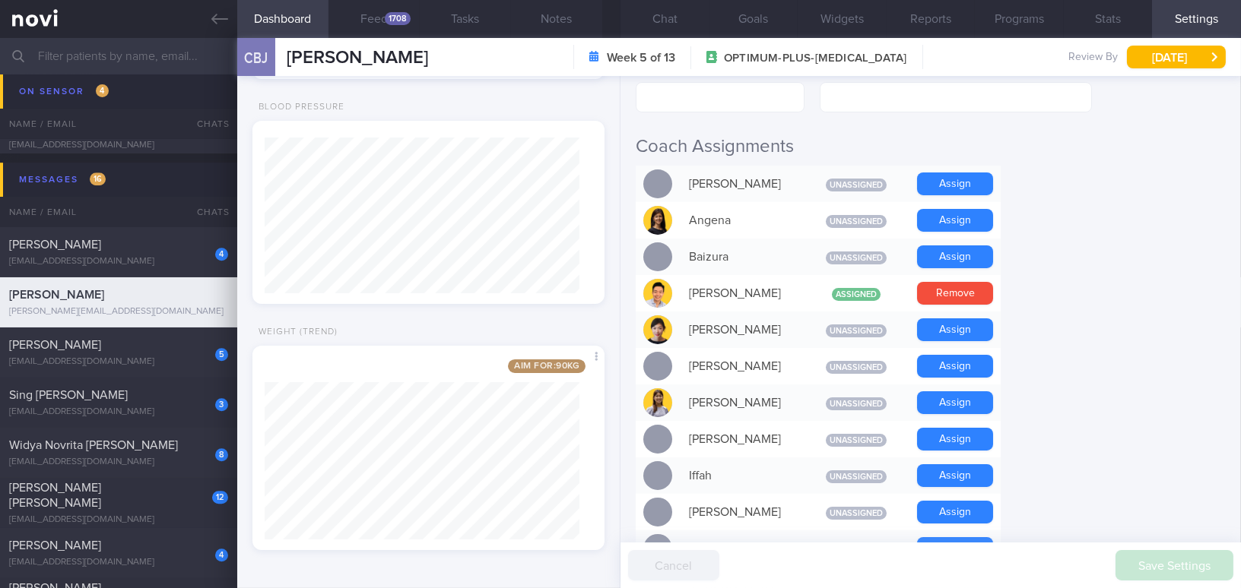
scroll to position [345, 0]
click at [970, 281] on button "Remove" at bounding box center [955, 292] width 76 height 23
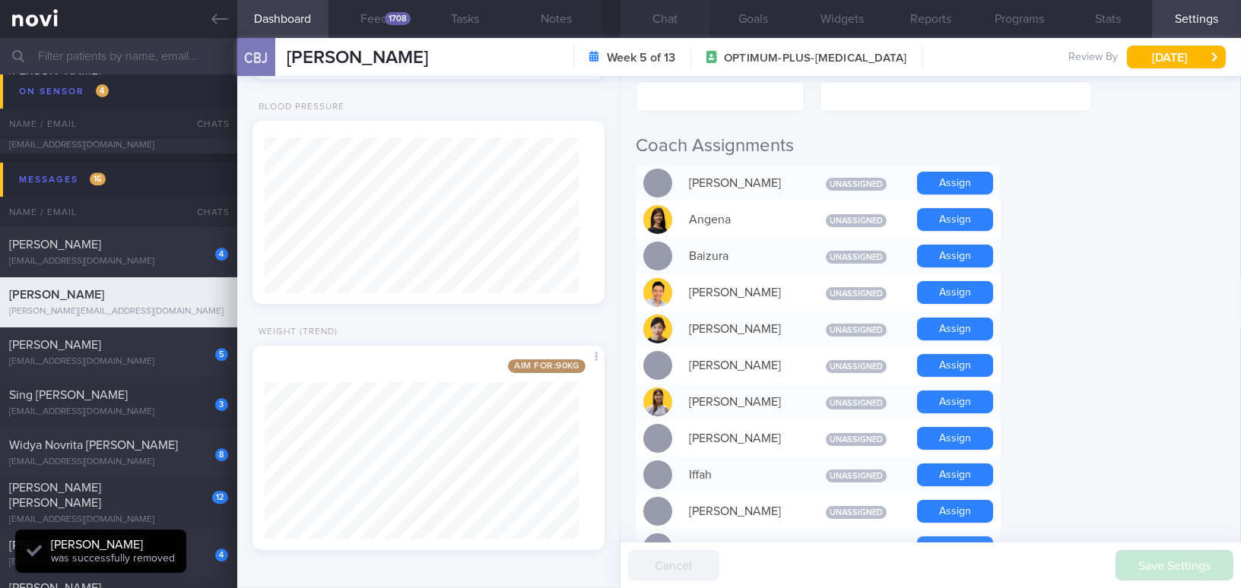
scroll to position [-73, 0]
click at [665, 17] on button "Chat" at bounding box center [664, 19] width 89 height 38
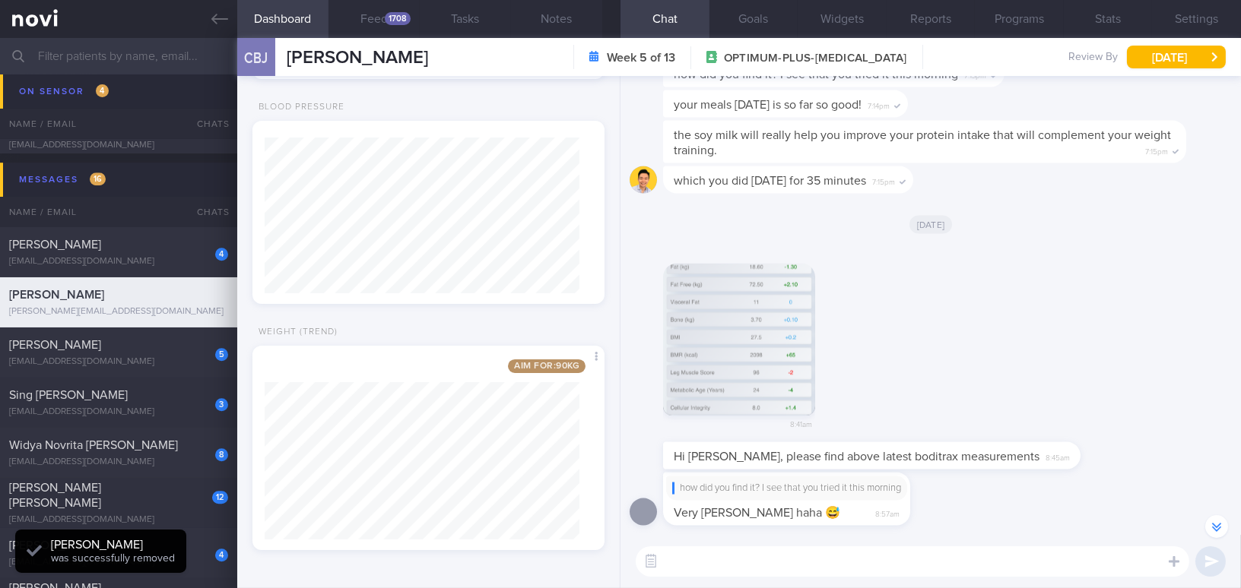
click at [728, 350] on button "button" at bounding box center [739, 340] width 152 height 152
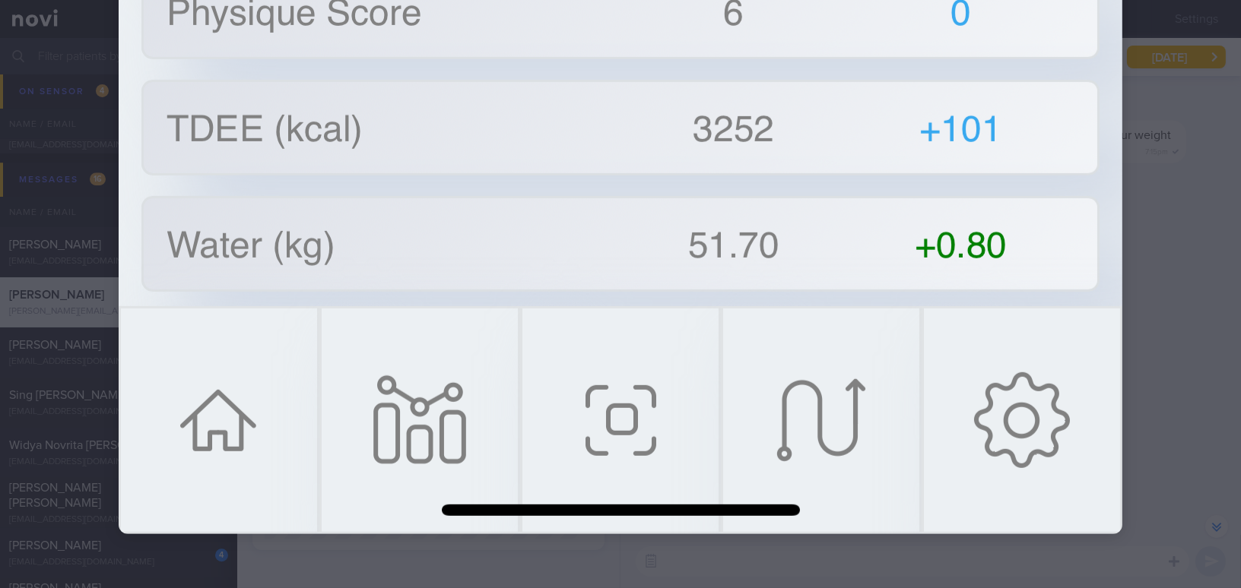
scroll to position [1713, 0]
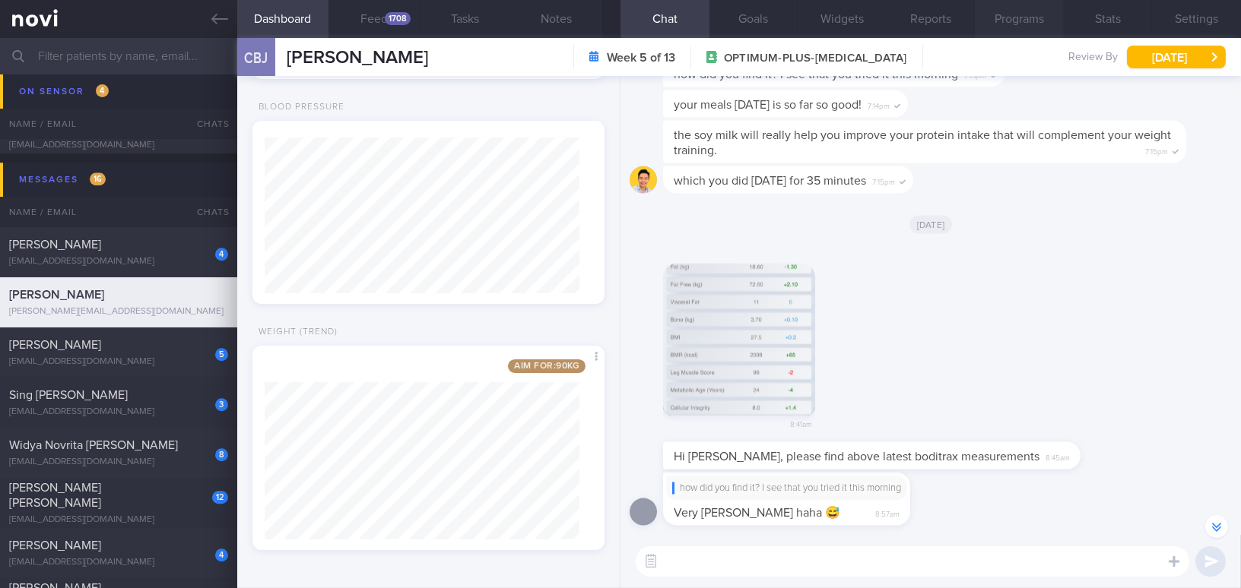
click at [1037, 22] on button "Programs" at bounding box center [1019, 19] width 89 height 38
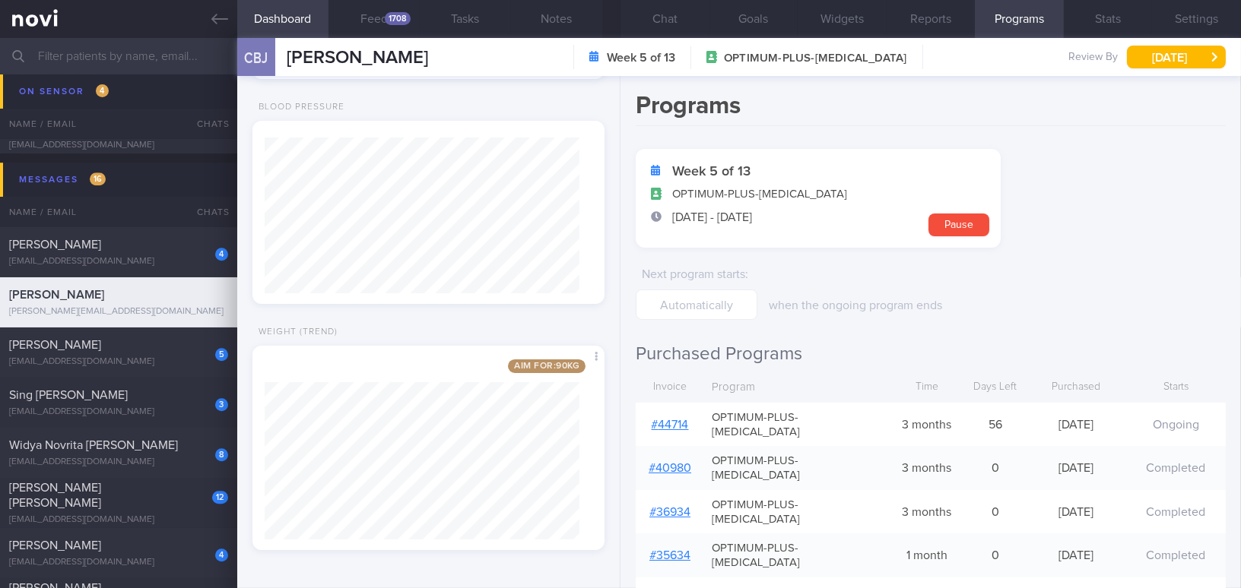
click at [676, 419] on link "# 44714" at bounding box center [669, 425] width 37 height 12
click at [675, 12] on button "Chat" at bounding box center [664, 19] width 89 height 38
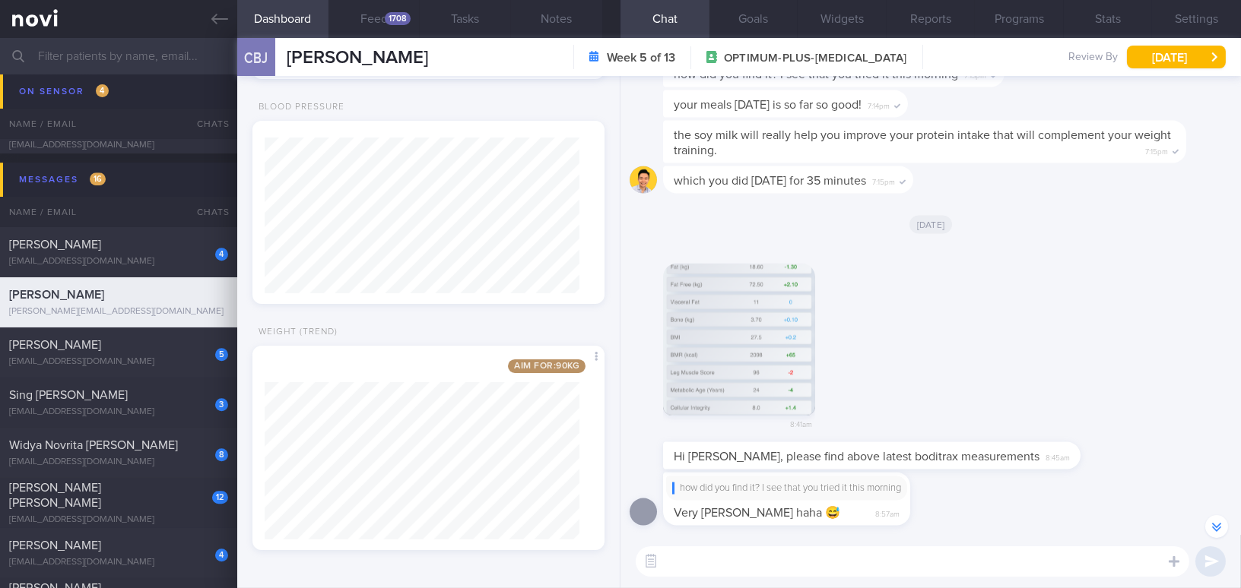
click at [753, 337] on img "button" at bounding box center [739, 340] width 152 height 152
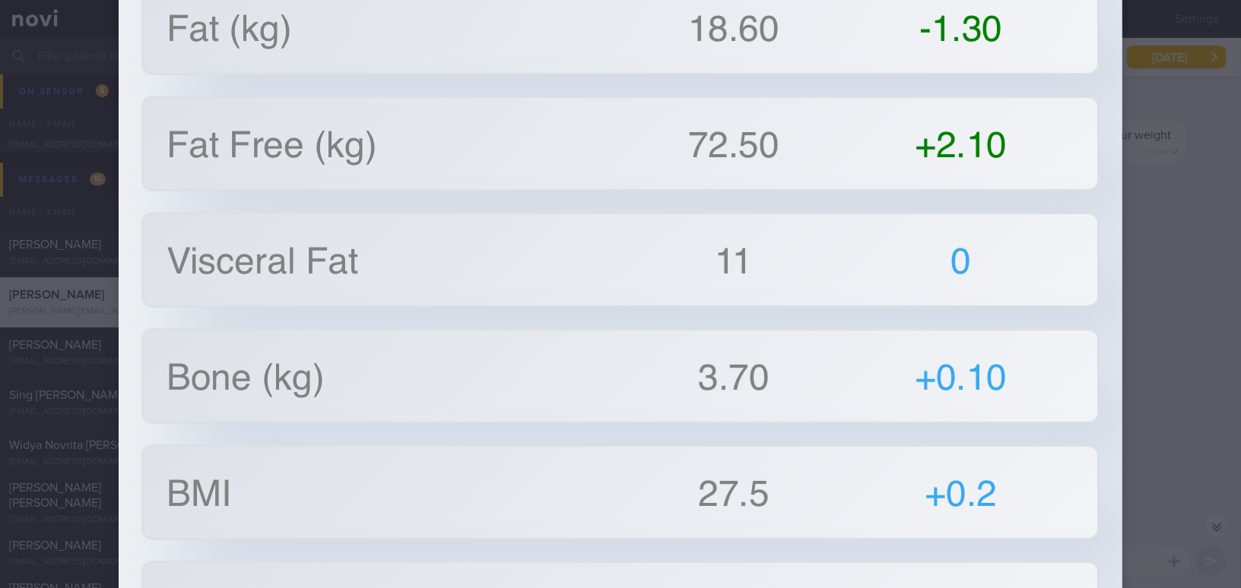
scroll to position [607, 0]
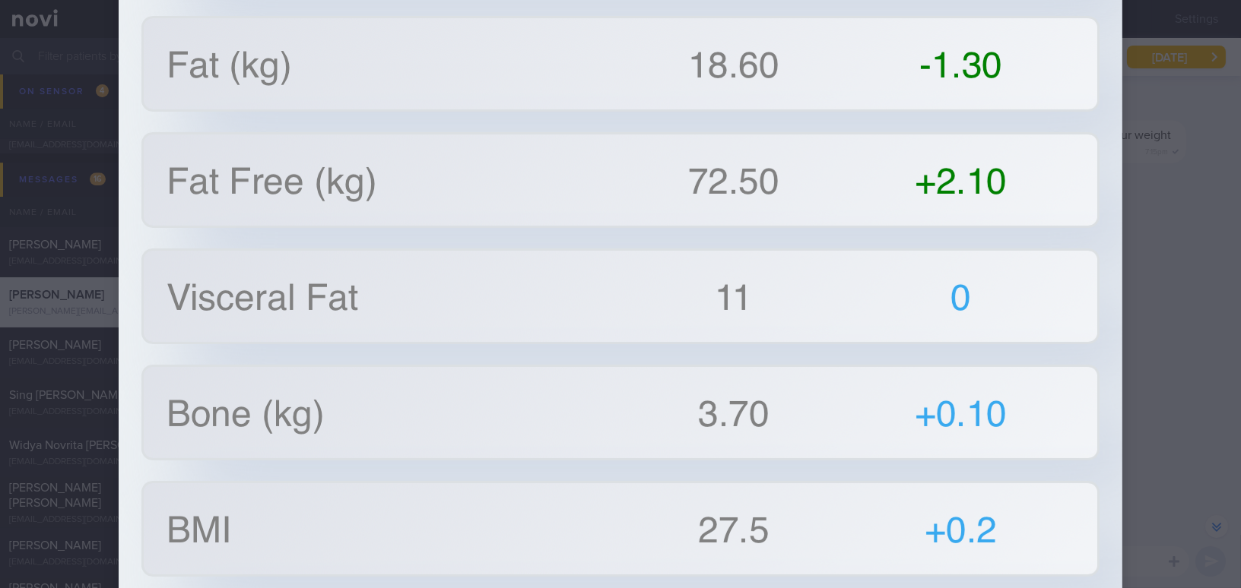
click at [1207, 144] on div at bounding box center [620, 294] width 1241 height 588
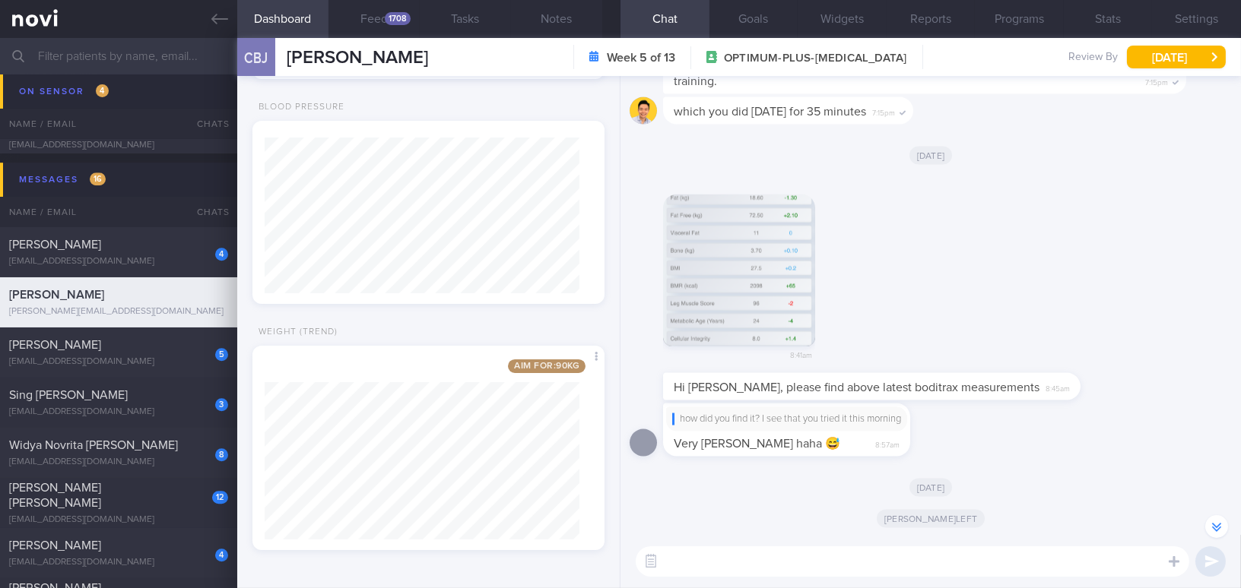
scroll to position [0, 0]
click at [834, 555] on textarea at bounding box center [912, 562] width 553 height 30
type textarea "Hi Boon Jie,"
drag, startPoint x: 774, startPoint y: 566, endPoint x: 628, endPoint y: 567, distance: 146.0
click at [628, 567] on div "Hi Boon Jie, Hi Boon Jie, ​ Hi Boon Jie, ​" at bounding box center [930, 561] width 620 height 53
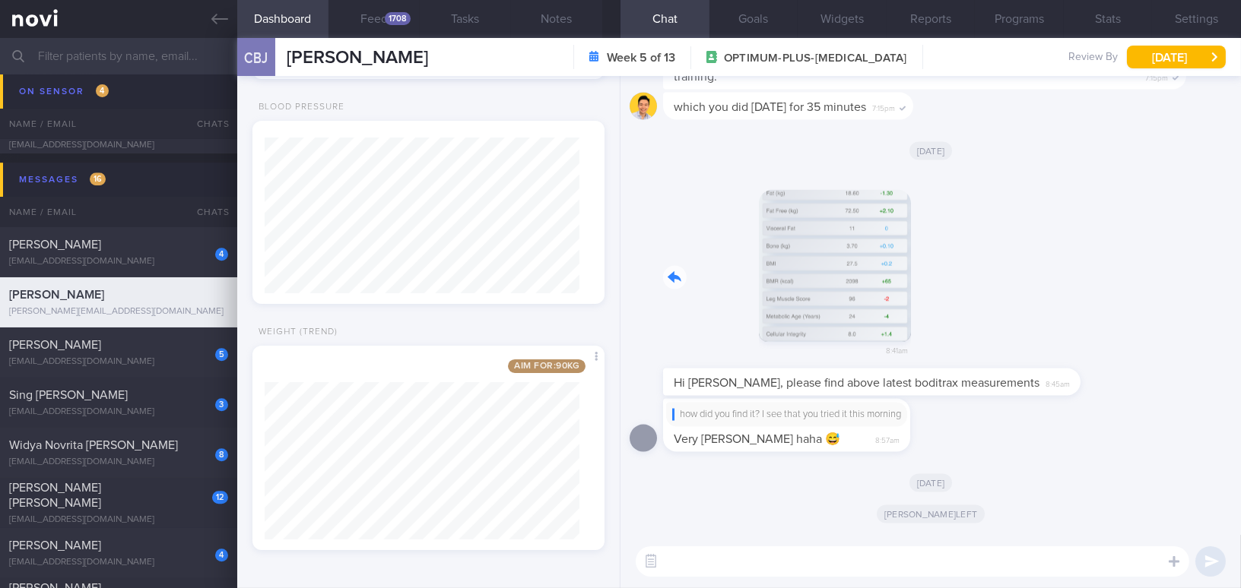
drag, startPoint x: 1013, startPoint y: 332, endPoint x: 1030, endPoint y: 334, distance: 16.9
click at [1030, 334] on div "8:41am" at bounding box center [930, 270] width 602 height 197
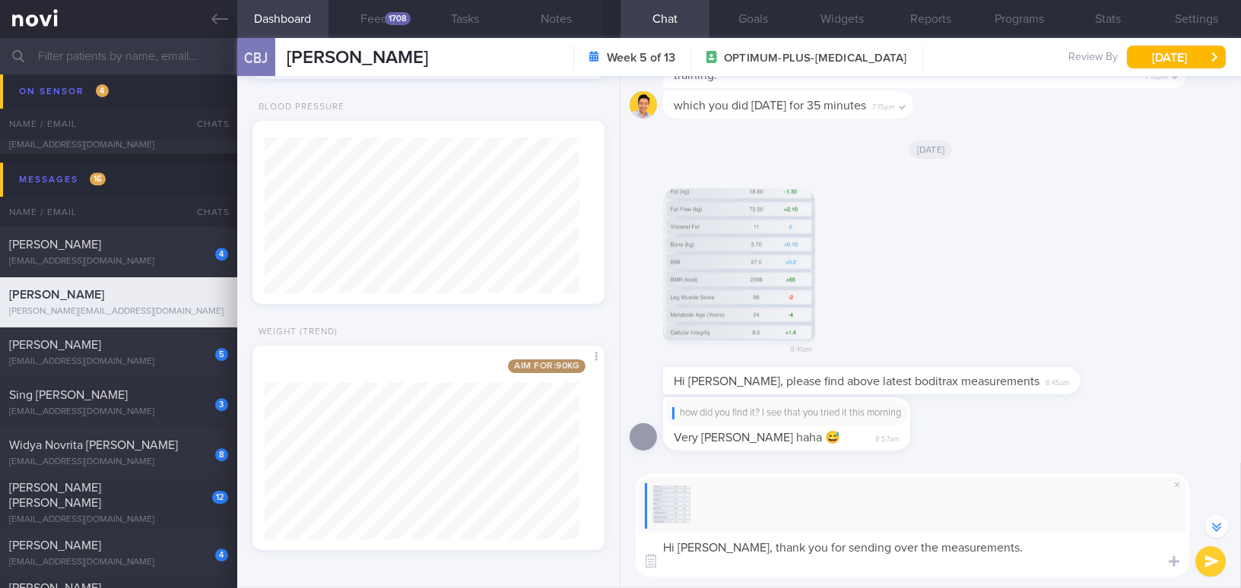
scroll to position [-85, 0]
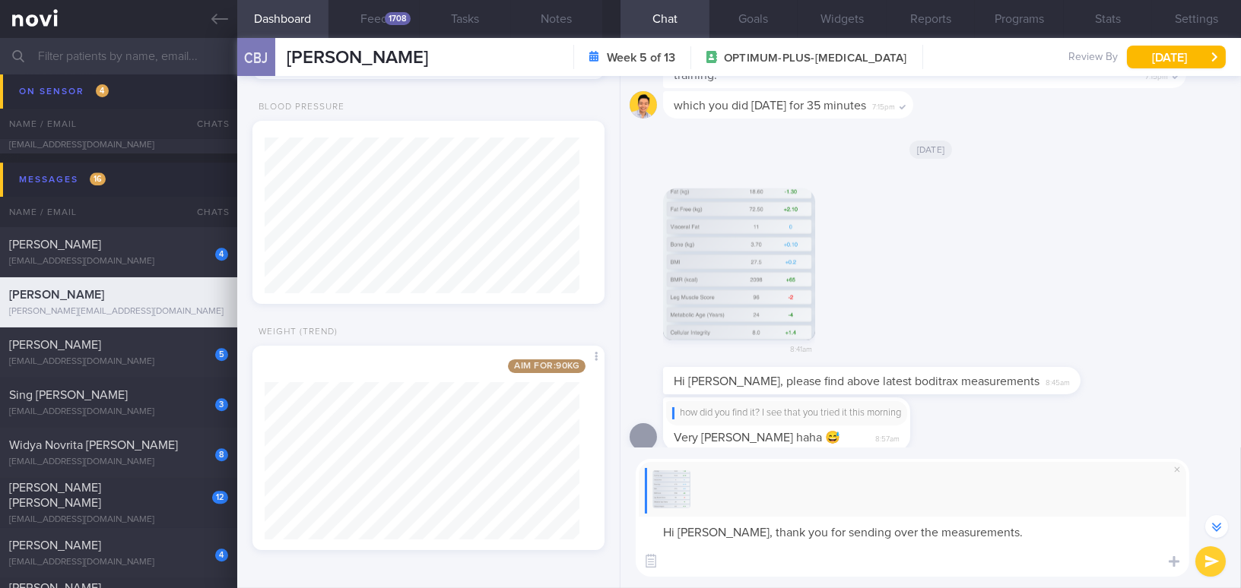
paste textarea "Fat mass: 30.8kg (16/10/24, Tanita) -> 20.10kg (25/4/25, boditrax) -> 18.4kg (1…"
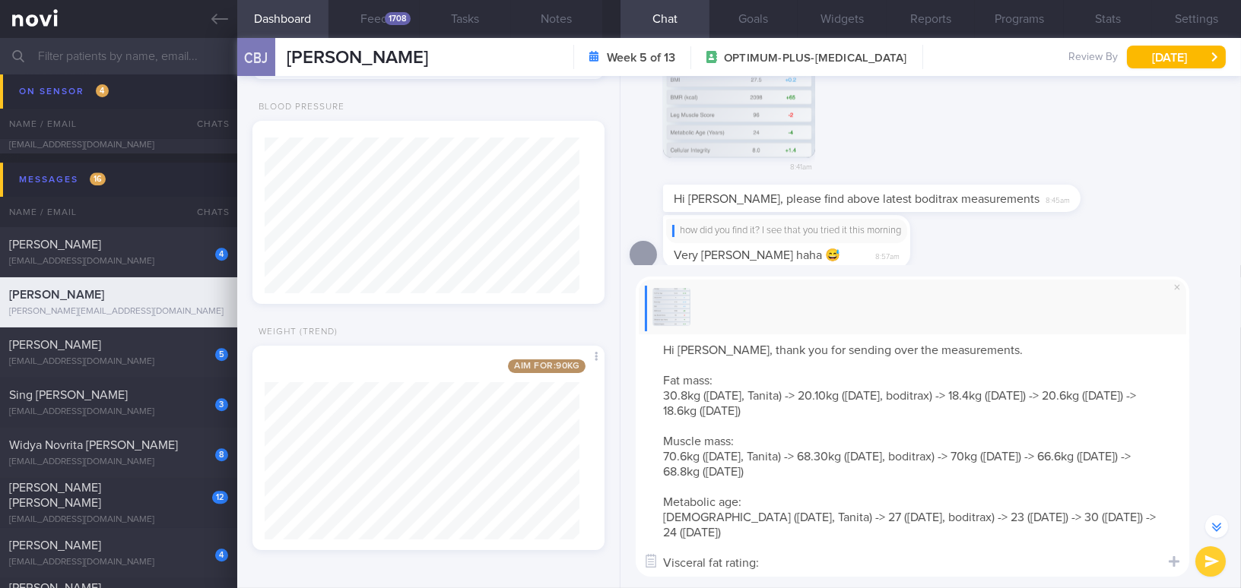
scroll to position [-268, 0]
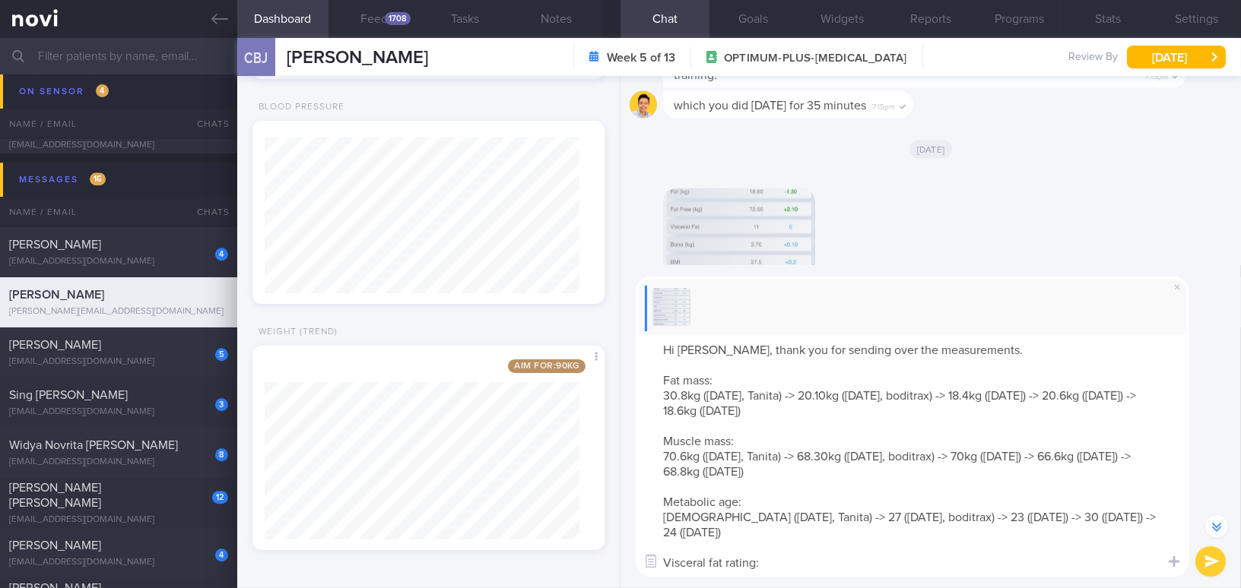
click at [1001, 352] on textarea "Hi Boon Jie, thank you for sending over the measurements. Fat mass: 30.8kg (16/…" at bounding box center [912, 455] width 553 height 243
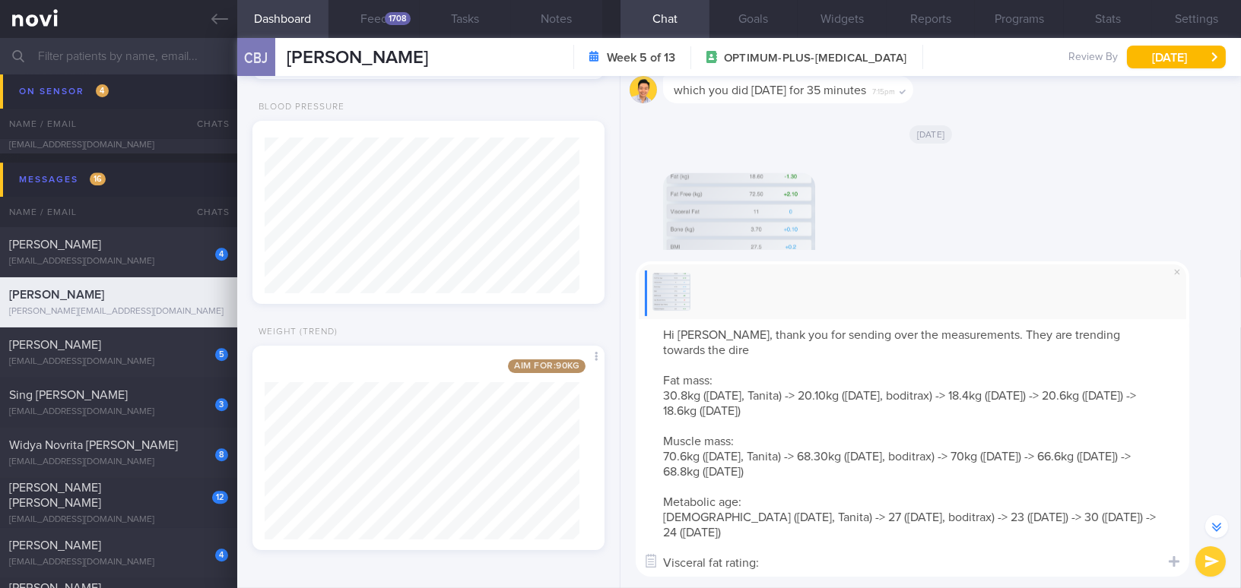
scroll to position [-283, 0]
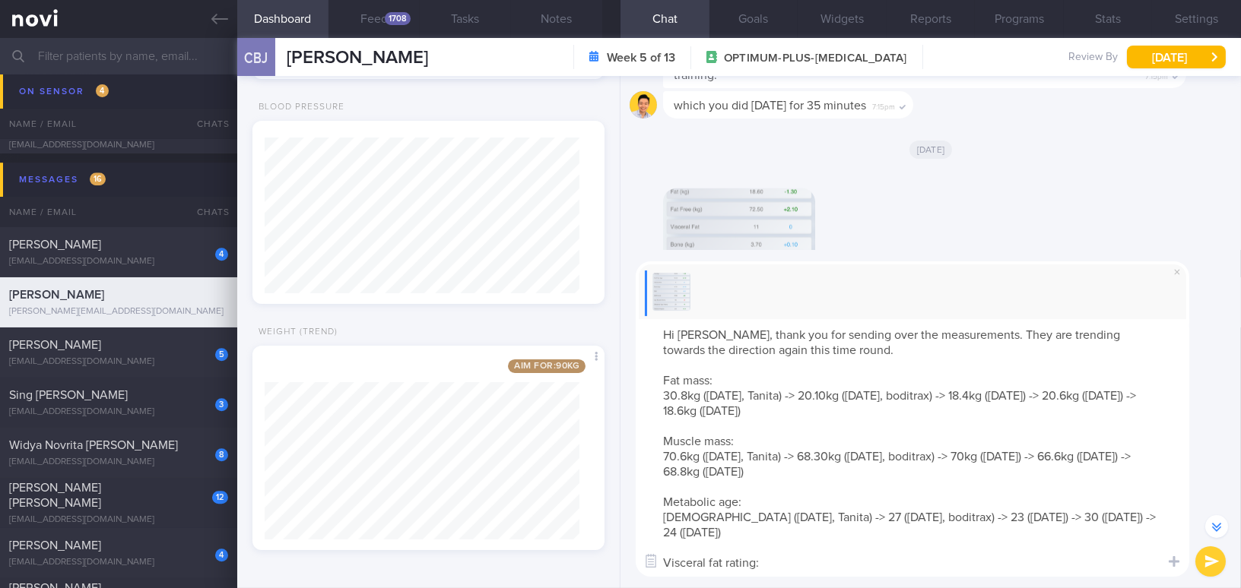
drag, startPoint x: 729, startPoint y: 334, endPoint x: 855, endPoint y: 359, distance: 128.7
click at [855, 359] on textarea "Hi Boon Jie, thank you for sending over the measurements. They are trending tow…" at bounding box center [912, 448] width 553 height 258
click at [756, 347] on textarea "Hi Boon Jie, thank you for sending over the measurements. They are trending tow…" at bounding box center [912, 448] width 553 height 258
drag, startPoint x: 728, startPoint y: 334, endPoint x: 838, endPoint y: 349, distance: 110.5
click at [838, 349] on textarea "Hi Boon Jie, thank you for sending over the measurements. They are trending tow…" at bounding box center [912, 448] width 553 height 258
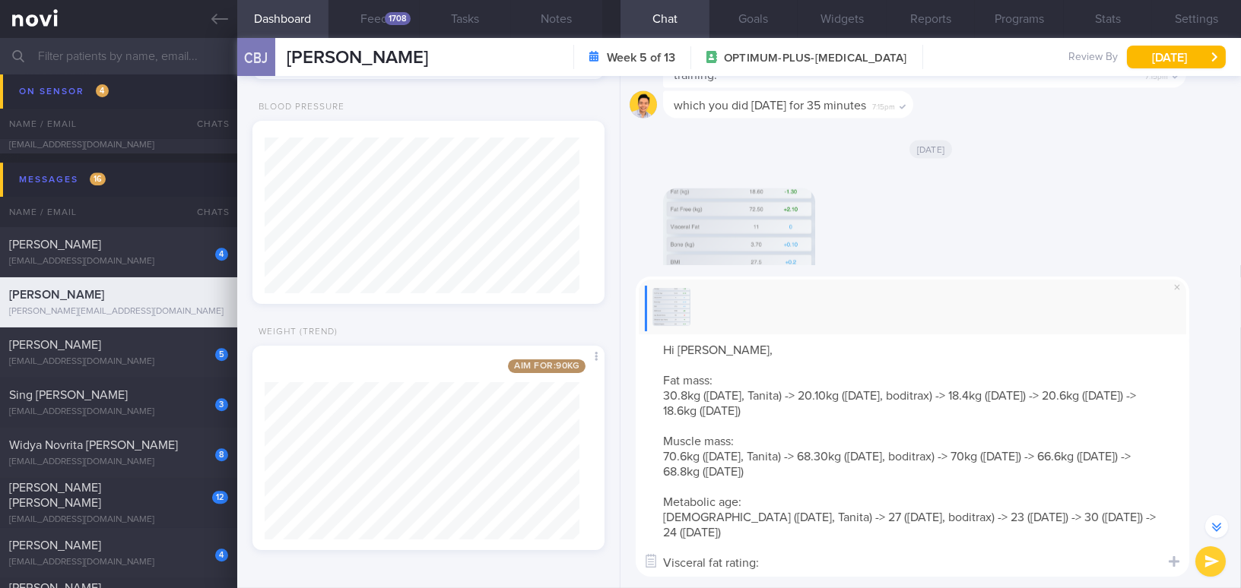
paste textarea "Thank you for sending over the measurements. They are trending in the right dir…"
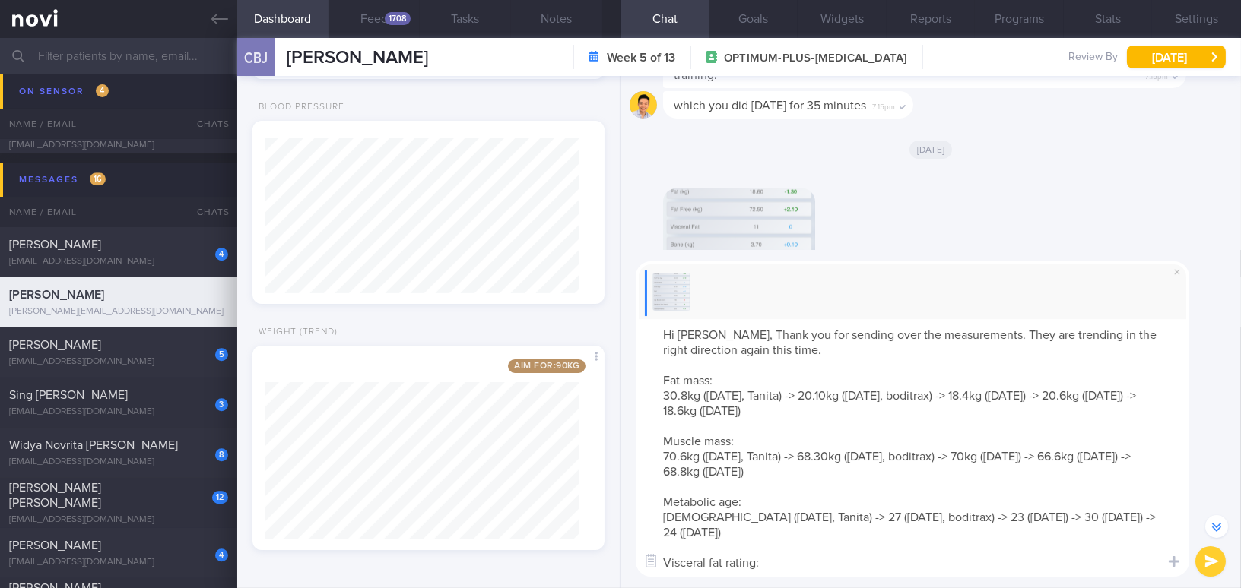
click at [733, 333] on textarea "Hi Boon Jie, Thank you for sending over the measurements. They are trending in …" at bounding box center [912, 448] width 553 height 258
type textarea "Hi Boon Jie, thank you for sending over the measurements. They are trending in …"
click at [806, 339] on textarea "Hi Boon Jie, thank you for sending over the measurements. They are trending in …" at bounding box center [912, 448] width 553 height 258
click at [847, 348] on textarea "Hi Boon Jie, thank you for sending over the measurements. They are trending in …" at bounding box center [912, 448] width 553 height 258
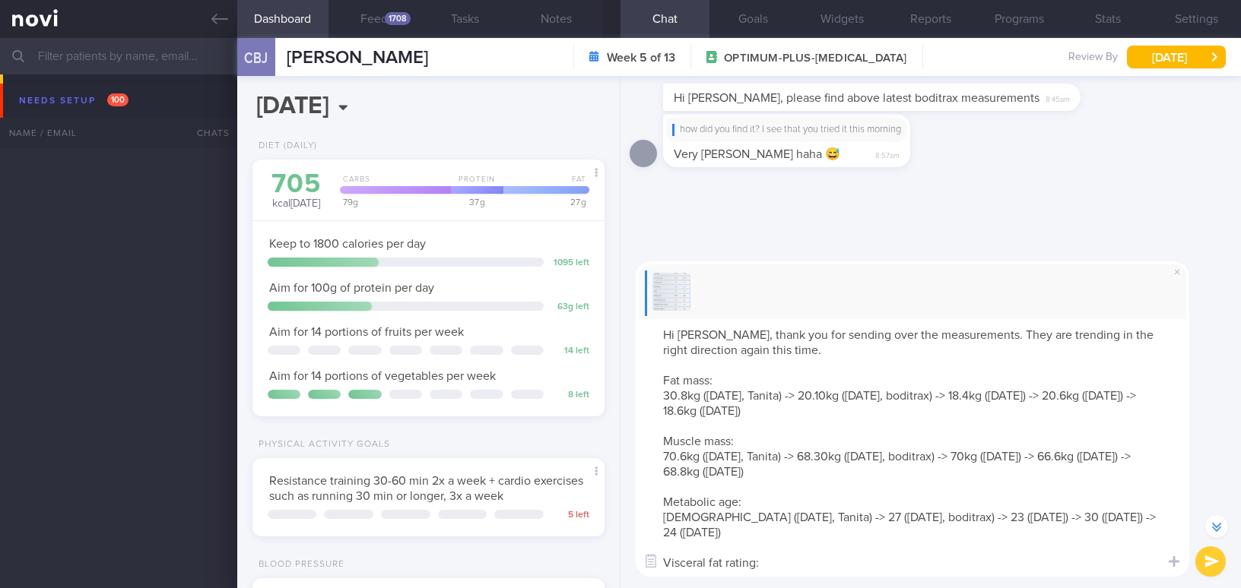
select select "8"
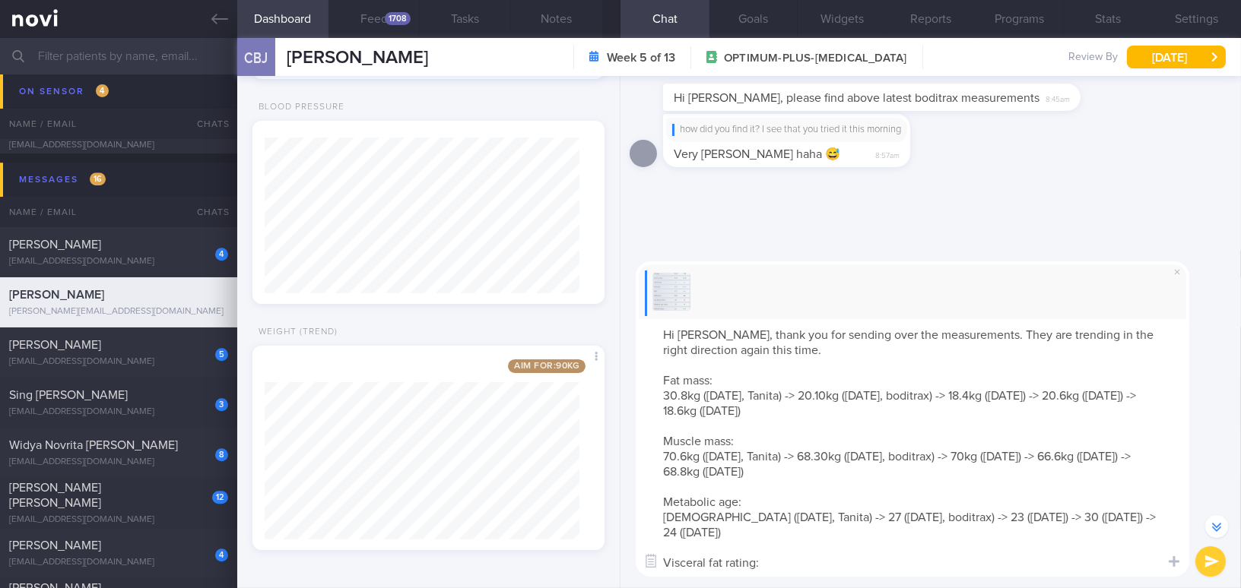
scroll to position [345, 0]
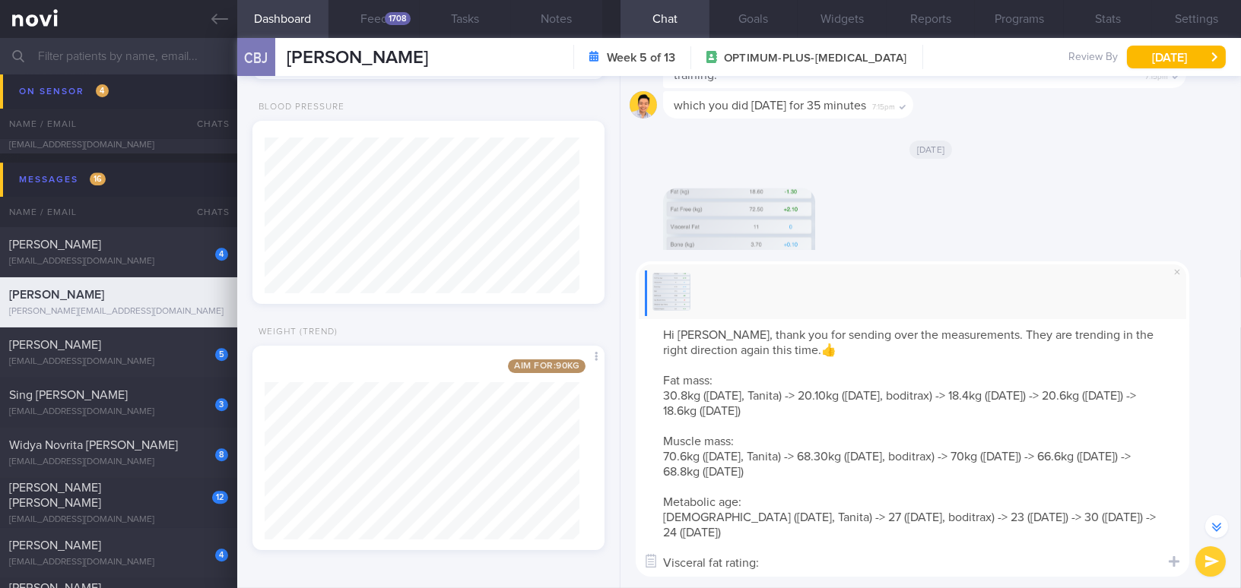
type textarea "Hi [PERSON_NAME], thank you for sending over the measurements. They are trendin…"
click at [1205, 564] on icon "submit" at bounding box center [1211, 562] width 14 height 13
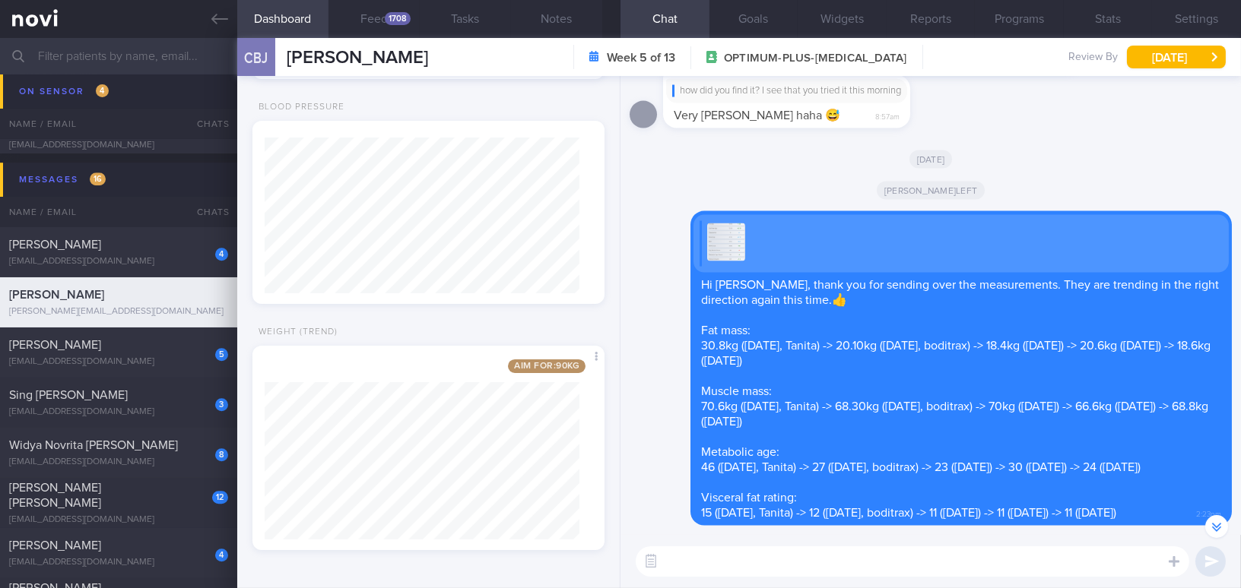
scroll to position [-138, 0]
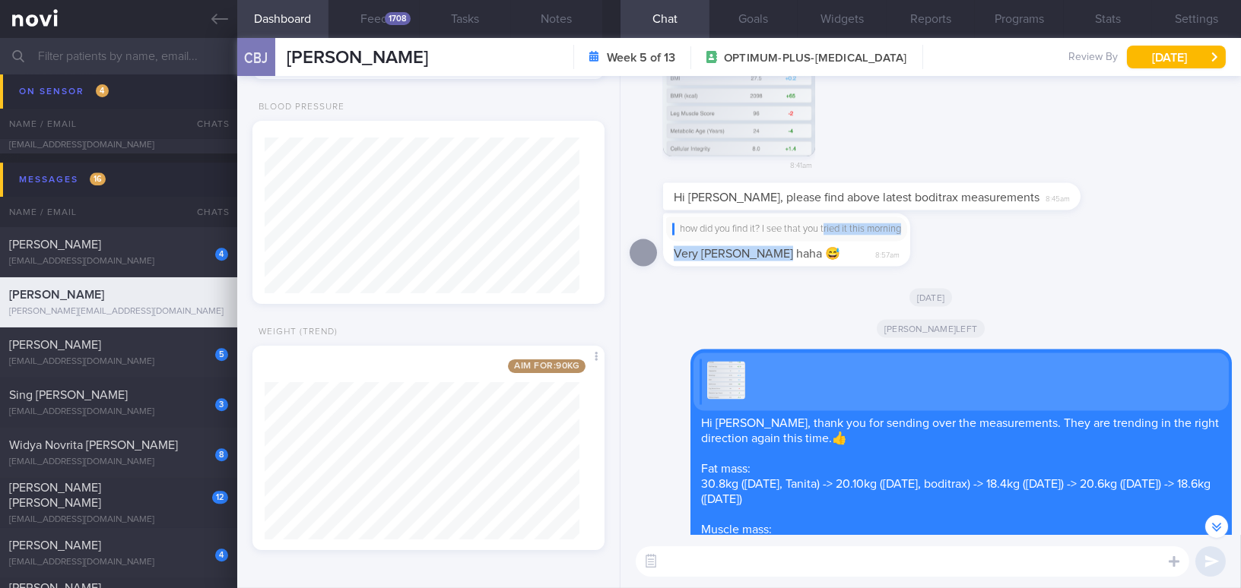
drag, startPoint x: 826, startPoint y: 223, endPoint x: 1078, endPoint y: 247, distance: 253.6
click at [1078, 247] on div "how did you find it? I see that you tried it this morning Very bland haha 😅 8:5…" at bounding box center [930, 245] width 602 height 62
click at [1050, 265] on div "how did you find it? I see that you tried it this morning Very bland haha 😅 8:5…" at bounding box center [930, 245] width 602 height 62
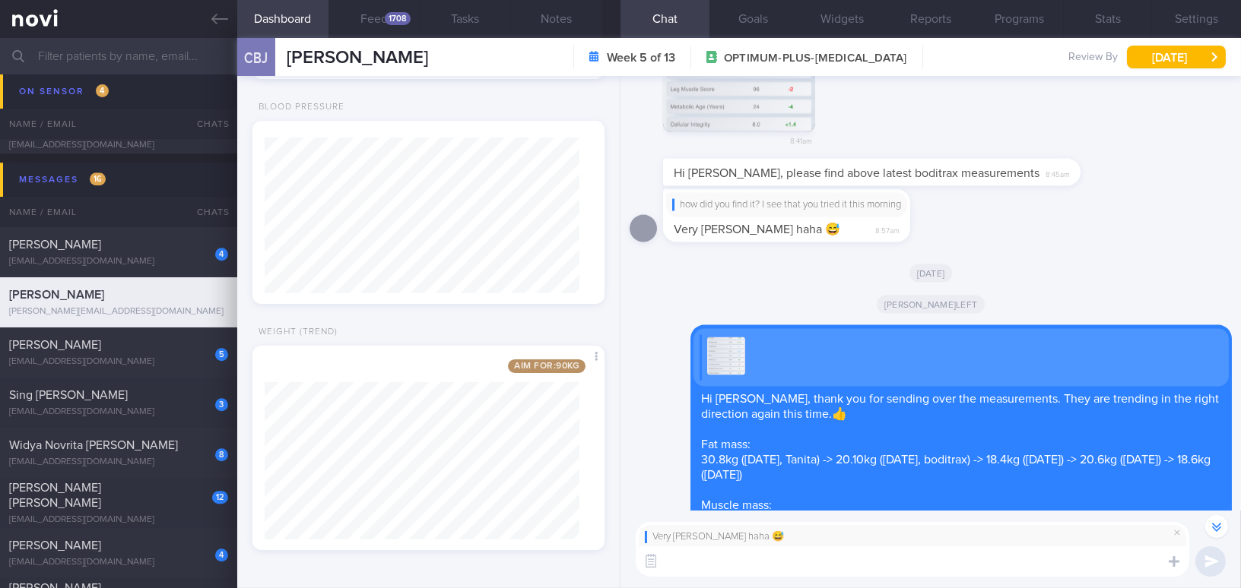
scroll to position [-162, 0]
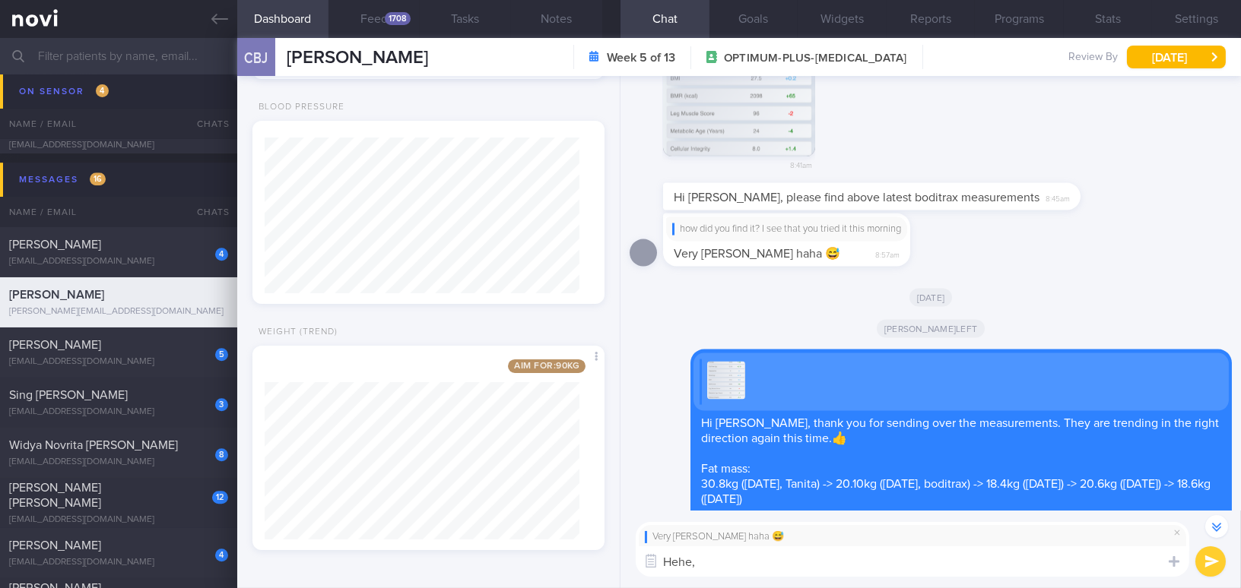
paste textarea "Is the taste acceptable to you? Alternatively, you may consider adding an artif…"
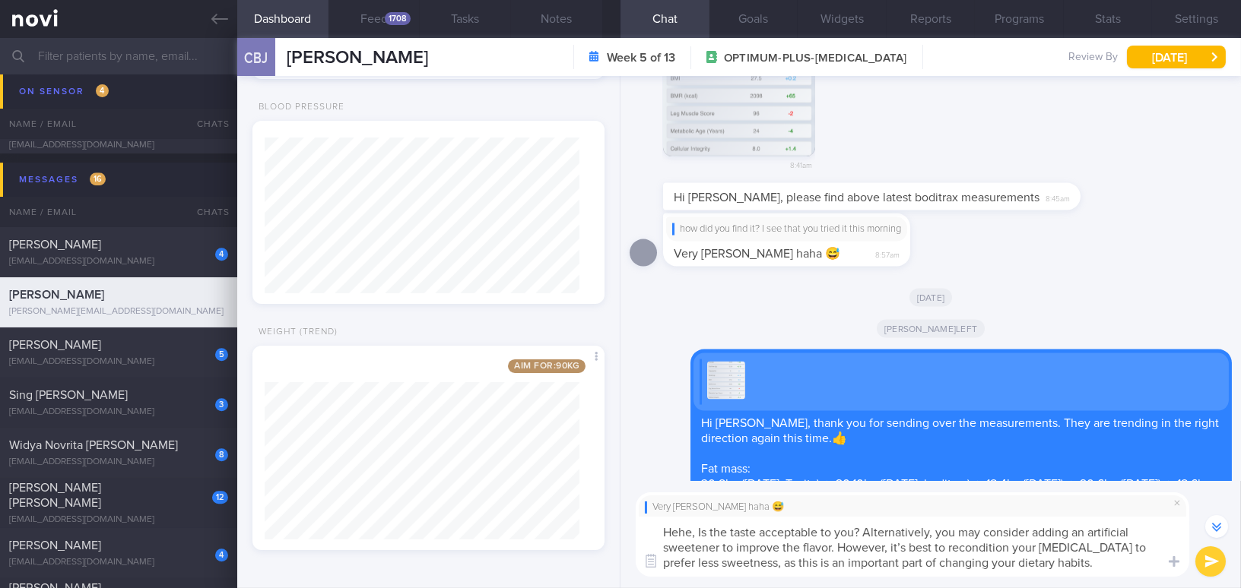
click at [701, 532] on textarea "Hehe, Is the taste acceptable to you? Alternatively, you may consider adding an…" at bounding box center [912, 547] width 553 height 60
click at [826, 547] on textarea "Hehe, is the taste acceptable to you? Alternatively, you may consider adding an…" at bounding box center [912, 547] width 553 height 60
click at [912, 547] on textarea "Hehe, is the taste acceptable to you? Alternatively, you may consider adding an…" at bounding box center [912, 547] width 553 height 60
type textarea "Hehe, is the taste acceptable to you? Alternatively, you may consider adding an…"
click at [1206, 566] on button "submit" at bounding box center [1210, 562] width 30 height 30
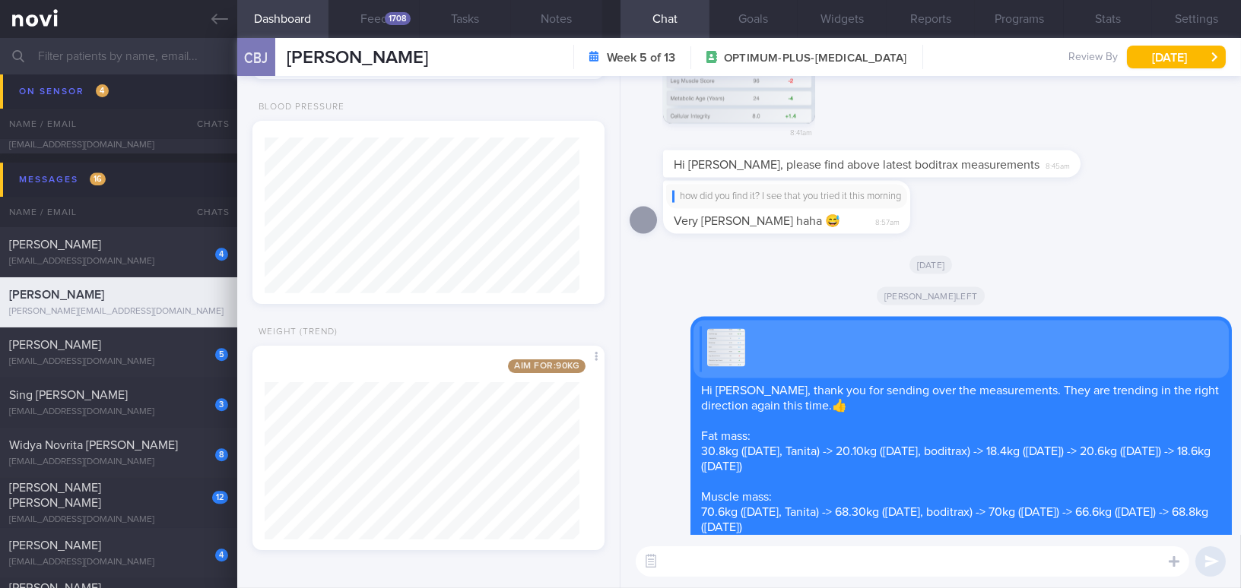
scroll to position [0, 0]
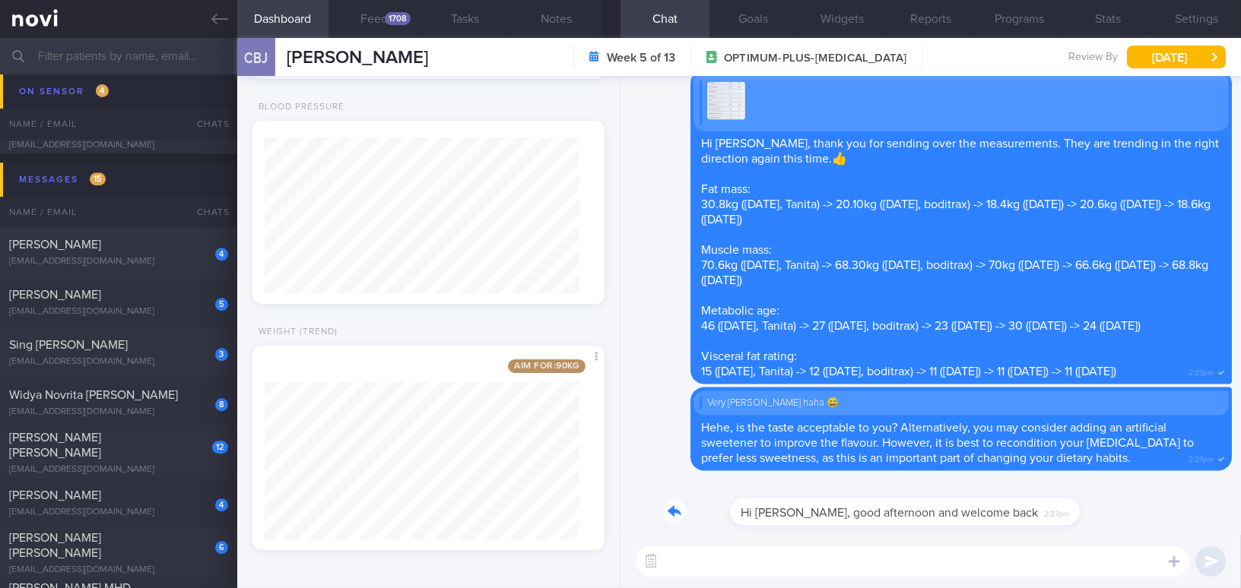
drag, startPoint x: 851, startPoint y: 499, endPoint x: 1003, endPoint y: 506, distance: 151.4
click at [1003, 506] on div "Hi Mee Li, good afternoon and welcome back 2:27pm" at bounding box center [930, 507] width 602 height 55
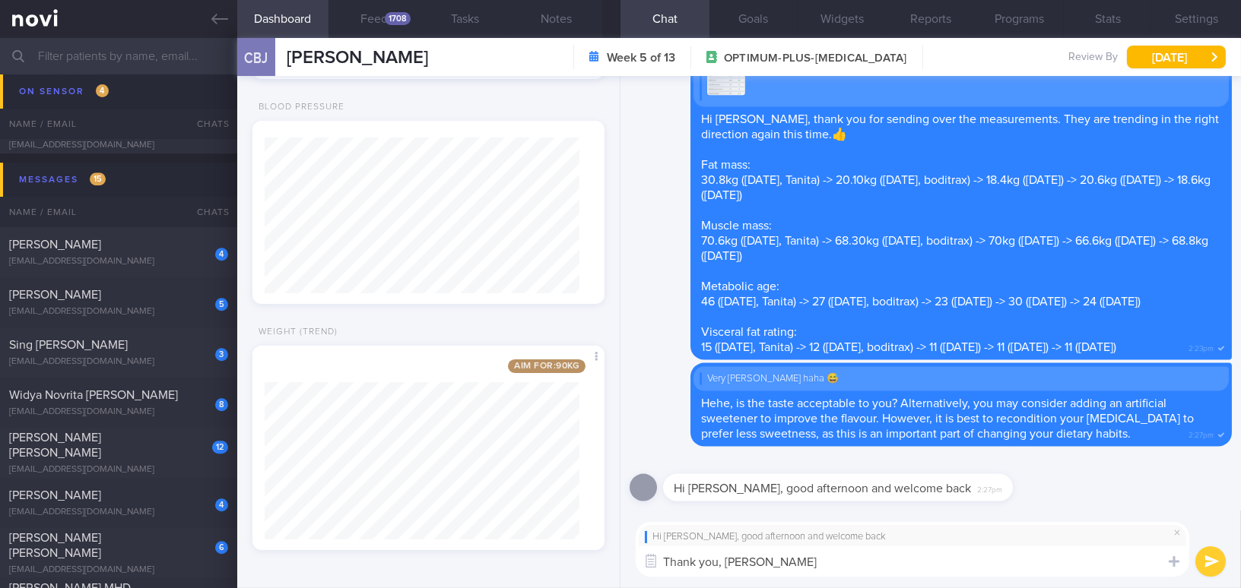
type textarea "Thank you, Boon Jie!"
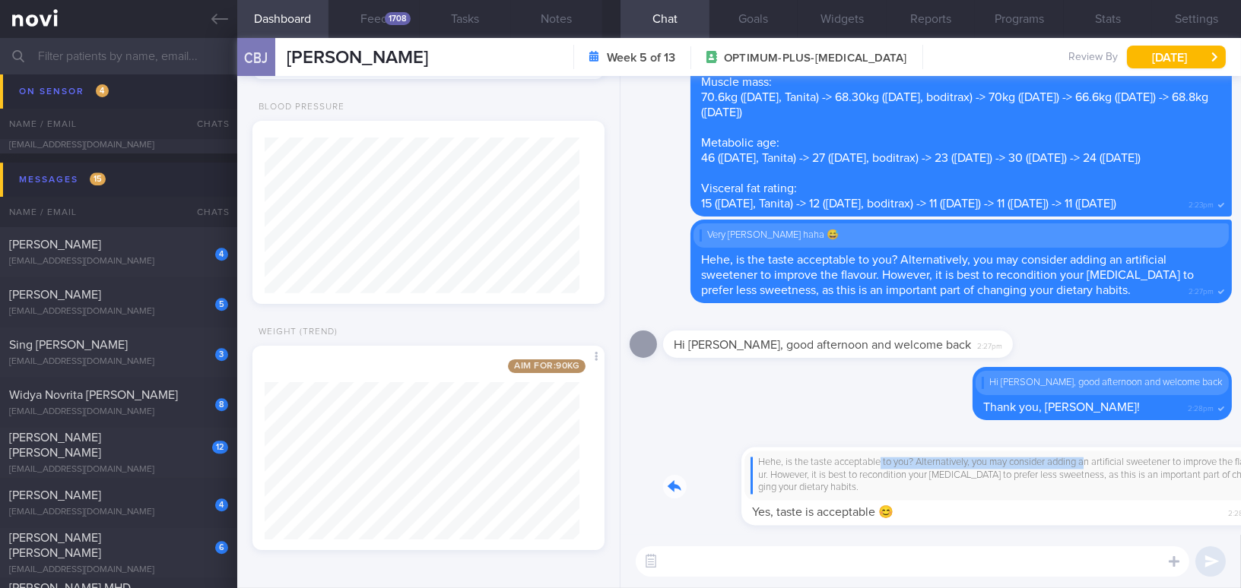
drag, startPoint x: 800, startPoint y: 459, endPoint x: 1011, endPoint y: 468, distance: 210.7
click at [1011, 468] on div "Hehe, is the taste acceptable to you? Alternatively, you may consider adding an…" at bounding box center [947, 478] width 569 height 97
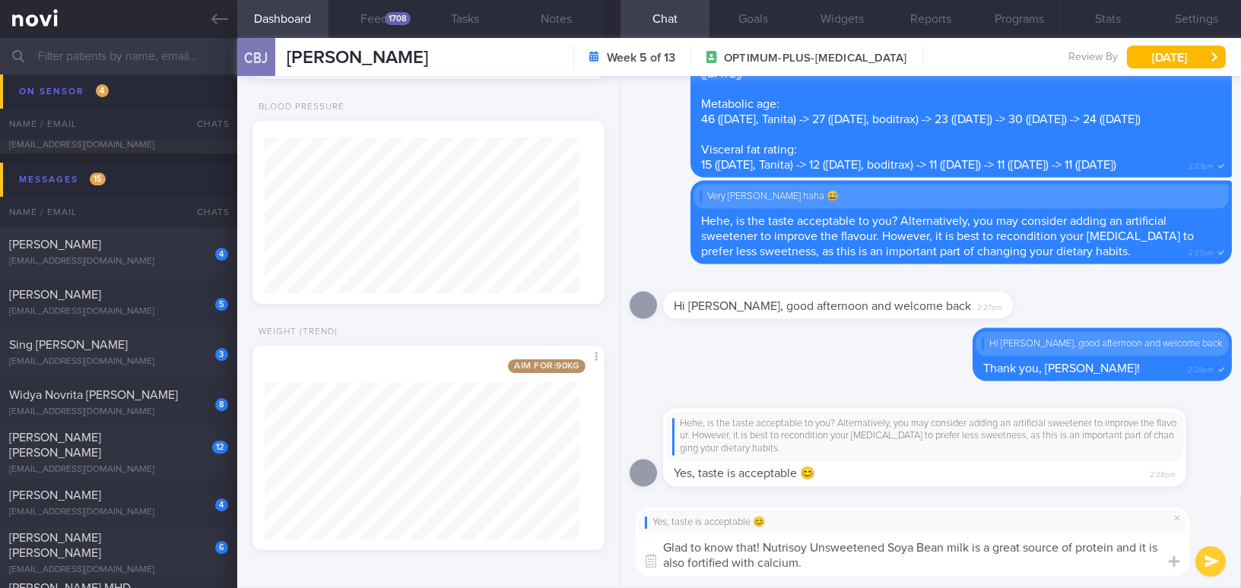
drag, startPoint x: 763, startPoint y: 547, endPoint x: 804, endPoint y: 565, distance: 44.6
click at [804, 565] on textarea "Glad to know that! Nutrisoy Unsweetened Soya Bean milk is a great source of pro…" at bounding box center [912, 554] width 553 height 45
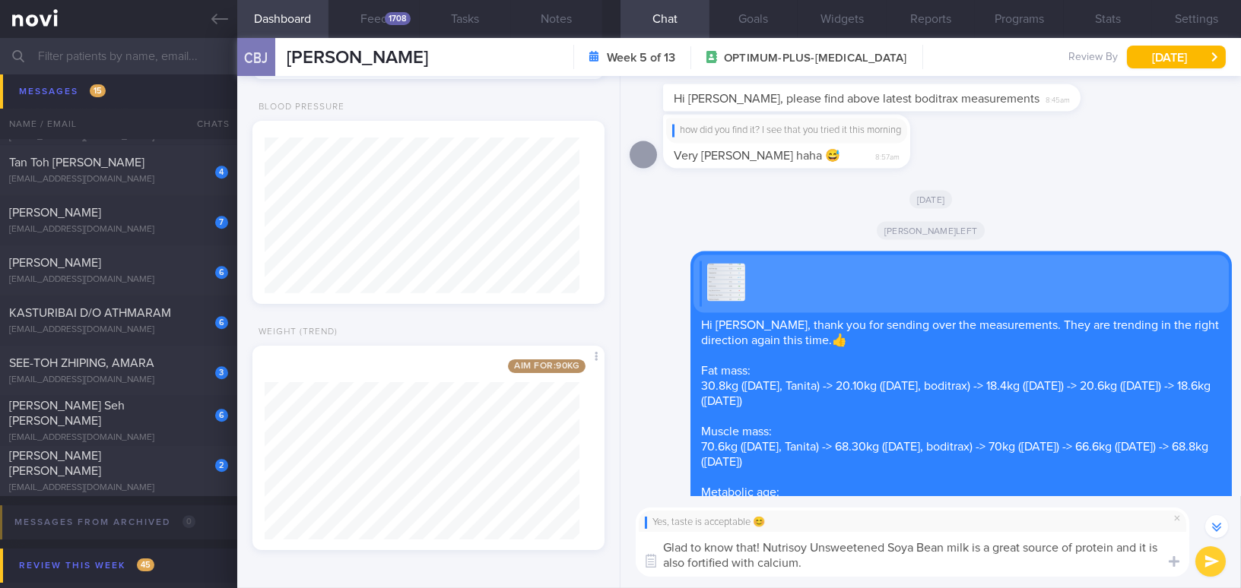
scroll to position [-411, 0]
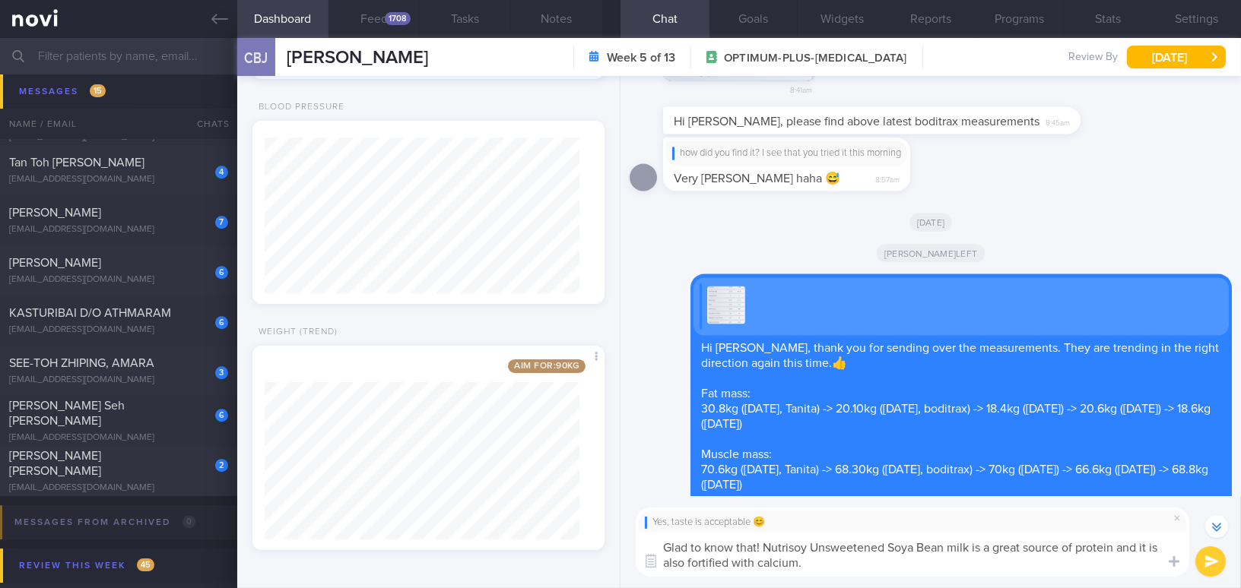
click at [766, 565] on textarea "Glad to know that! Nutrisoy Unsweetened Soya Bean milk is a great source of pro…" at bounding box center [912, 554] width 553 height 45
drag, startPoint x: 765, startPoint y: 547, endPoint x: 825, endPoint y: 569, distance: 64.0
click at [825, 569] on textarea "Glad to know that! Nutrisoy Unsweetened Soya Bean milk is a great source of pro…" at bounding box center [912, 554] width 553 height 45
paste textarea "Milk is a great source of protein and"
type textarea "Glad to know that! Nutrisoy Unsweetened Soya Bean Milk is a great source of pro…"
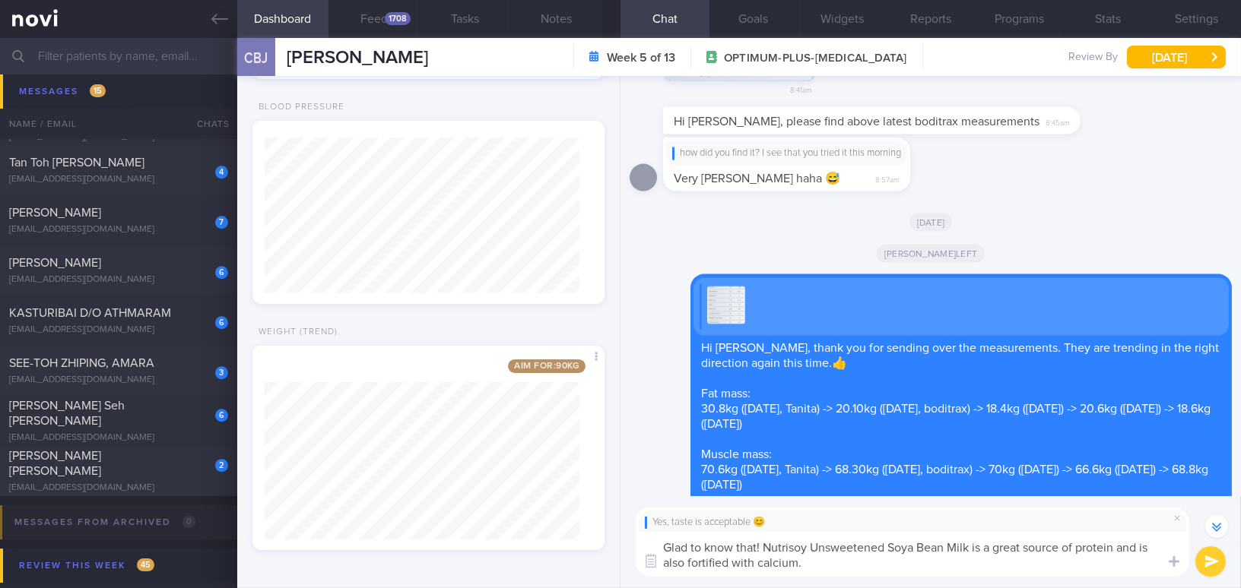
click at [1211, 563] on button "submit" at bounding box center [1210, 562] width 30 height 30
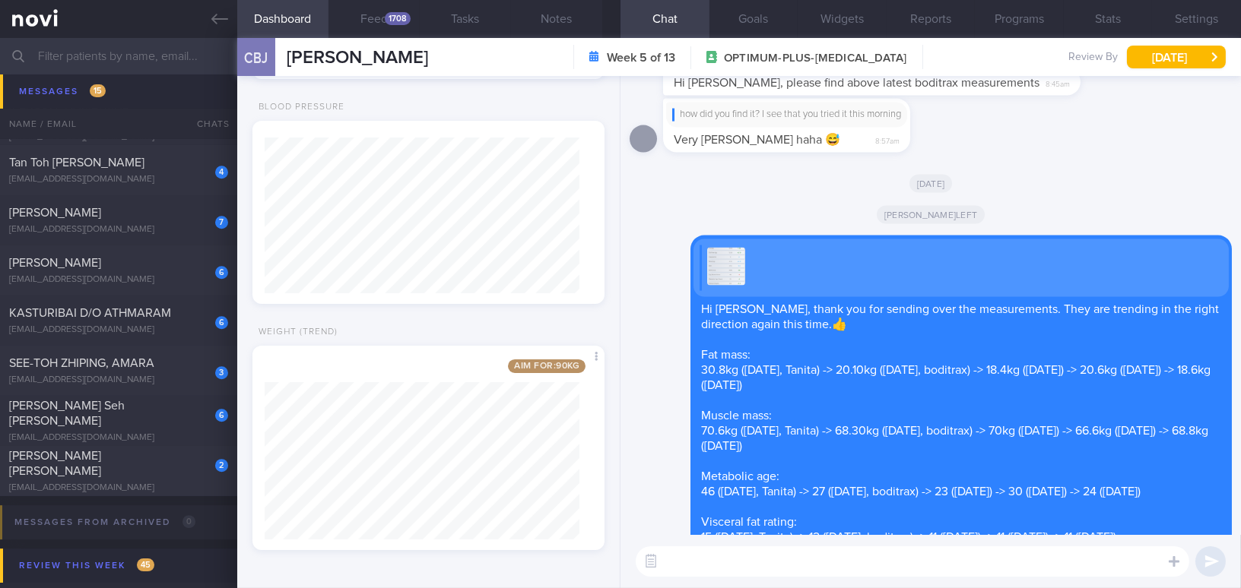
scroll to position [0, 0]
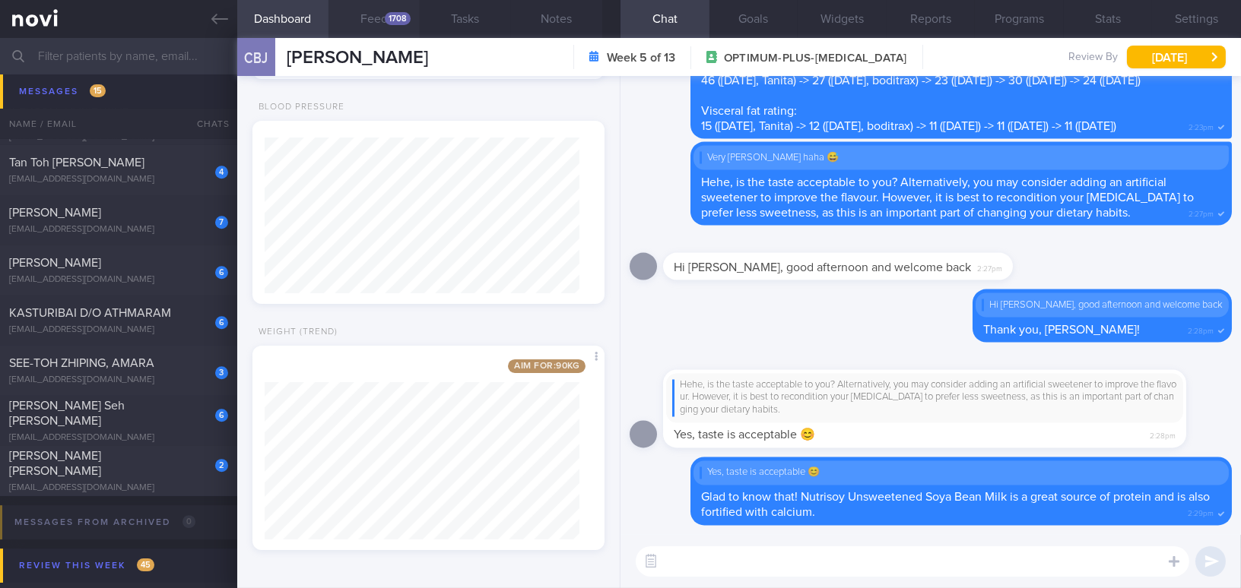
click at [366, 28] on button "Feed 1708" at bounding box center [373, 19] width 91 height 38
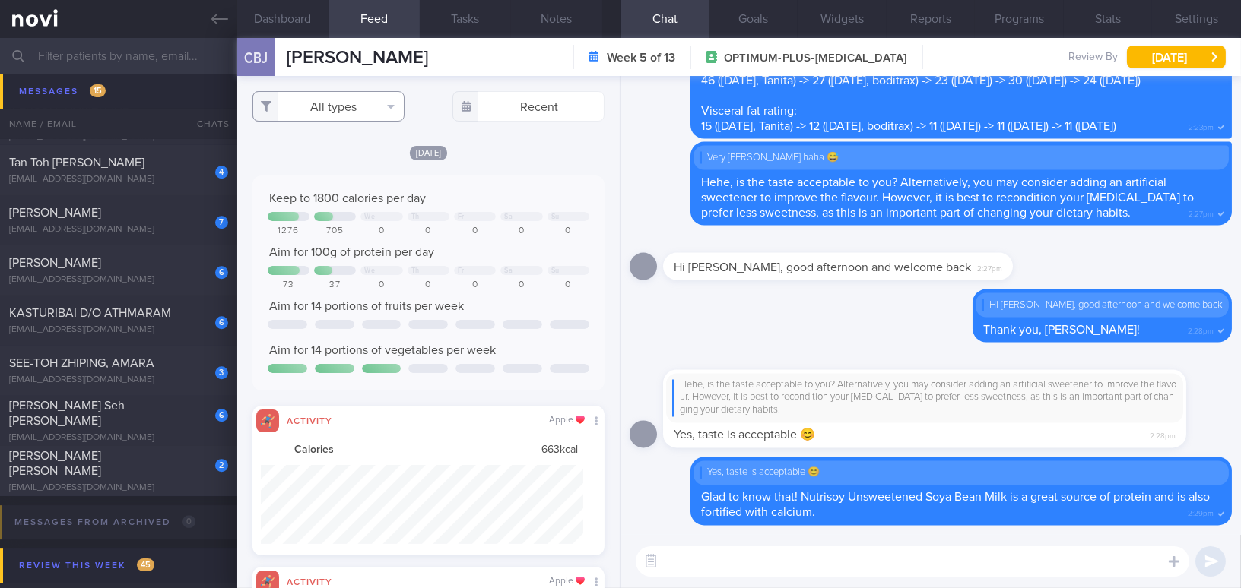
click at [325, 100] on button "All types" at bounding box center [328, 106] width 152 height 30
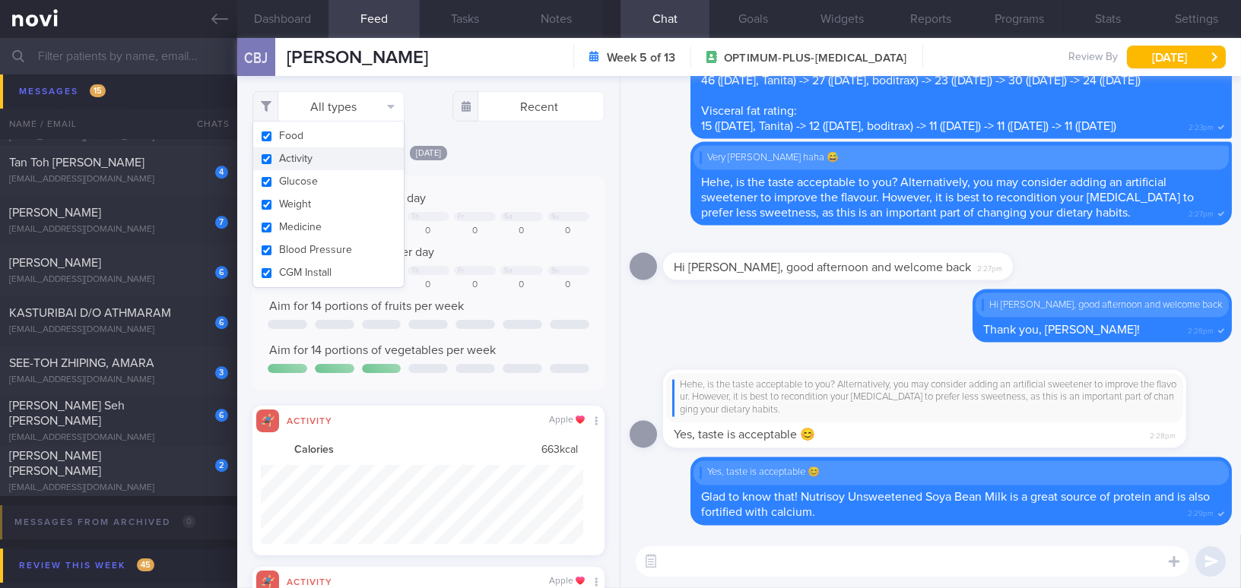
click at [266, 157] on button "Activity" at bounding box center [328, 158] width 151 height 23
checkbox input "false"
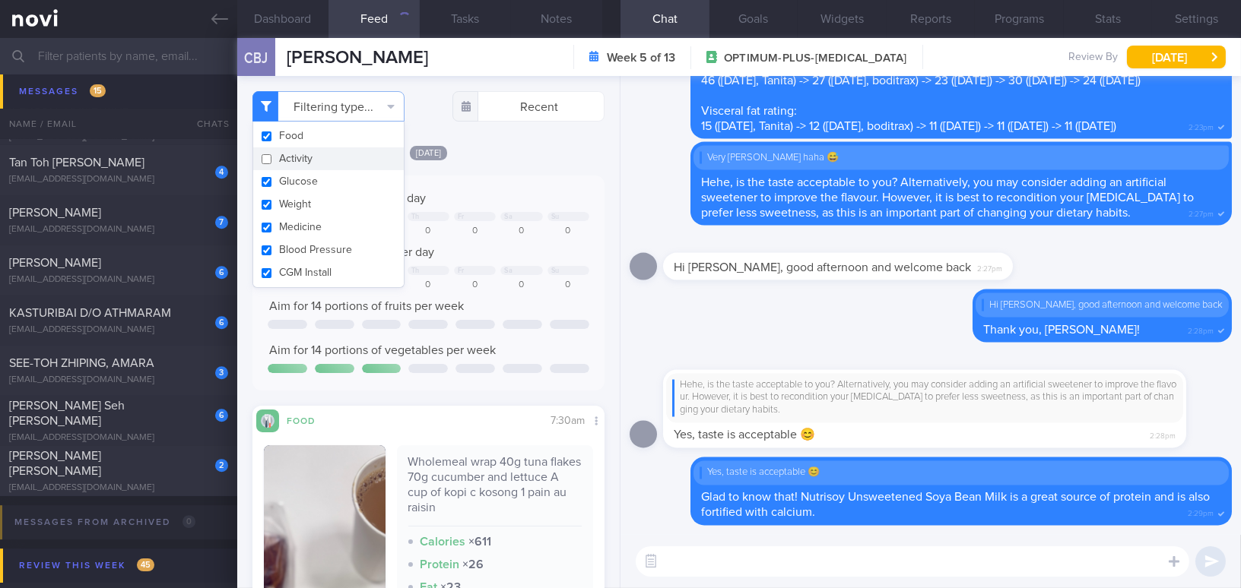
click at [518, 166] on div "Today Keep to 1800 calories per day We Th Fr Sa Su 1276 705 0 0 0 0 0 Aim for 1…" at bounding box center [428, 498] width 352 height 709
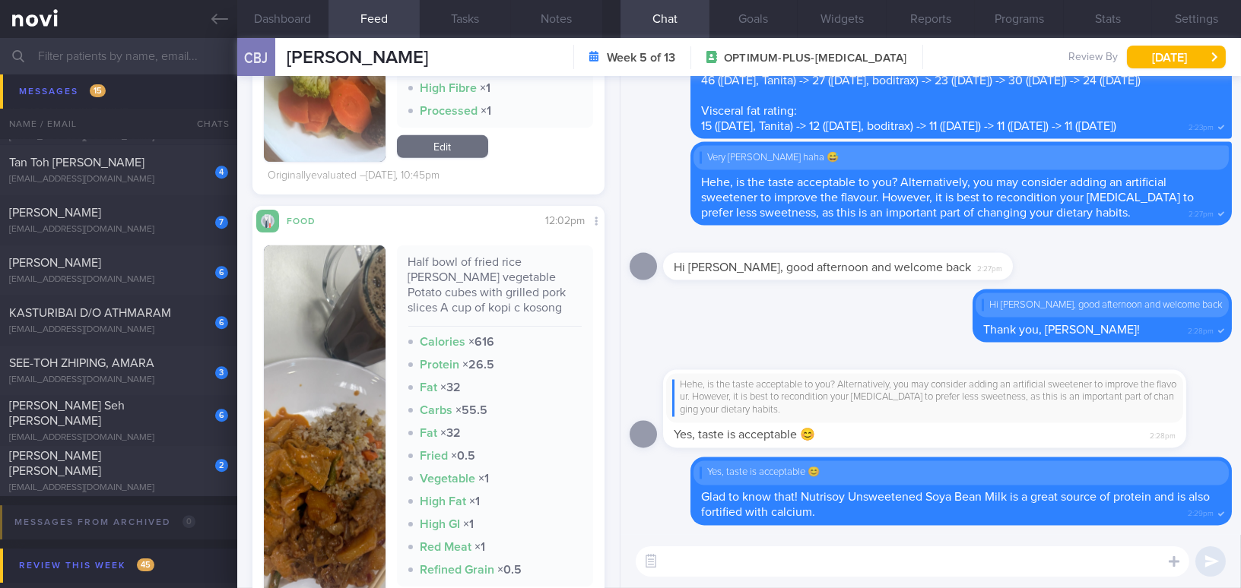
scroll to position [1589, 0]
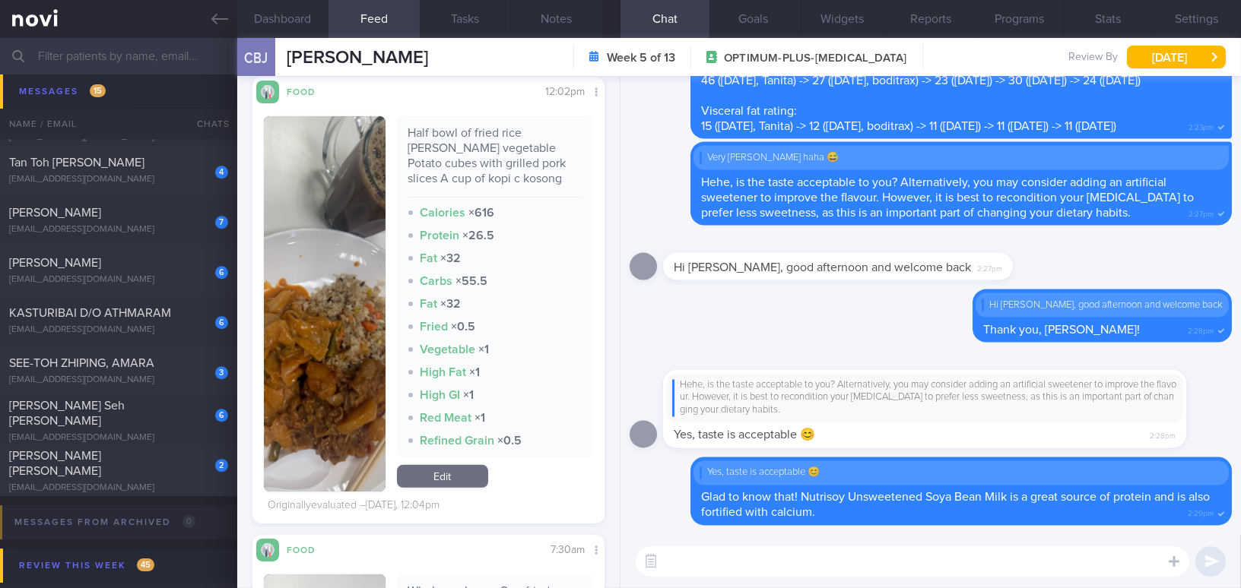
click at [335, 309] on button "button" at bounding box center [325, 304] width 122 height 376
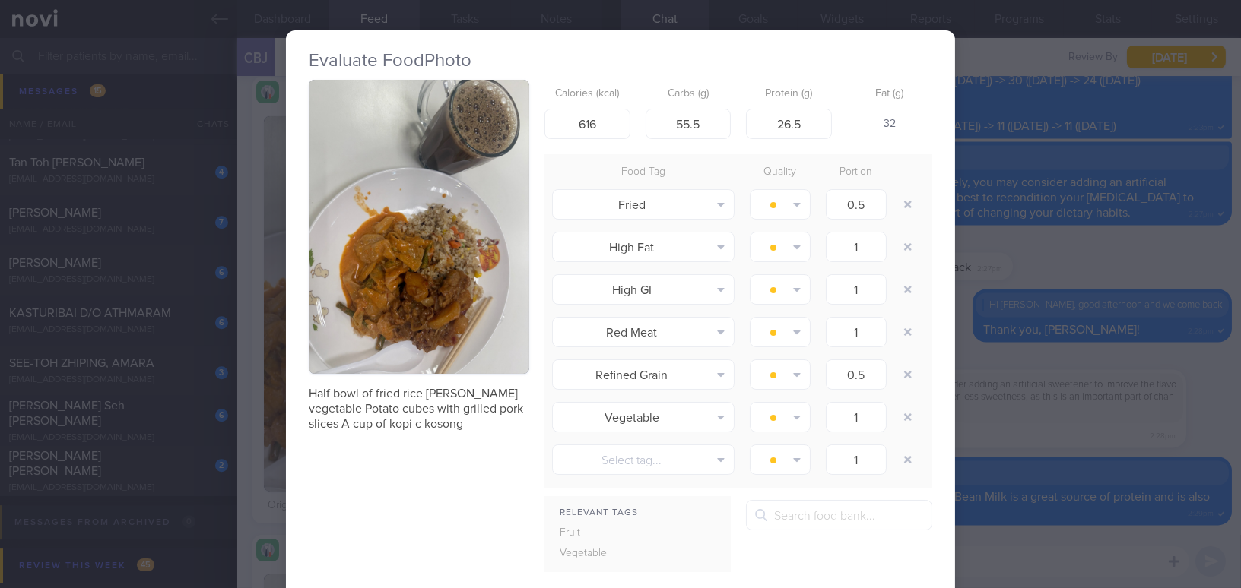
click at [364, 206] on button "button" at bounding box center [419, 227] width 220 height 294
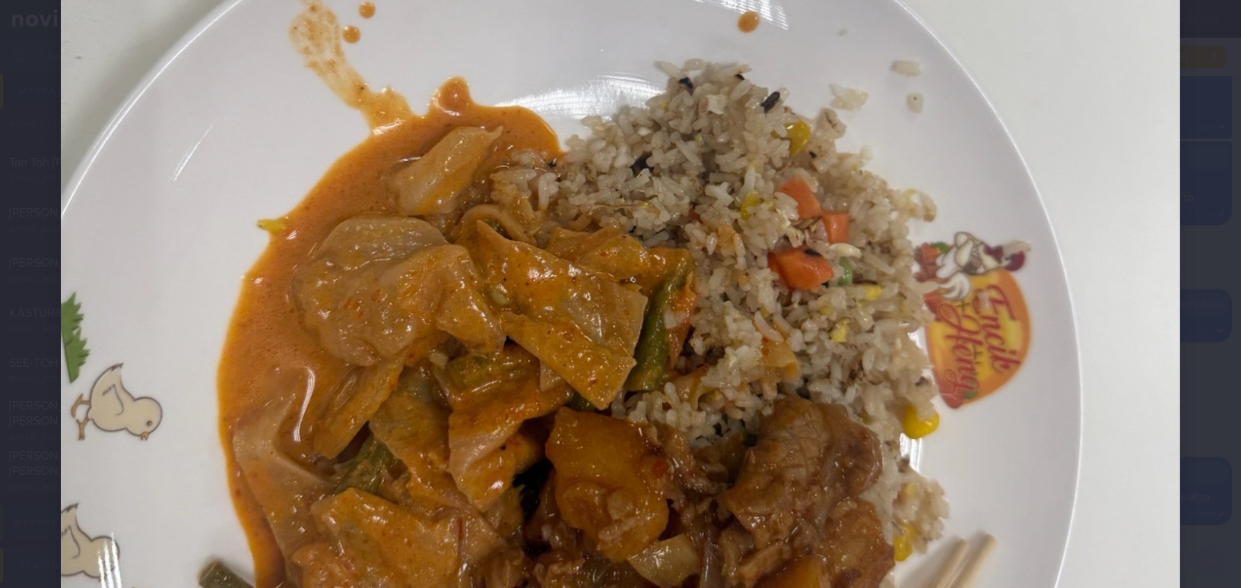
scroll to position [622, 0]
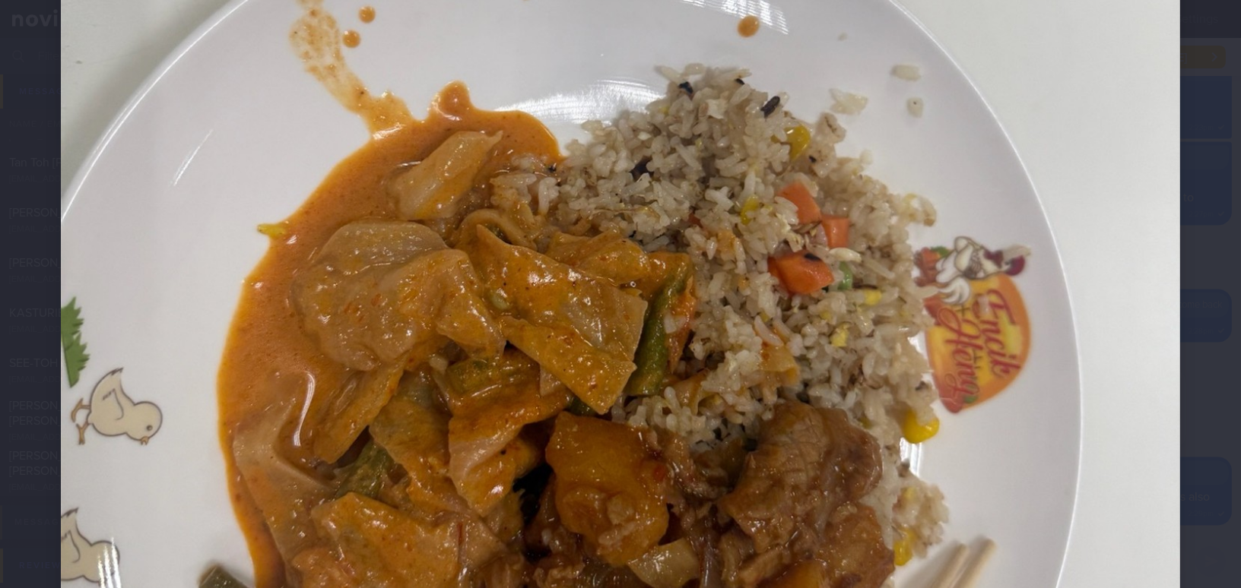
click at [800, 293] on img at bounding box center [620, 185] width 1119 height 1492
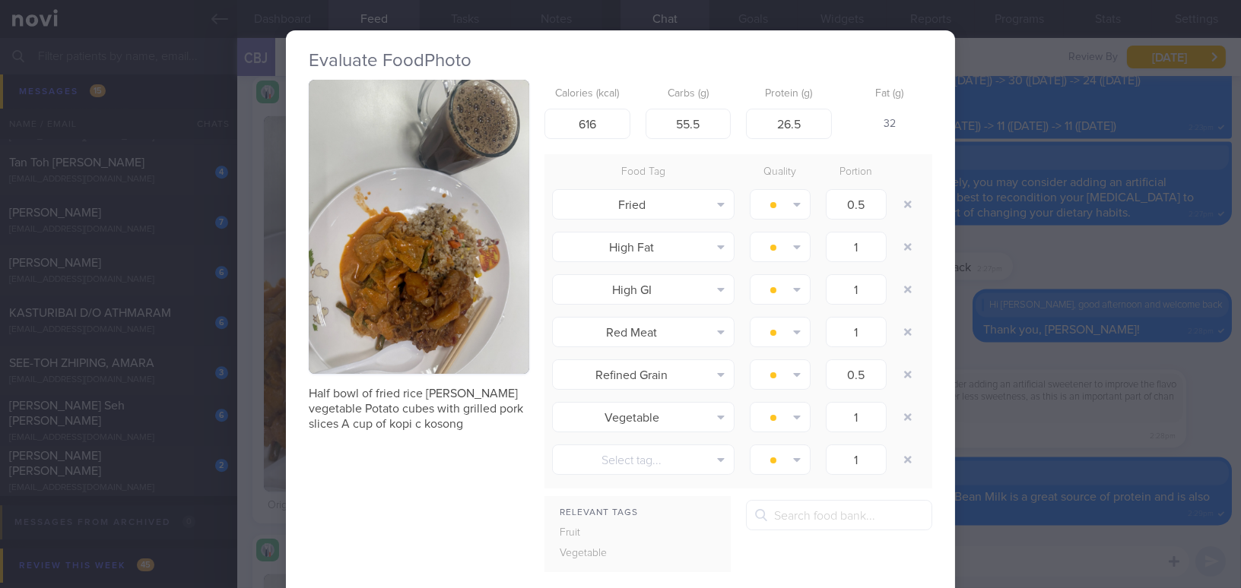
click at [998, 362] on div "Evaluate Food Photo Half bowl of fried rice Curry vegetable Potato cubes with g…" at bounding box center [620, 294] width 1241 height 588
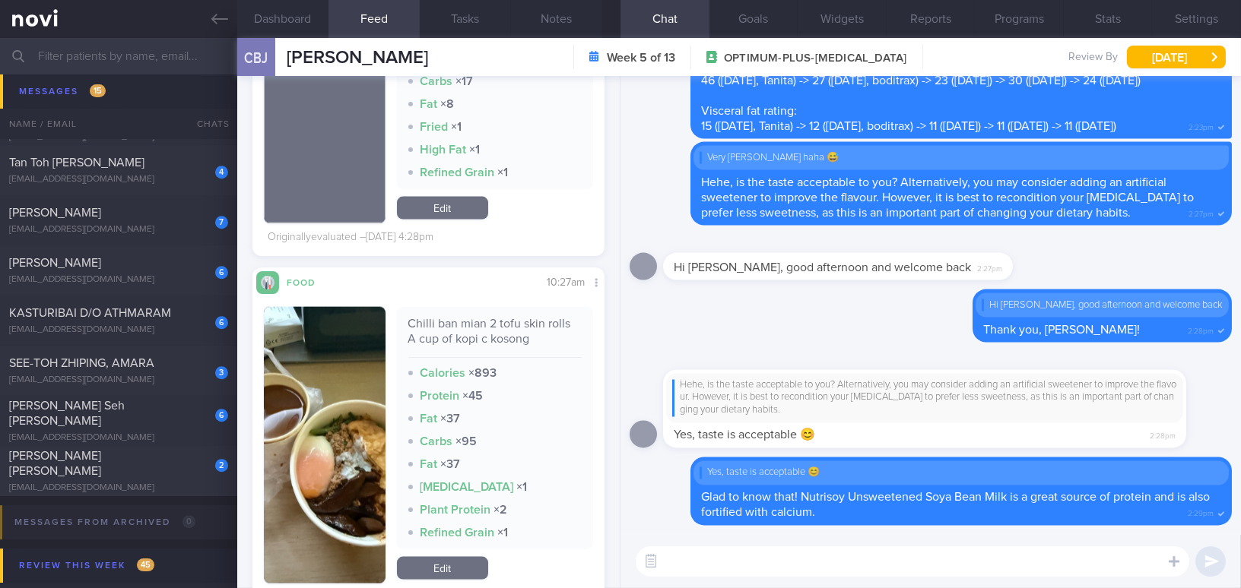
scroll to position [4354, 0]
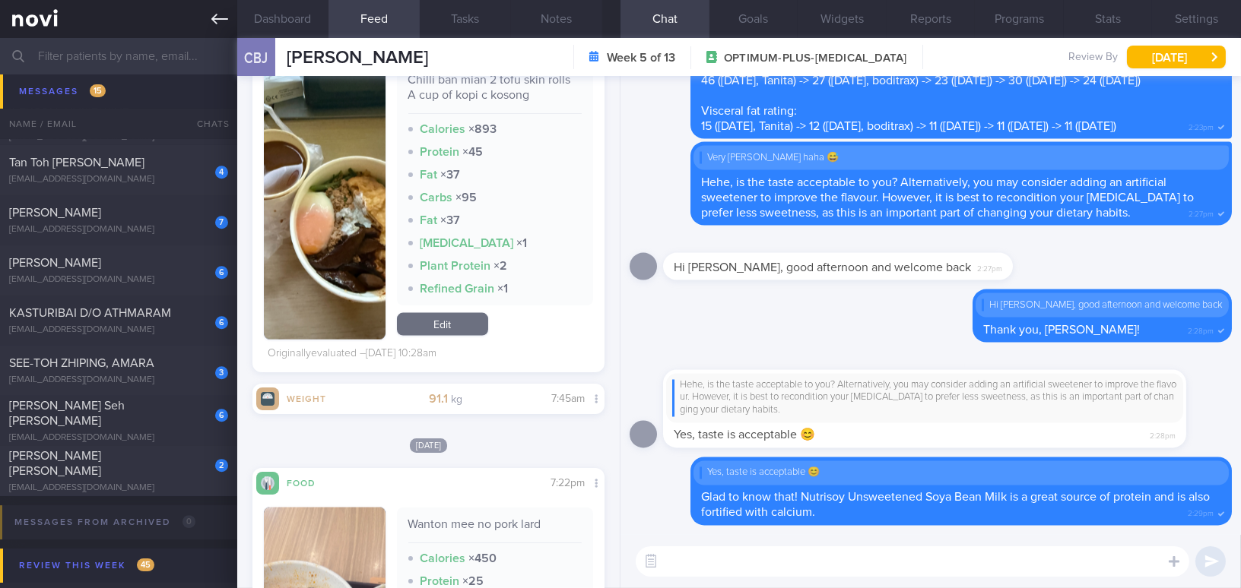
click at [214, 19] on icon at bounding box center [219, 19] width 17 height 11
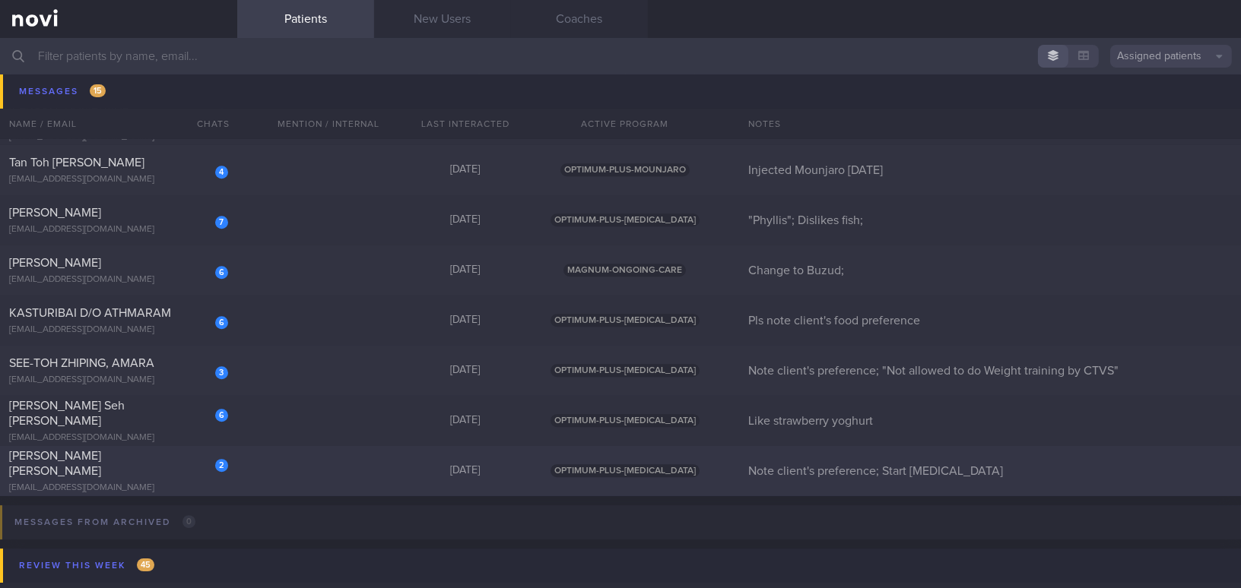
click at [116, 483] on div "[EMAIL_ADDRESS][DOMAIN_NAME]" at bounding box center [118, 488] width 219 height 11
select select "8"
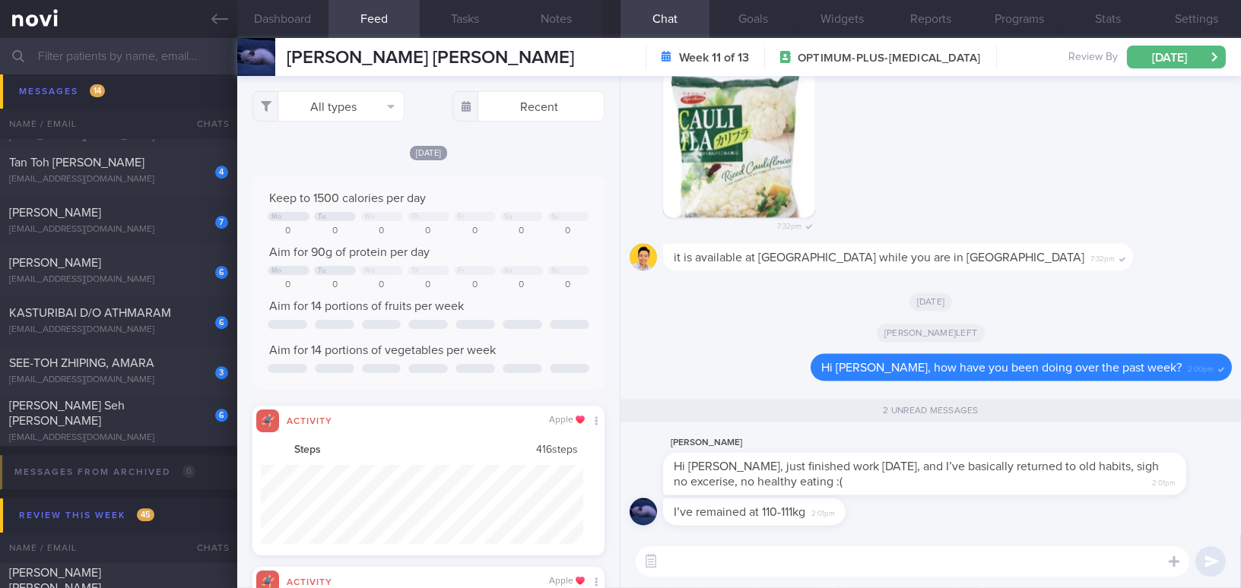
click at [717, 568] on textarea at bounding box center [912, 562] width 553 height 30
type textarea "I"
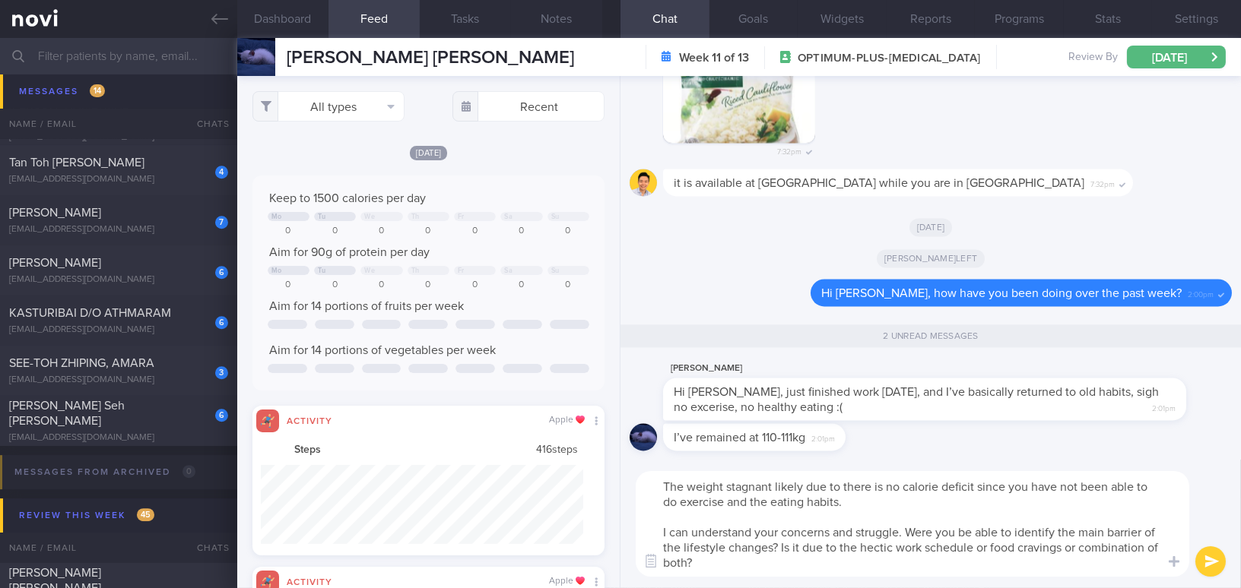
drag, startPoint x: 658, startPoint y: 482, endPoint x: 776, endPoint y: 579, distance: 152.3
click at [776, 579] on div "The weight stagnant likely due to there is no calorie deficit since you have no…" at bounding box center [930, 524] width 620 height 128
click at [708, 499] on textarea "The weight stagnant likely due to there is no calorie deficit since you have no…" at bounding box center [912, 524] width 553 height 106
drag, startPoint x: 700, startPoint y: 569, endPoint x: 616, endPoint y: 468, distance: 131.7
click at [616, 468] on div "Dashboard Feed 8 Tasks Notes Chat 2 Goals Widgets Reports Programs Stats Settin…" at bounding box center [738, 313] width 1003 height 550
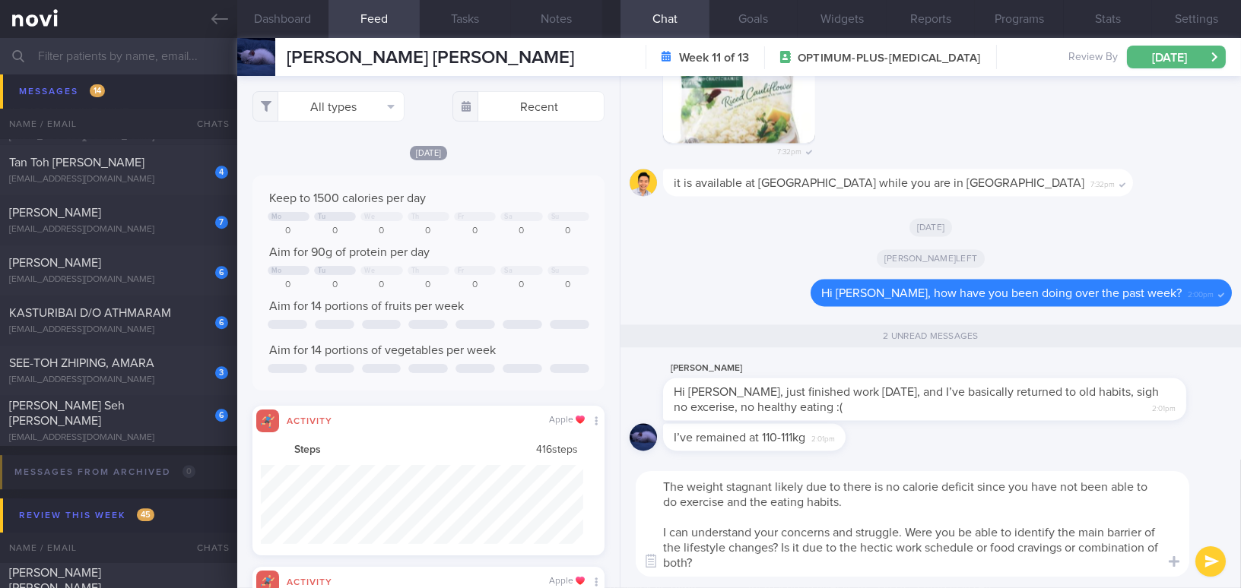
paste textarea "tion is likely due to the absence of a calorie deficit, since you haven’t been …"
type textarea "The weight stagnation is likely due to the absence of a calorie deficit, since …"
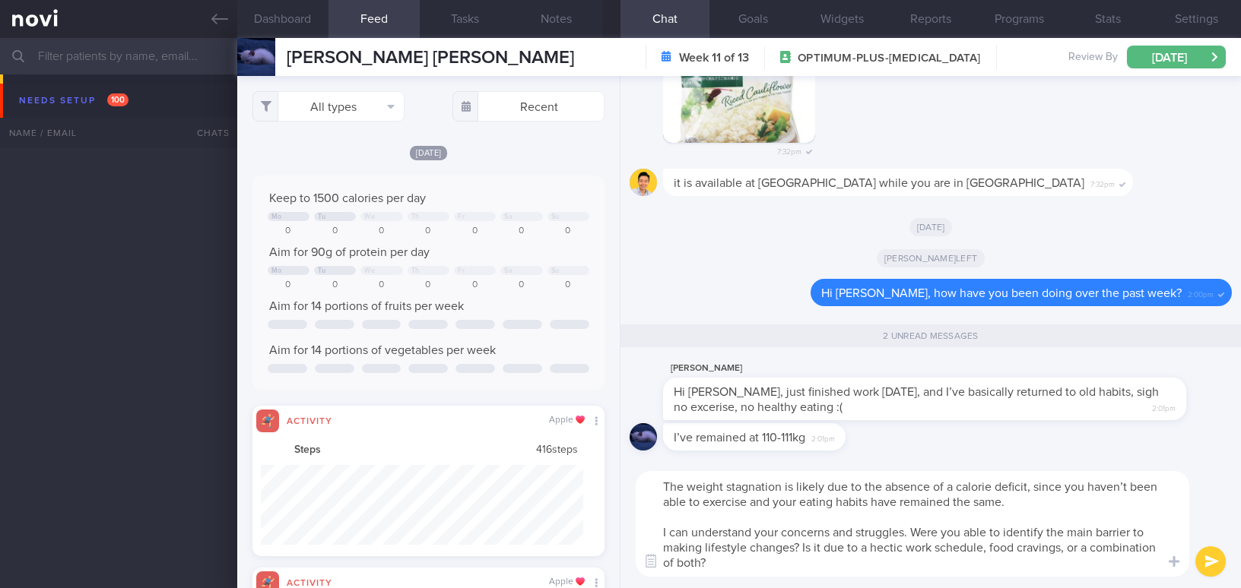
select select "8"
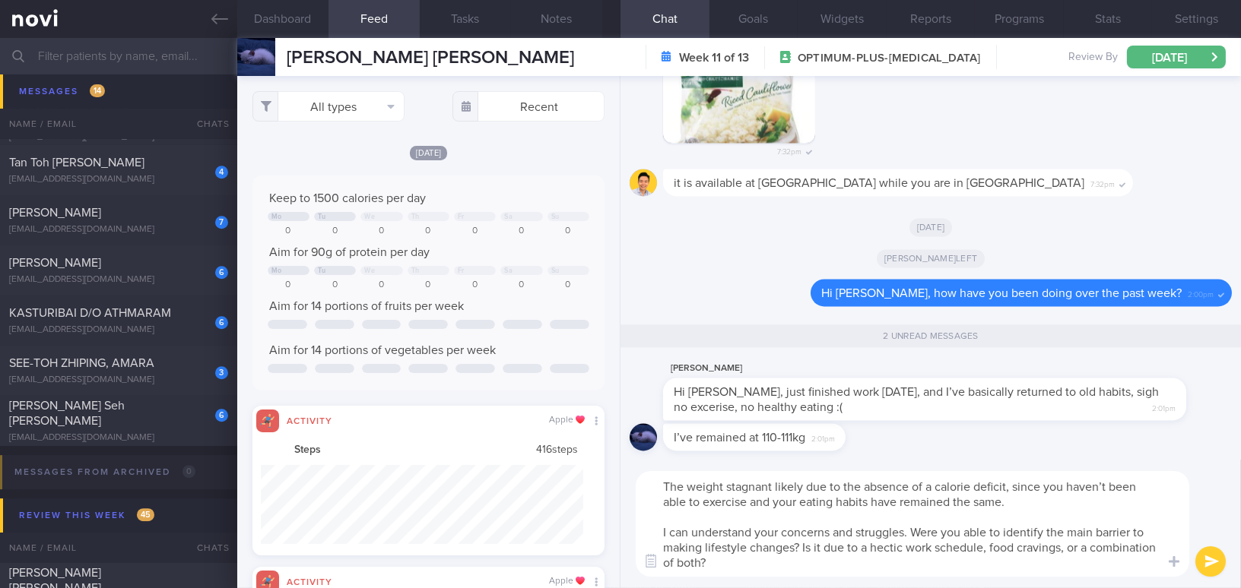
click at [1065, 549] on textarea "The weight stagnant likely due to the absence of a calorie deficit, since you h…" at bounding box center [912, 524] width 553 height 106
type textarea "The weight stagnant likely due to the absence of a calorie deficit, since you h…"
click at [1214, 558] on button "submit" at bounding box center [1210, 562] width 30 height 30
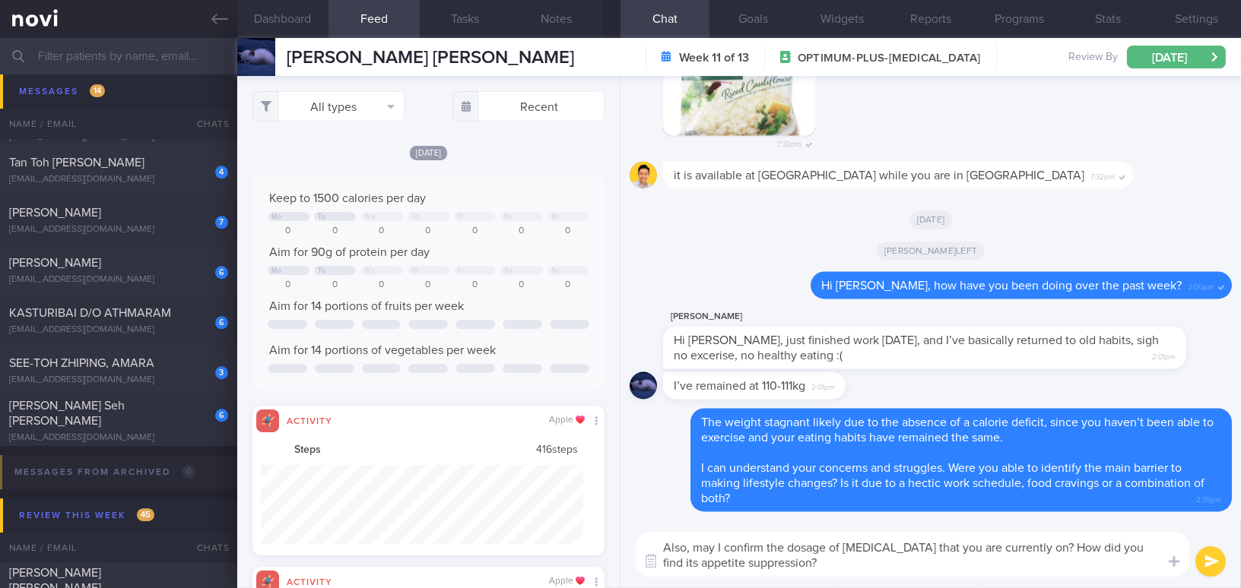
drag, startPoint x: 761, startPoint y: 557, endPoint x: 614, endPoint y: 528, distance: 149.7
click at [614, 528] on div "Dashboard Feed 8 Tasks Notes Chat Goals Widgets Reports Programs Stats Settings…" at bounding box center [738, 313] width 1003 height 550
click at [732, 556] on textarea "Also, may I confirm the dosage of [MEDICAL_DATA] that you are currently on? How…" at bounding box center [912, 554] width 553 height 45
click at [550, 512] on div "Dashboard Feed 8 Tasks Notes Chat Goals Widgets Reports Programs Stats Settings…" at bounding box center [738, 313] width 1003 height 550
paste textarea "May I also confirm the dosage of [MEDICAL_DATA] that you are currently on? How …"
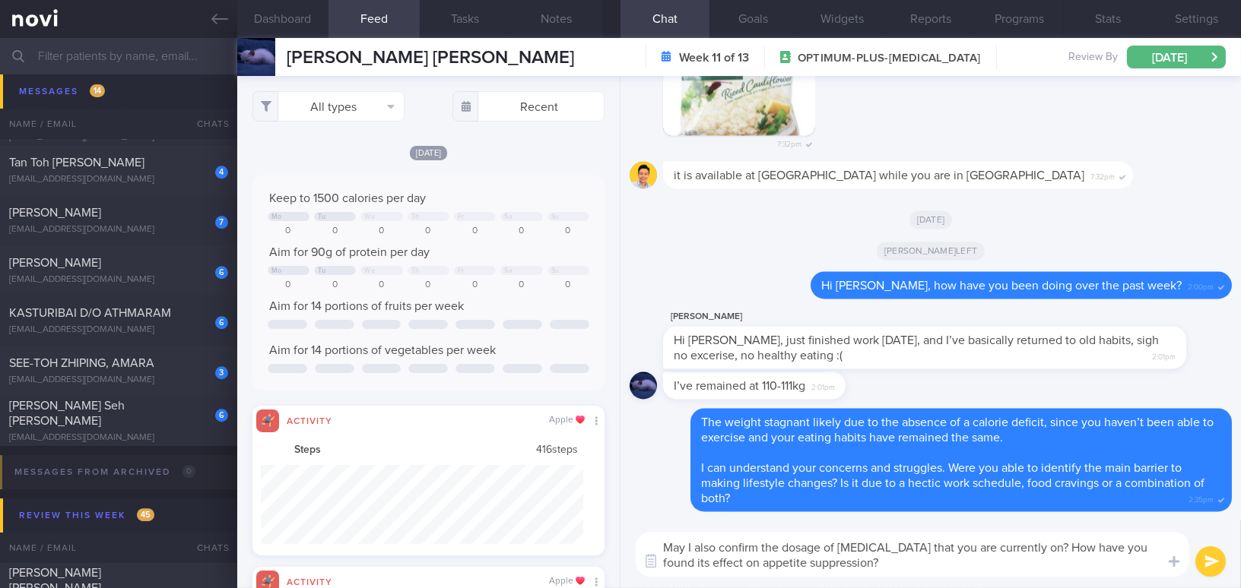
type textarea "May I also confirm the dosage of [MEDICAL_DATA] that you are currently on? How …"
click at [1207, 562] on button "submit" at bounding box center [1210, 562] width 30 height 30
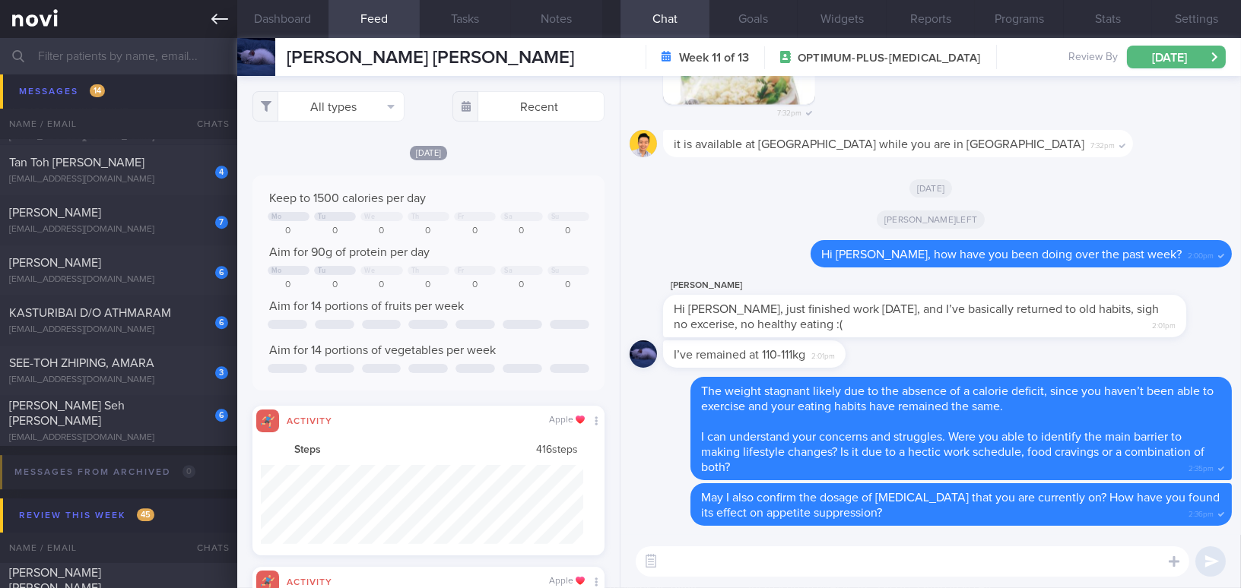
click at [219, 21] on icon at bounding box center [219, 19] width 17 height 17
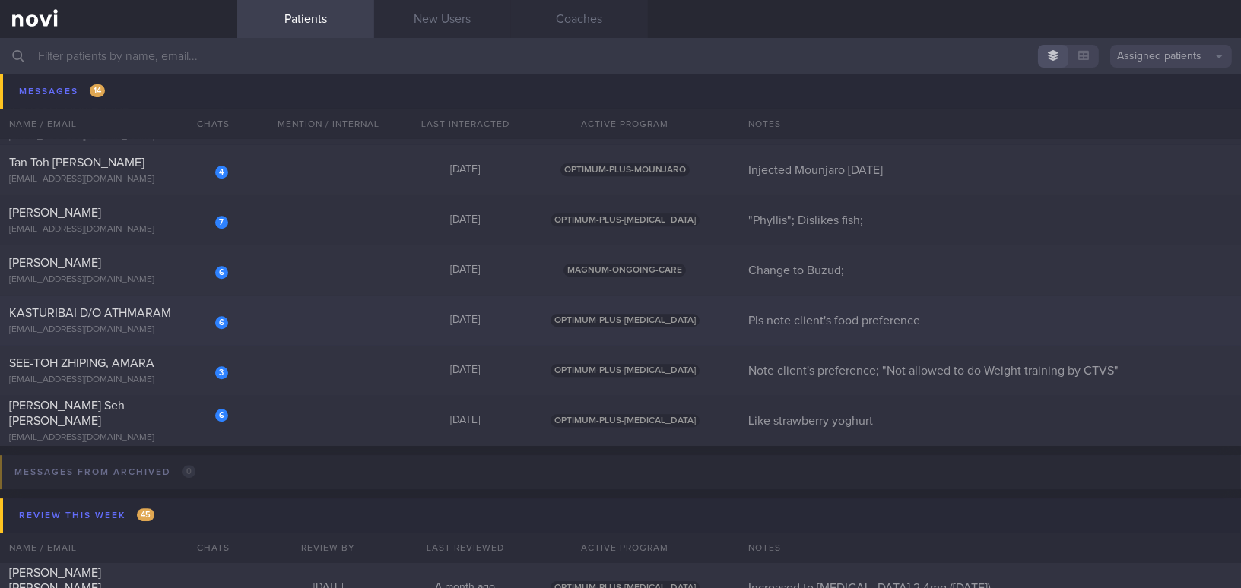
click at [144, 312] on span "KASTURIBAI D/O ATHMARAM" at bounding box center [90, 313] width 162 height 12
select select "8"
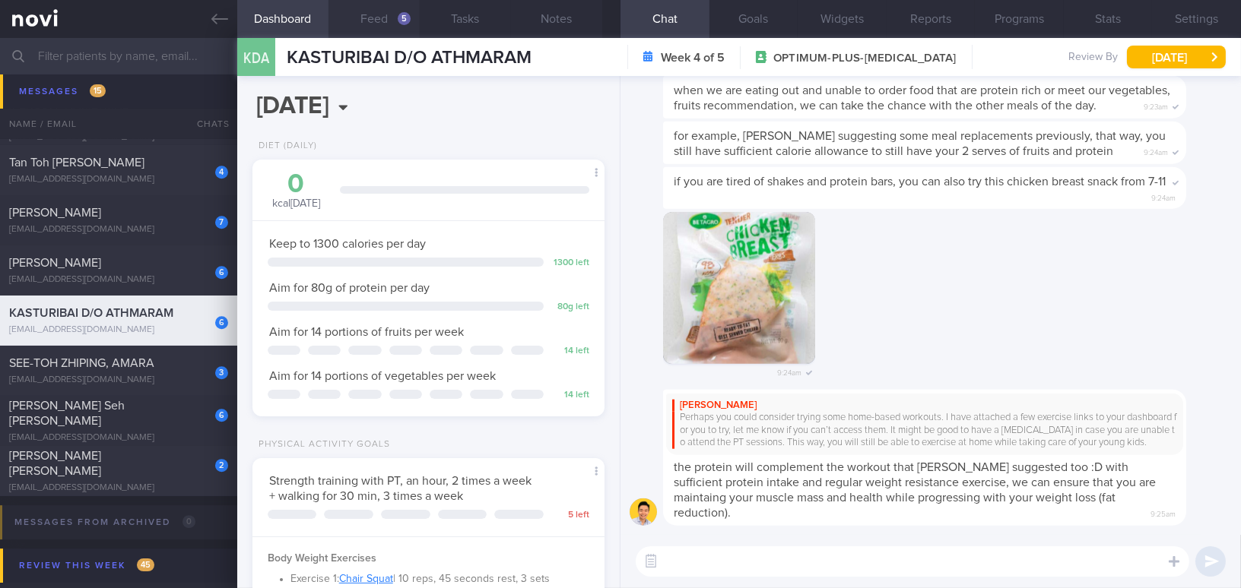
click at [390, 14] on button "Feed 5" at bounding box center [373, 19] width 91 height 38
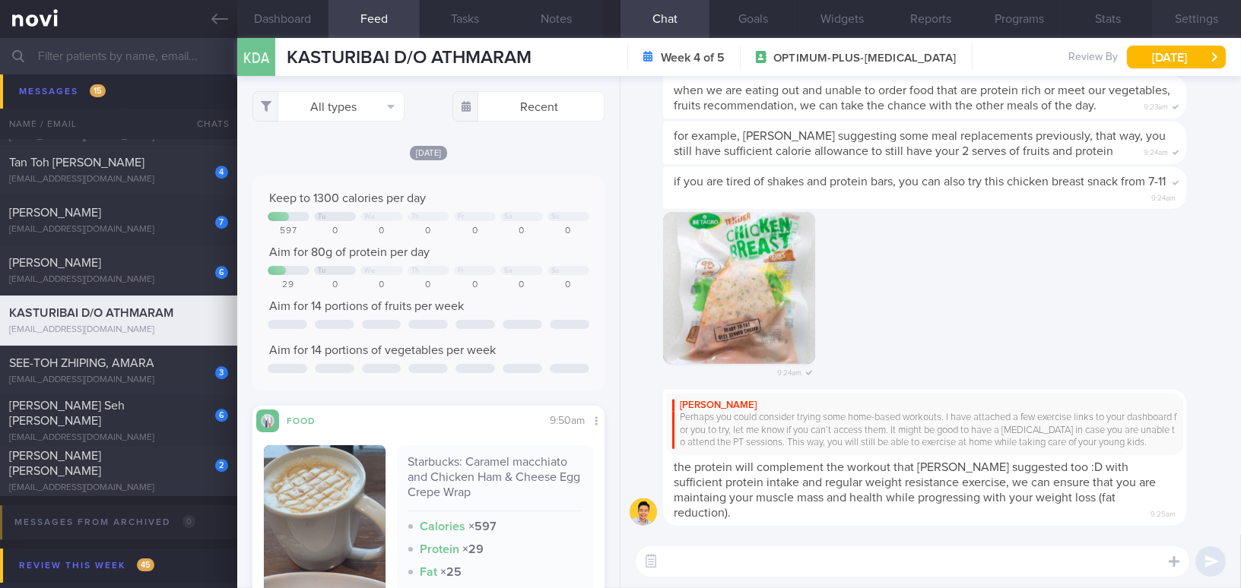
click at [1181, 14] on button "Settings" at bounding box center [1196, 19] width 89 height 38
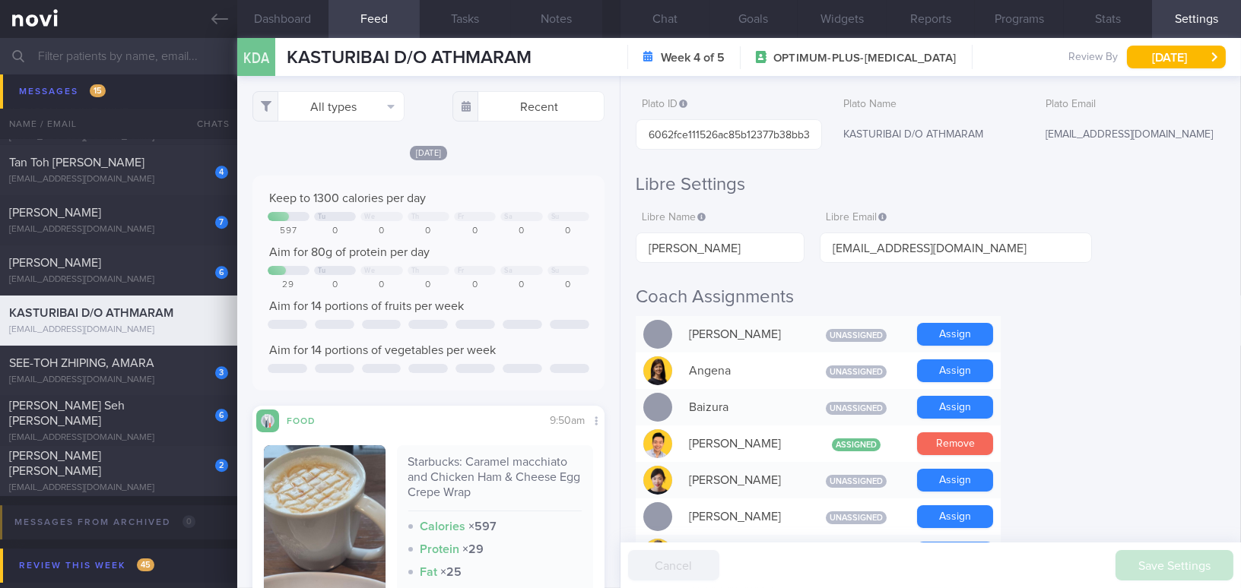
scroll to position [207, 0]
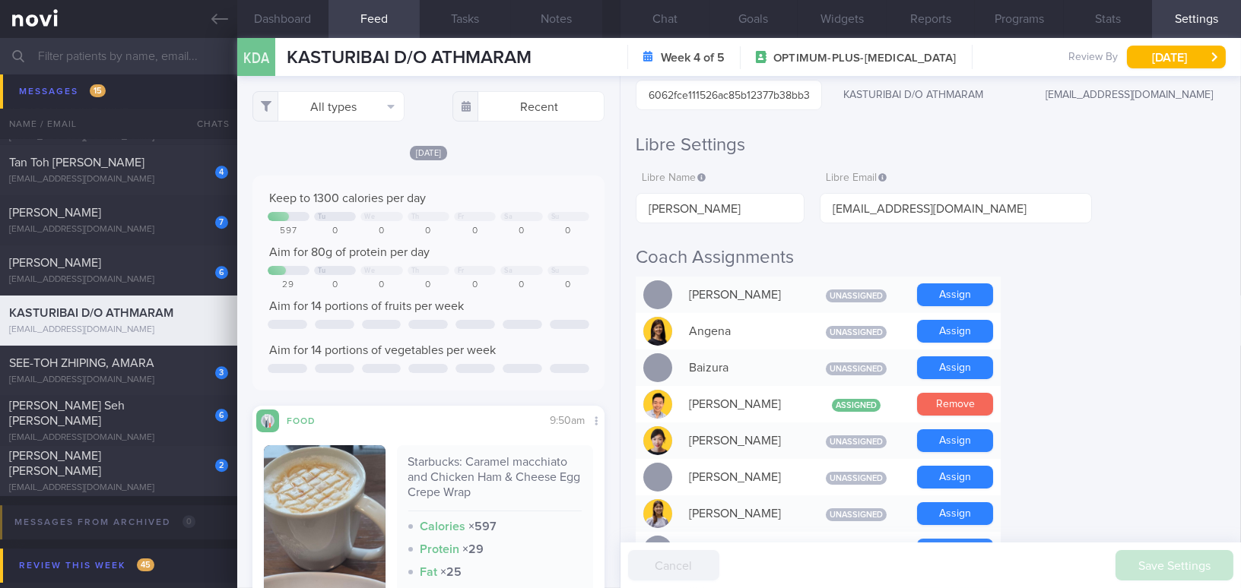
click at [966, 404] on button "Remove" at bounding box center [955, 404] width 76 height 23
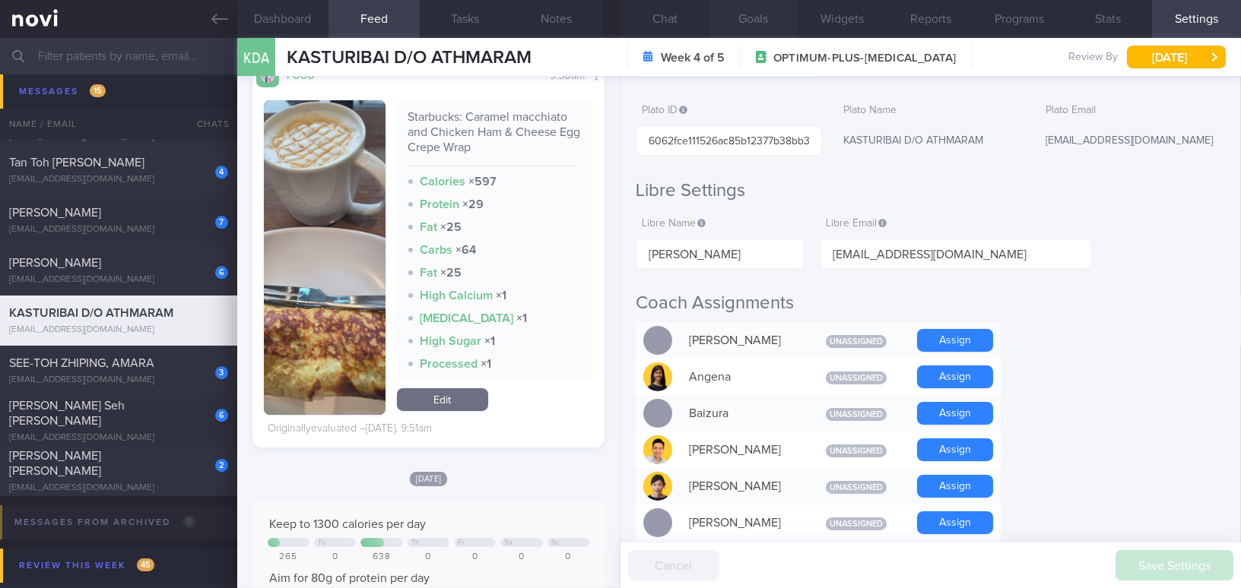
scroll to position [138, 0]
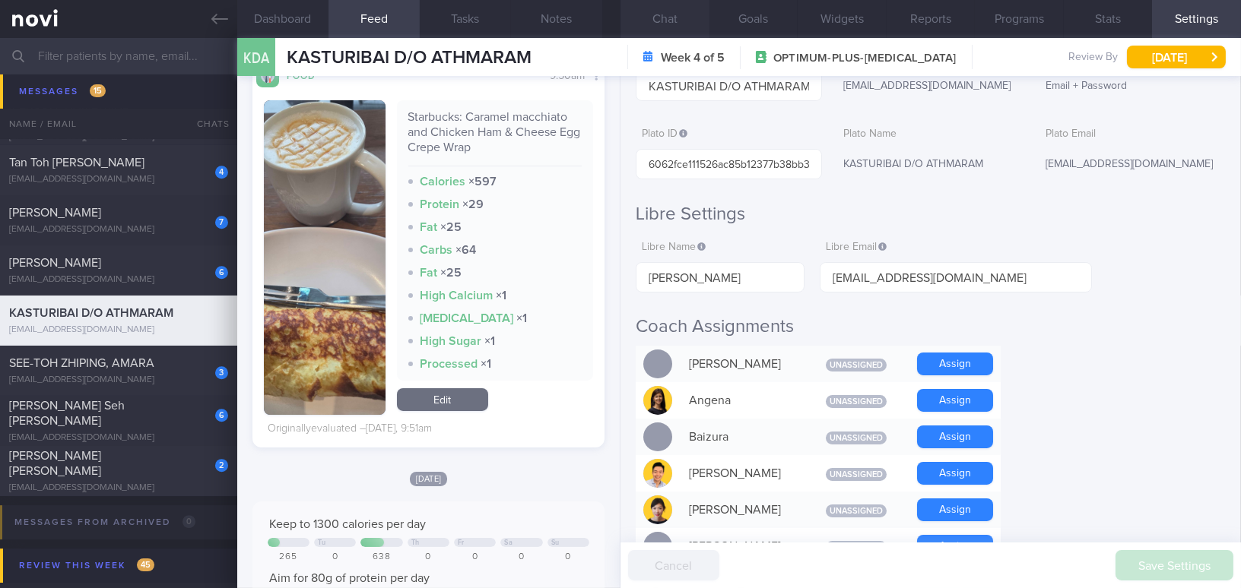
click at [680, 20] on button "Chat" at bounding box center [664, 19] width 89 height 38
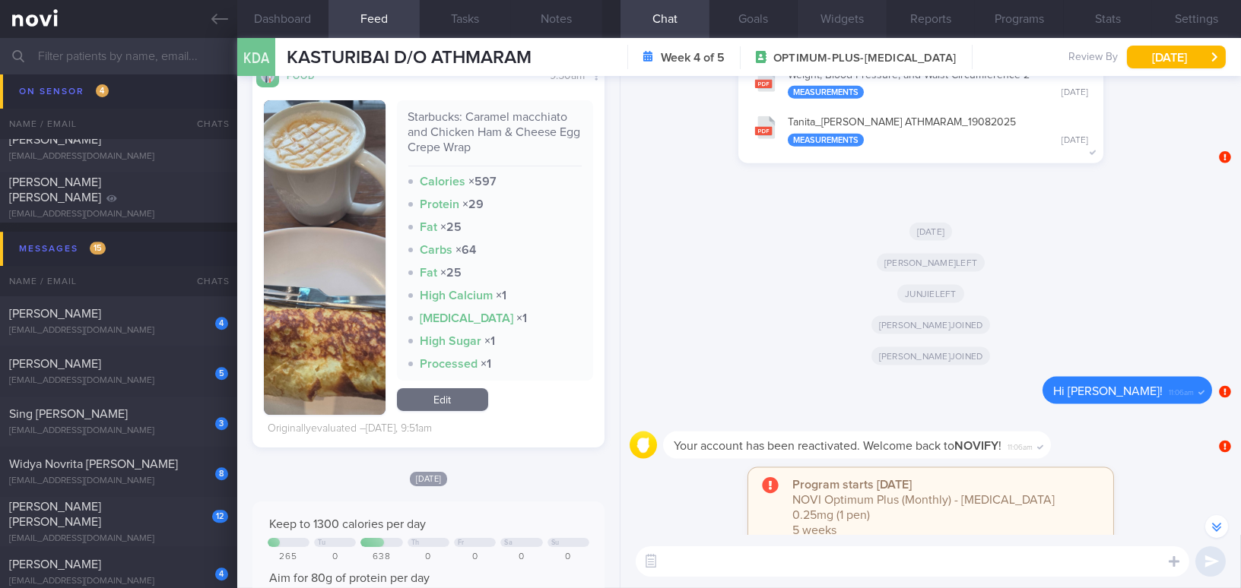
scroll to position [-5213, 0]
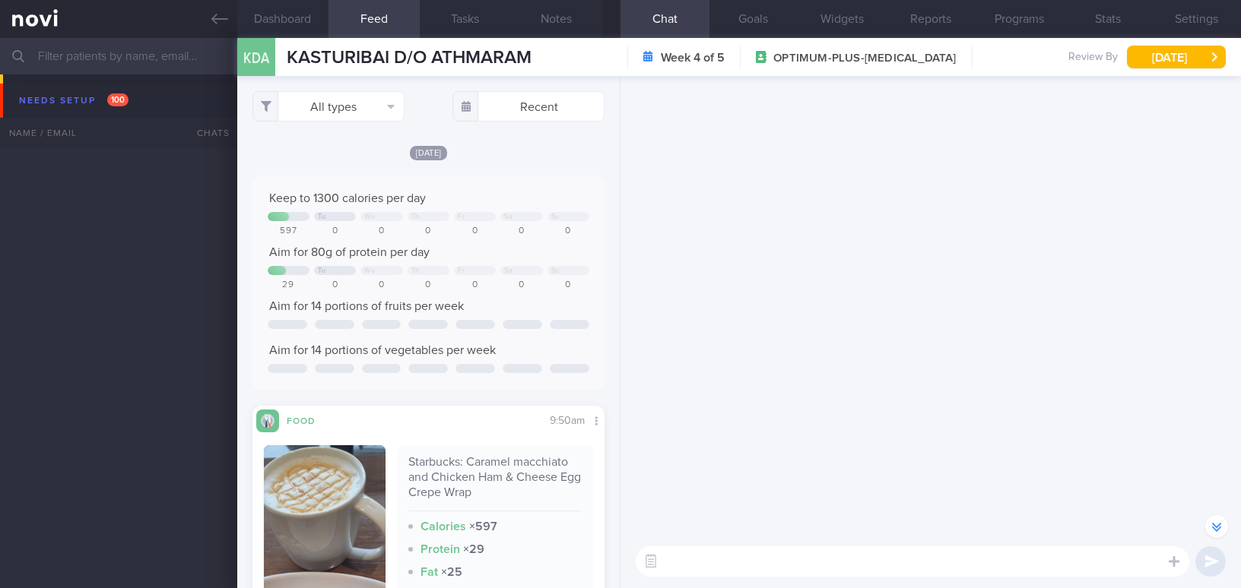
select select "8"
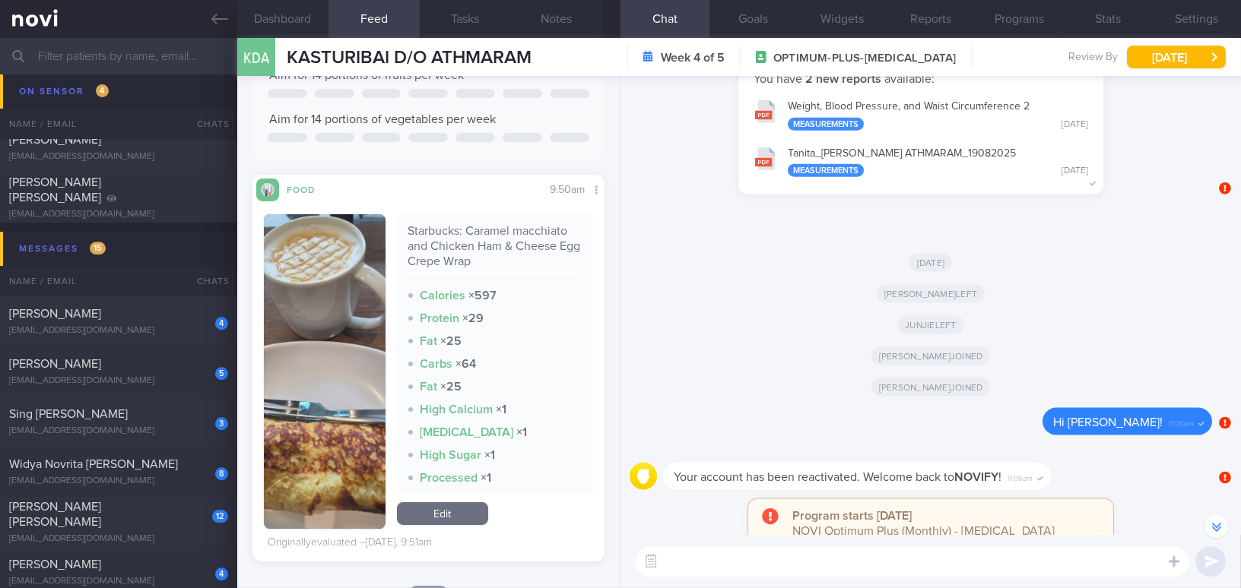
scroll to position [276, 0]
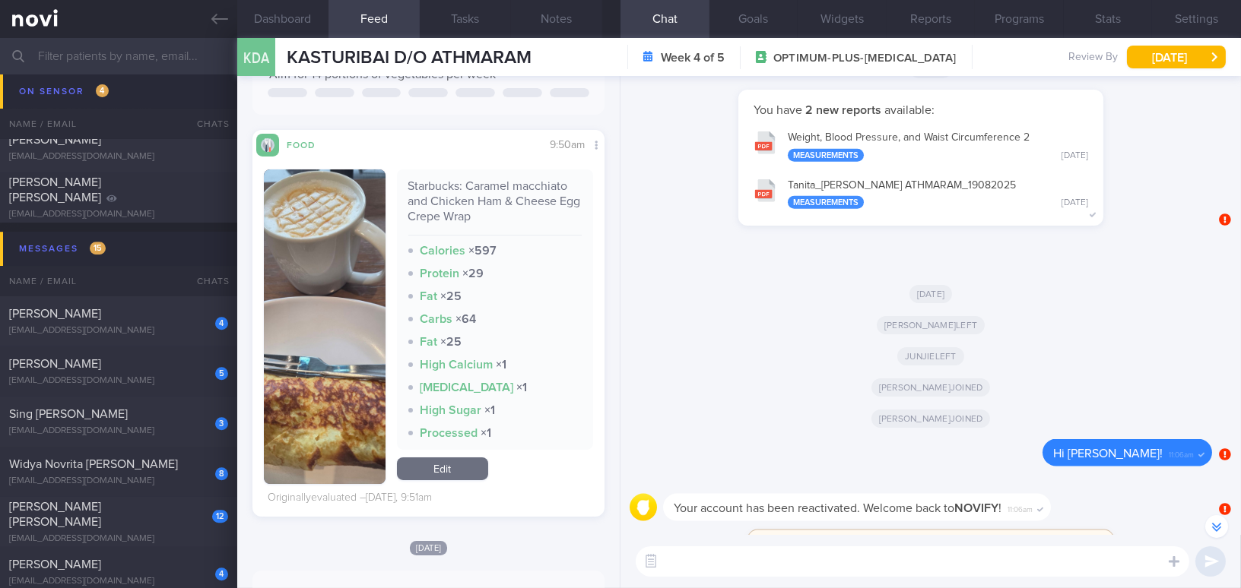
click at [769, 334] on div "[PERSON_NAME] left" at bounding box center [930, 349] width 602 height 31
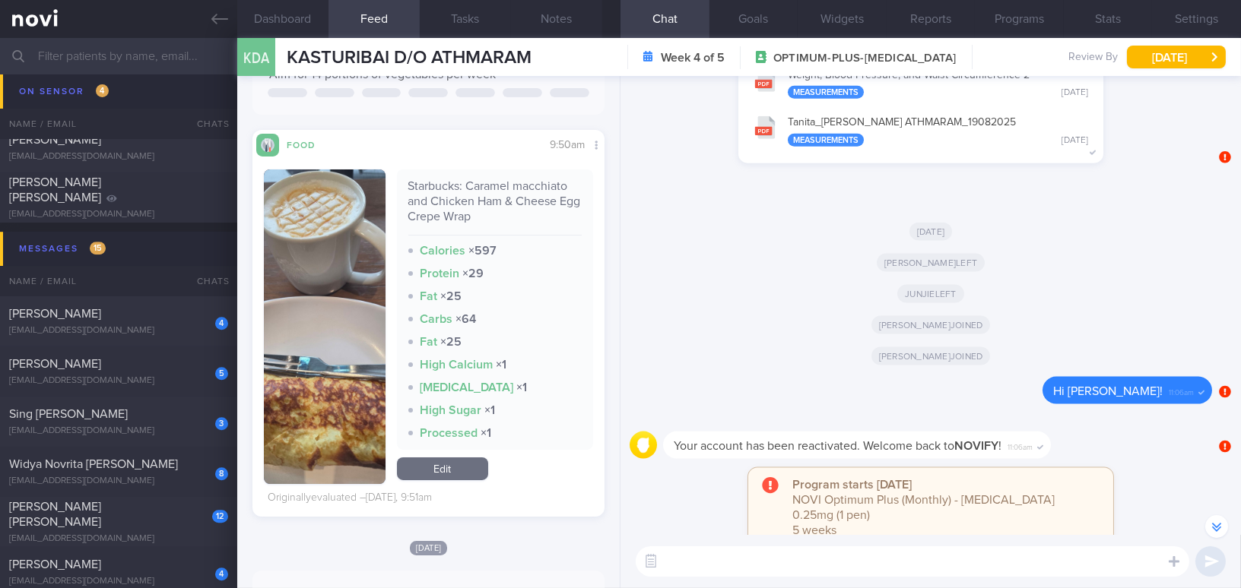
scroll to position [-5182, 0]
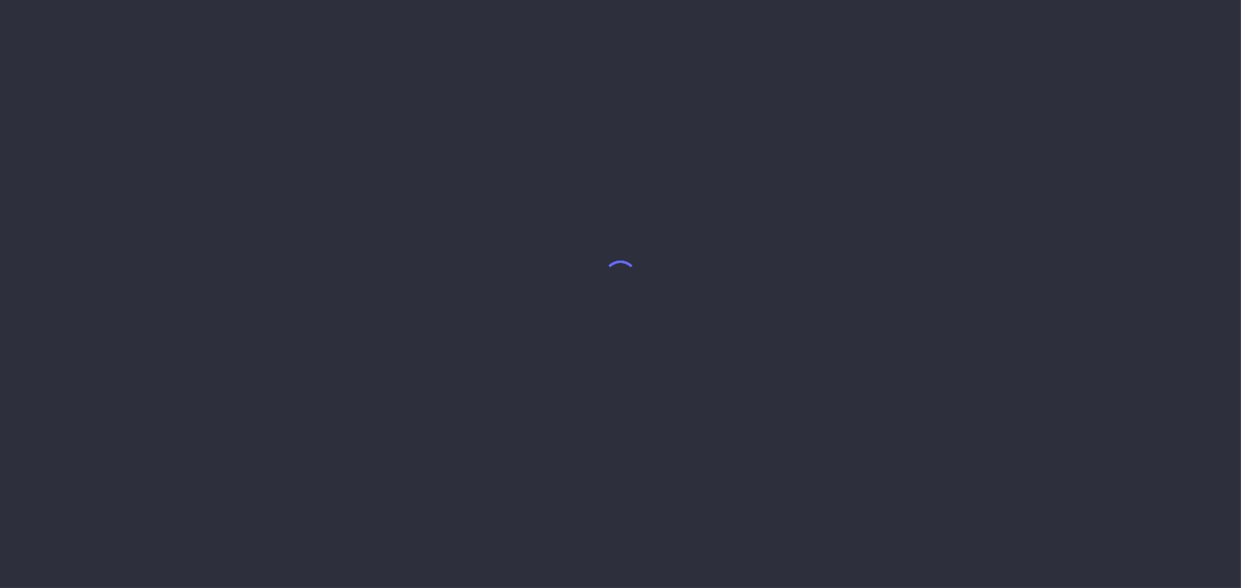
select select "8"
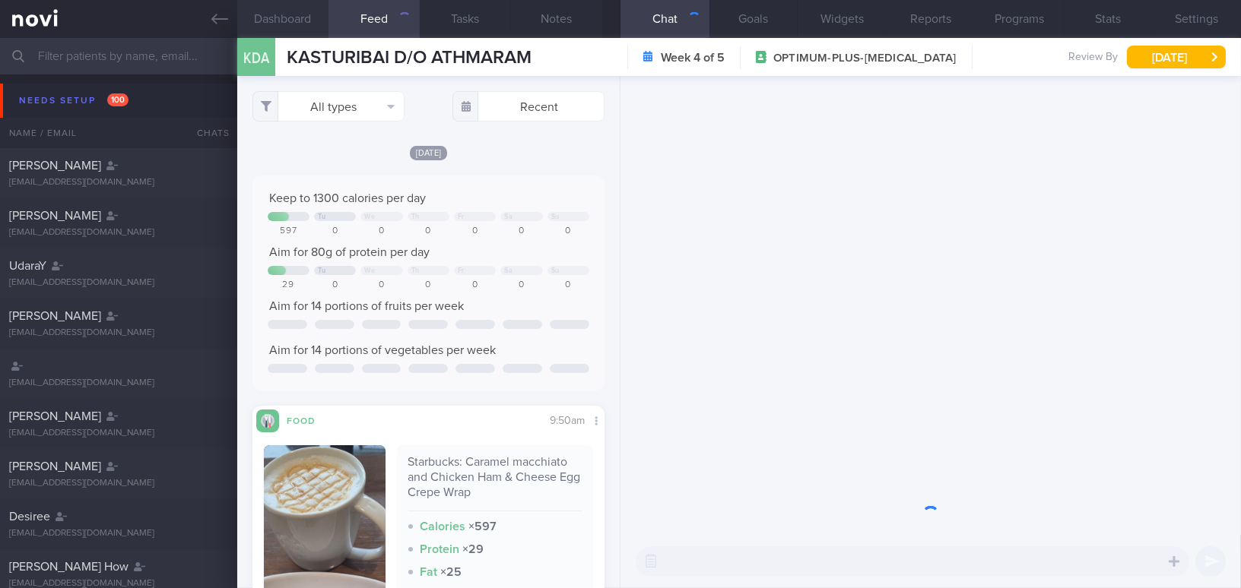
click at [281, 14] on button "Dashboard" at bounding box center [282, 19] width 91 height 38
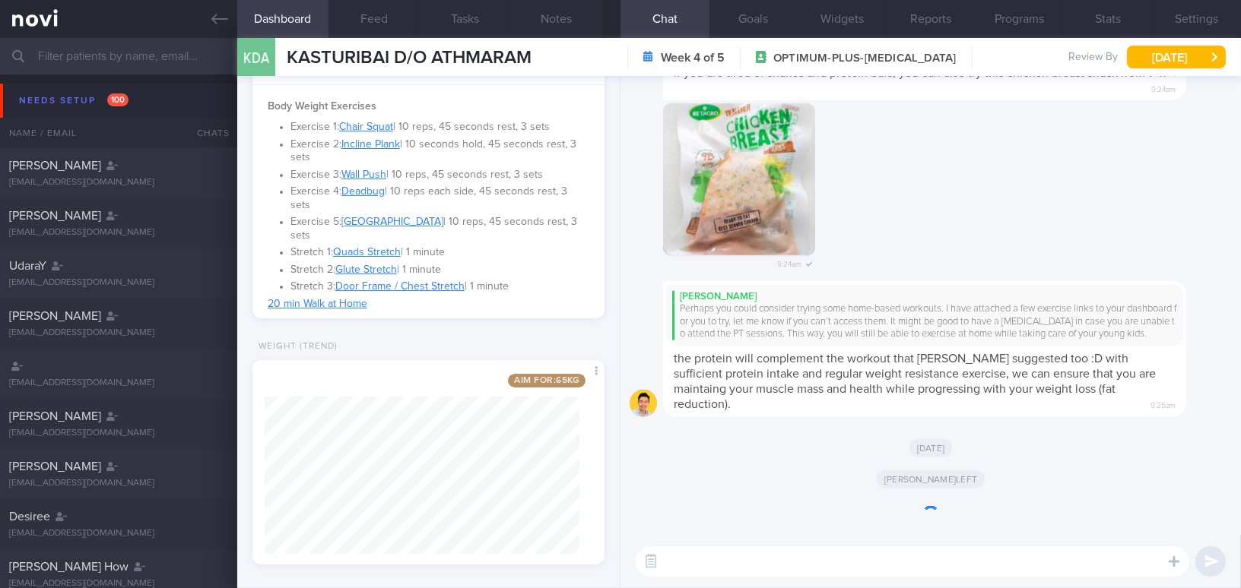
scroll to position [76, 0]
